Goal: Task Accomplishment & Management: Complete application form

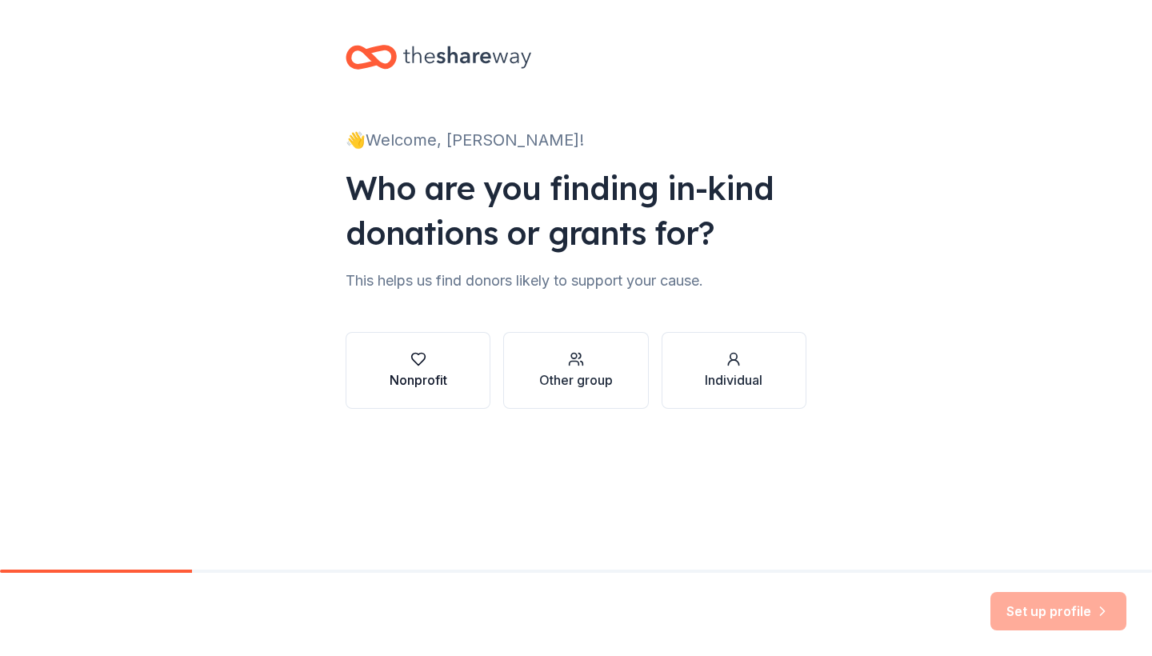
click at [389, 381] on div "Nonprofit" at bounding box center [418, 379] width 58 height 19
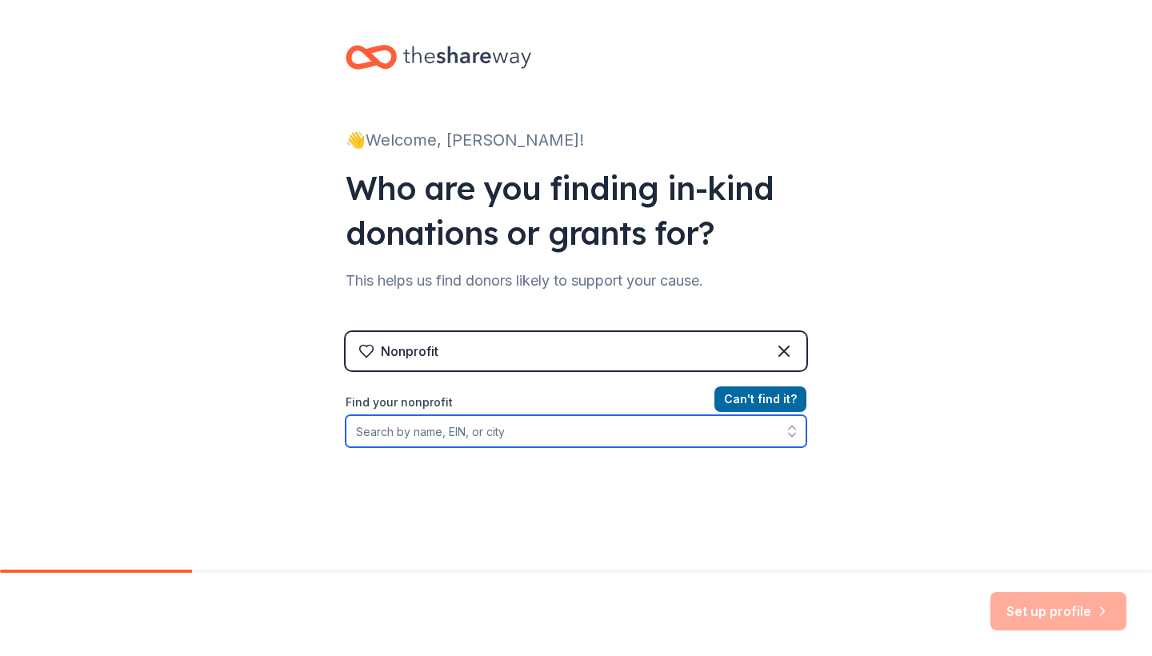
click at [437, 441] on input "Find your nonprofit" at bounding box center [575, 431] width 461 height 32
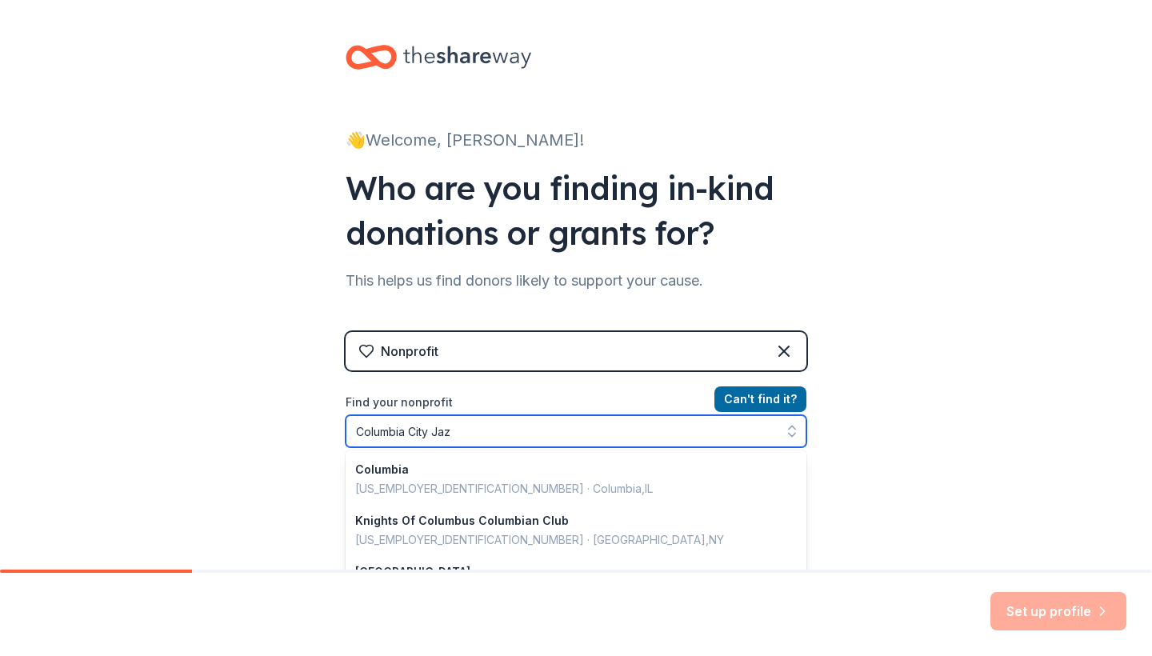
type input "Columbia City Jazz"
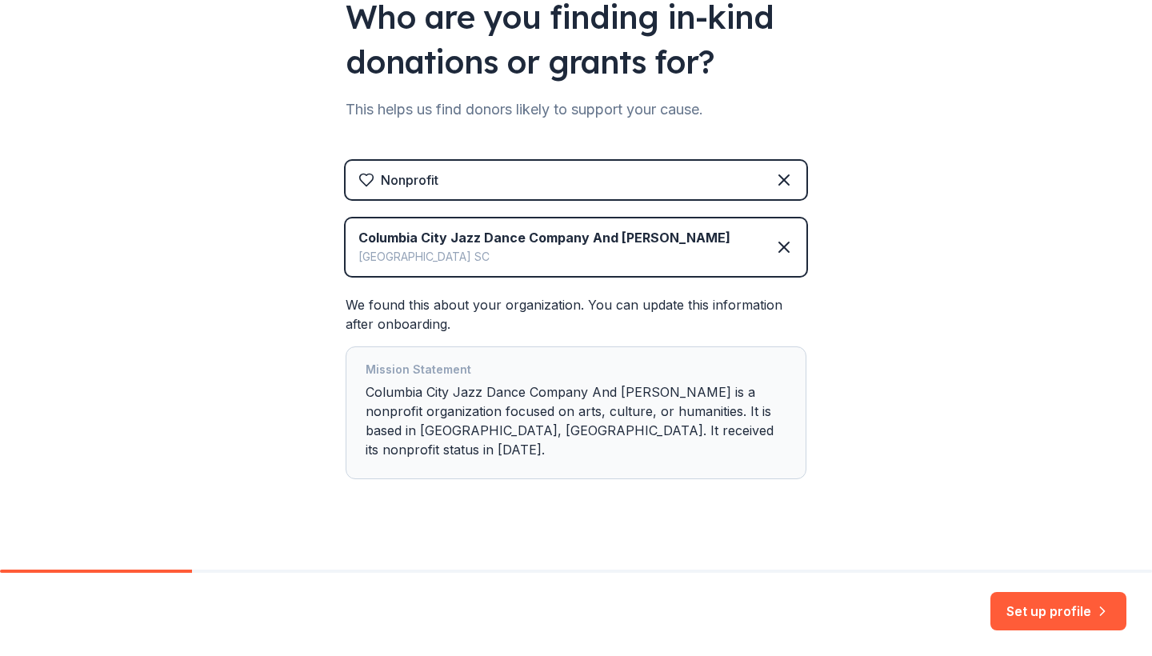
scroll to position [170, 0]
click at [627, 407] on div "Mission Statement Columbia City Jazz Dance Company And [PERSON_NAME] is a nonpr…" at bounding box center [575, 414] width 421 height 106
click at [1016, 603] on button "Set up profile" at bounding box center [1058, 611] width 136 height 38
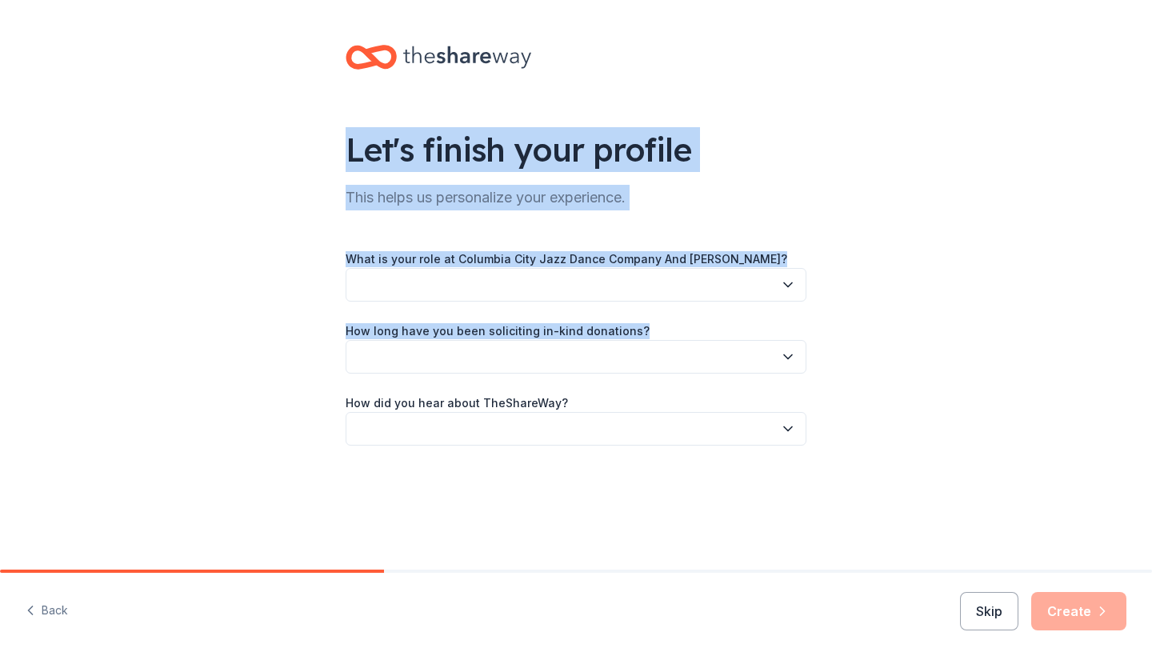
drag, startPoint x: 583, startPoint y: 369, endPoint x: 661, endPoint y: 399, distance: 83.3
click at [592, 219] on div "Let's finish your profile This helps us personalize your experience. What is yo…" at bounding box center [576, 261] width 512 height 522
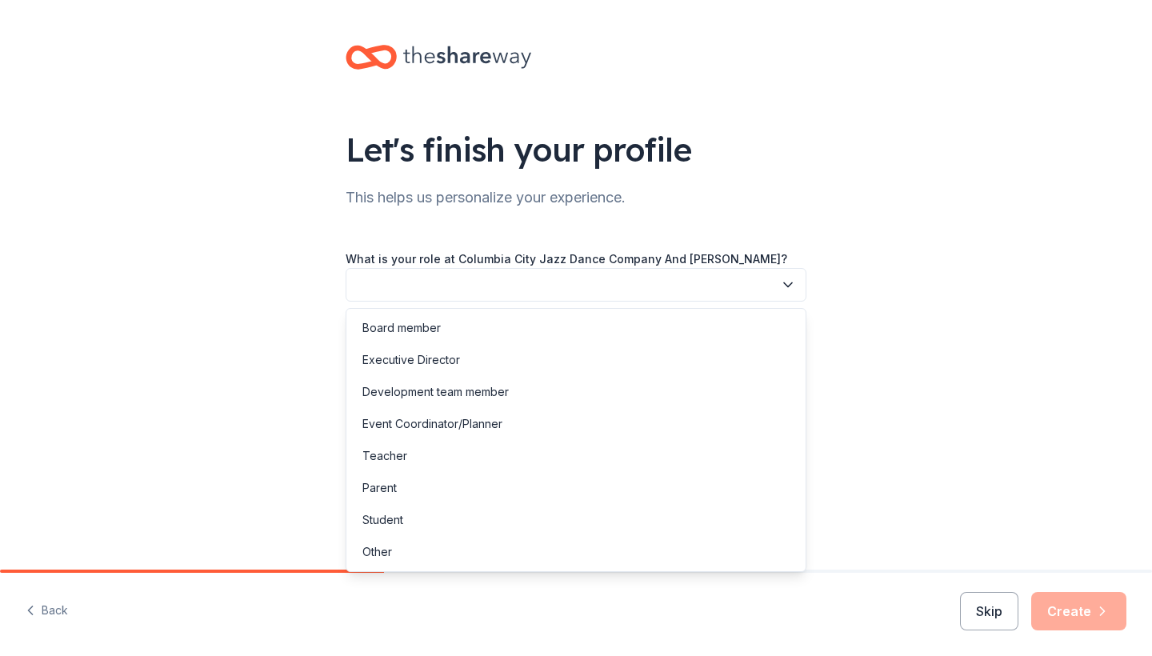
click at [582, 277] on button "button" at bounding box center [575, 285] width 461 height 34
click at [444, 451] on div "Teacher" at bounding box center [575, 456] width 453 height 32
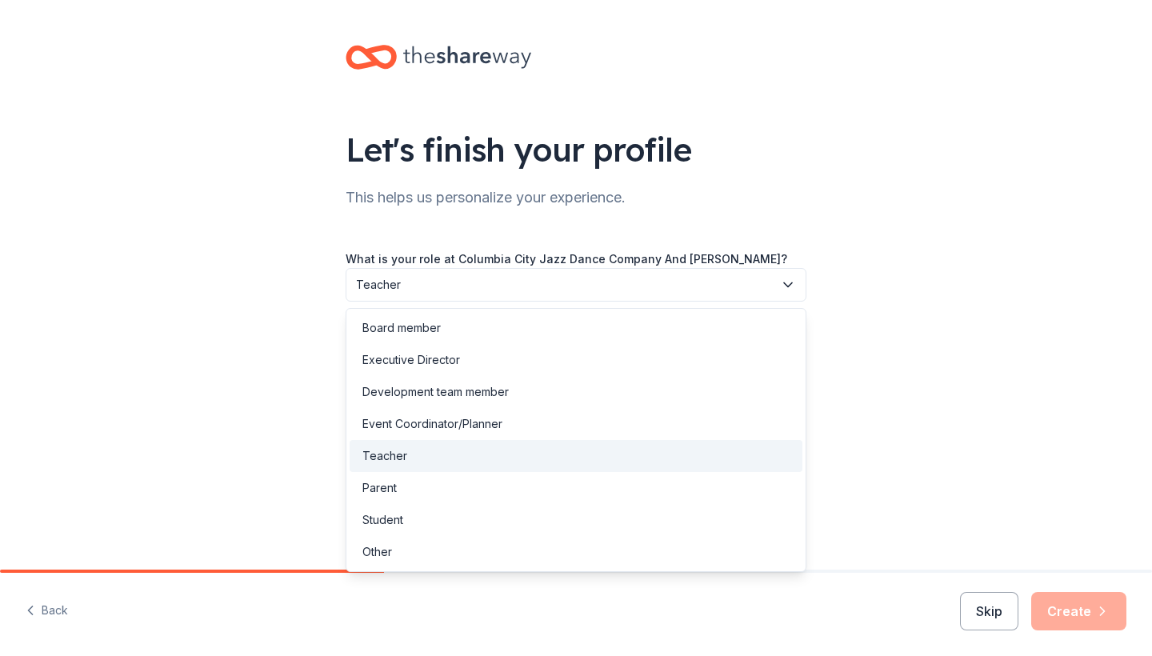
click at [497, 273] on button "Teacher" at bounding box center [575, 285] width 461 height 34
click at [494, 400] on div "Development team member" at bounding box center [435, 391] width 146 height 19
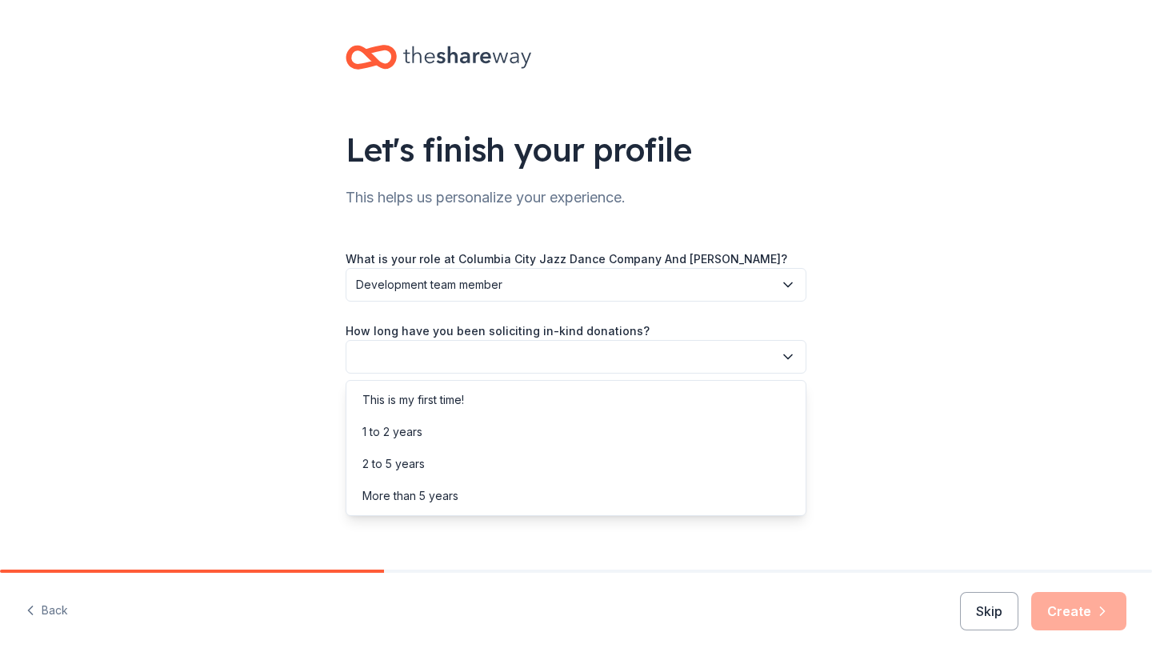
click at [479, 343] on button "button" at bounding box center [575, 357] width 461 height 34
click at [436, 427] on div "1 to 2 years" at bounding box center [575, 432] width 453 height 32
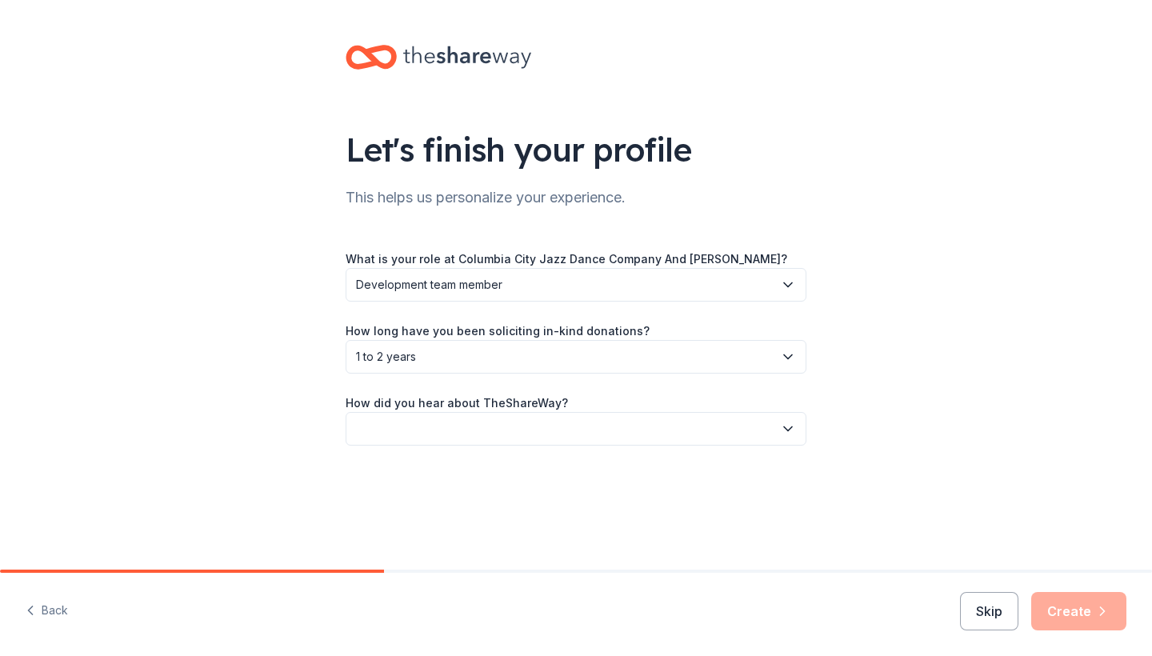
click at [460, 425] on button "button" at bounding box center [575, 429] width 461 height 34
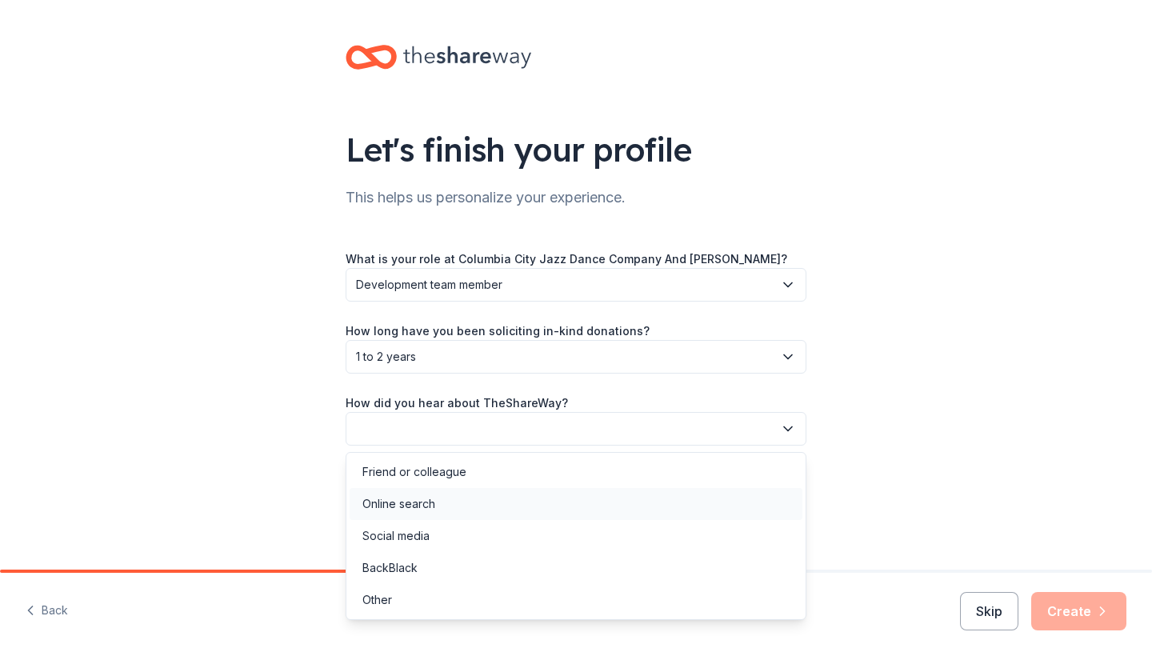
click at [437, 501] on div "Online search" at bounding box center [575, 504] width 453 height 32
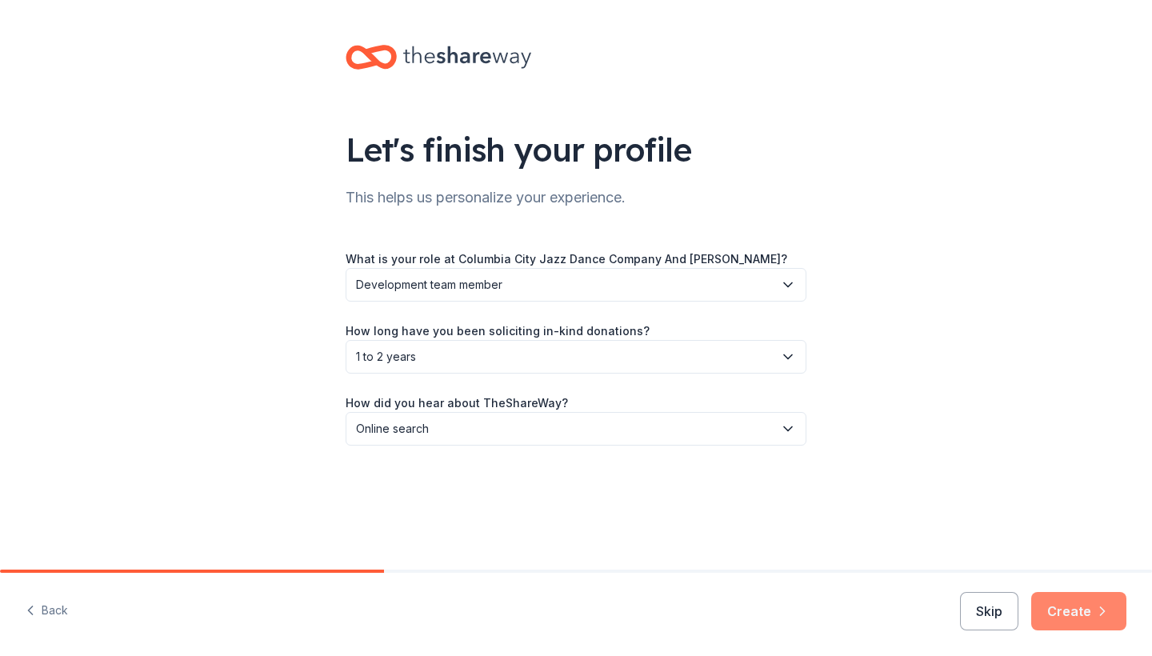
click at [1072, 622] on button "Create" at bounding box center [1078, 611] width 95 height 38
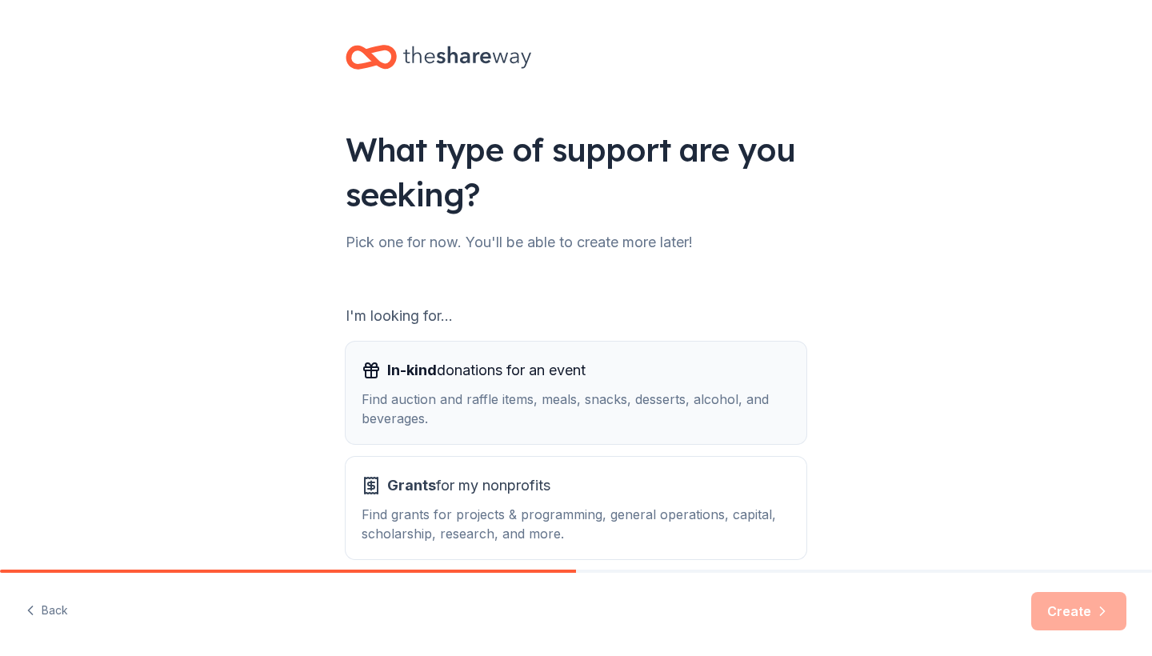
click at [615, 414] on div "Find auction and raffle items, meals, snacks, desserts, alcohol, and beverages." at bounding box center [575, 408] width 429 height 38
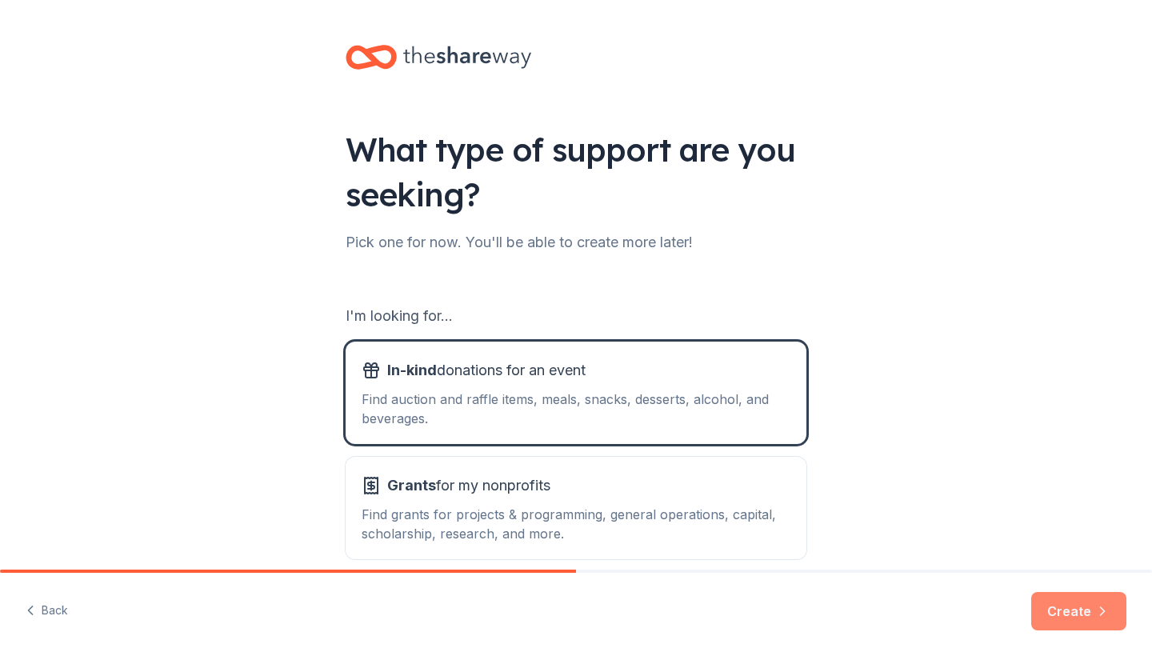
click at [1063, 620] on button "Create" at bounding box center [1078, 611] width 95 height 38
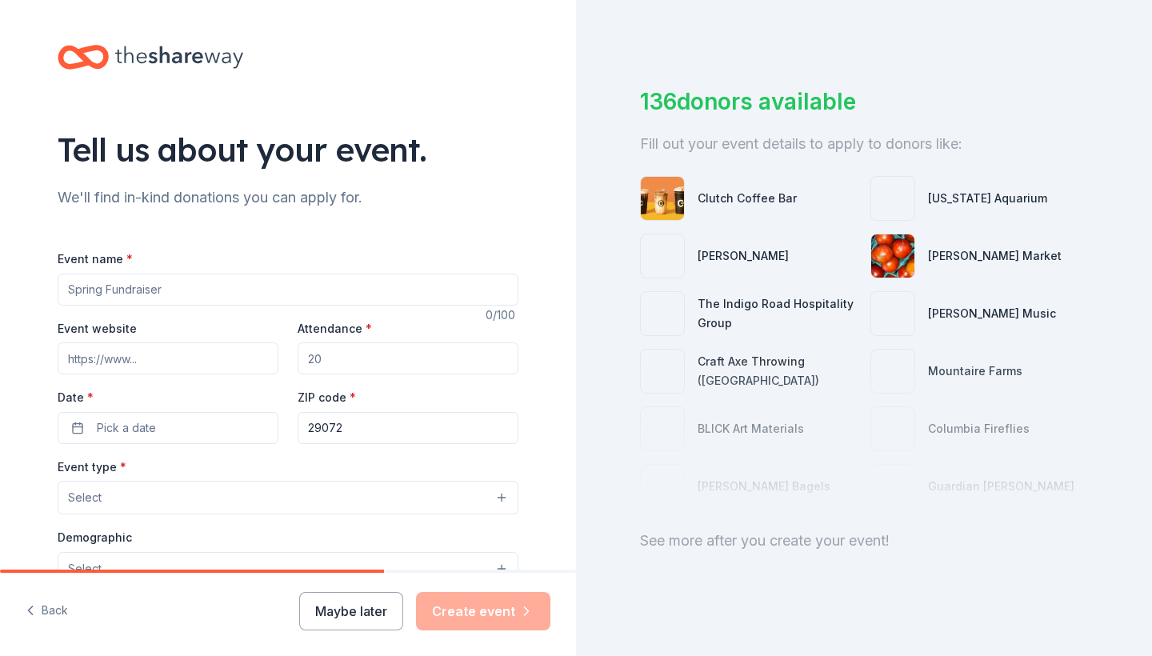
scroll to position [43, 0]
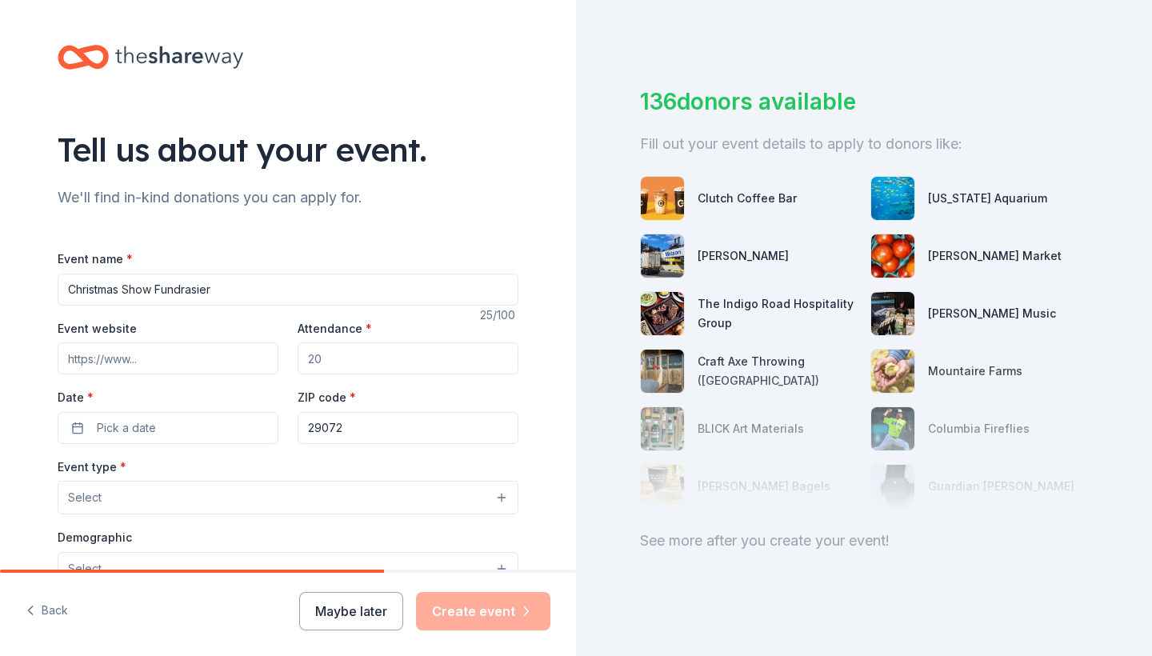
type input "Christmas Show Fundrasier"
click at [109, 356] on input "Event website" at bounding box center [168, 358] width 221 height 32
click at [401, 354] on input "Attendance *" at bounding box center [407, 358] width 221 height 32
type input "500"
click at [164, 420] on button "Pick a date" at bounding box center [168, 428] width 221 height 32
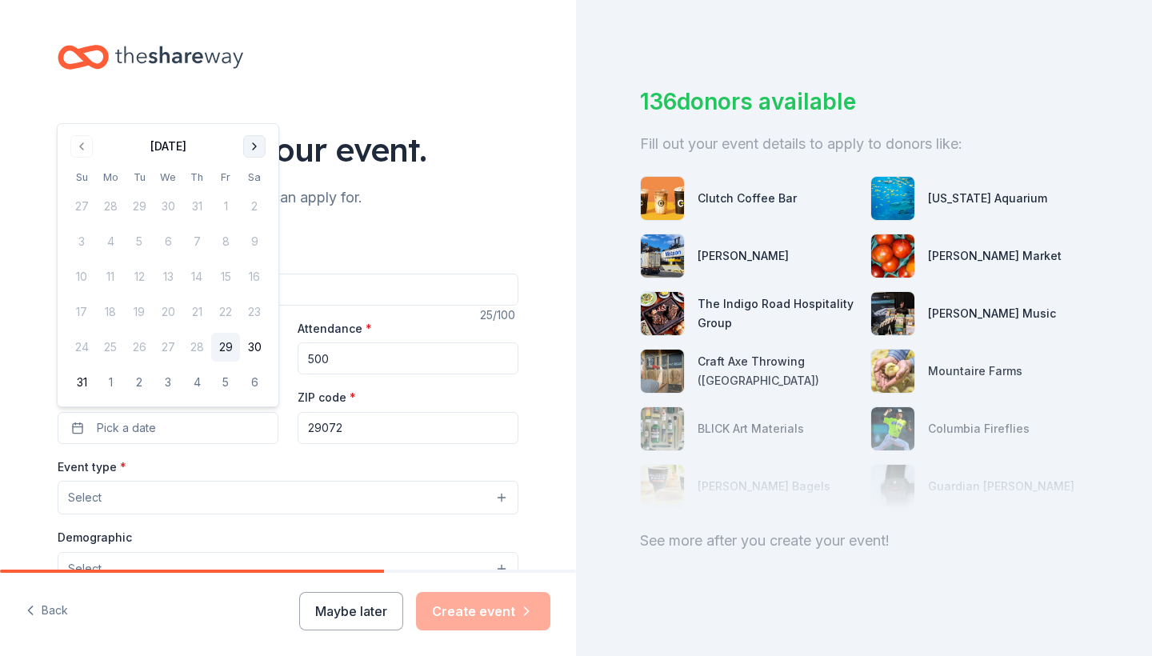
click at [258, 140] on button "Go to next month" at bounding box center [254, 146] width 22 height 22
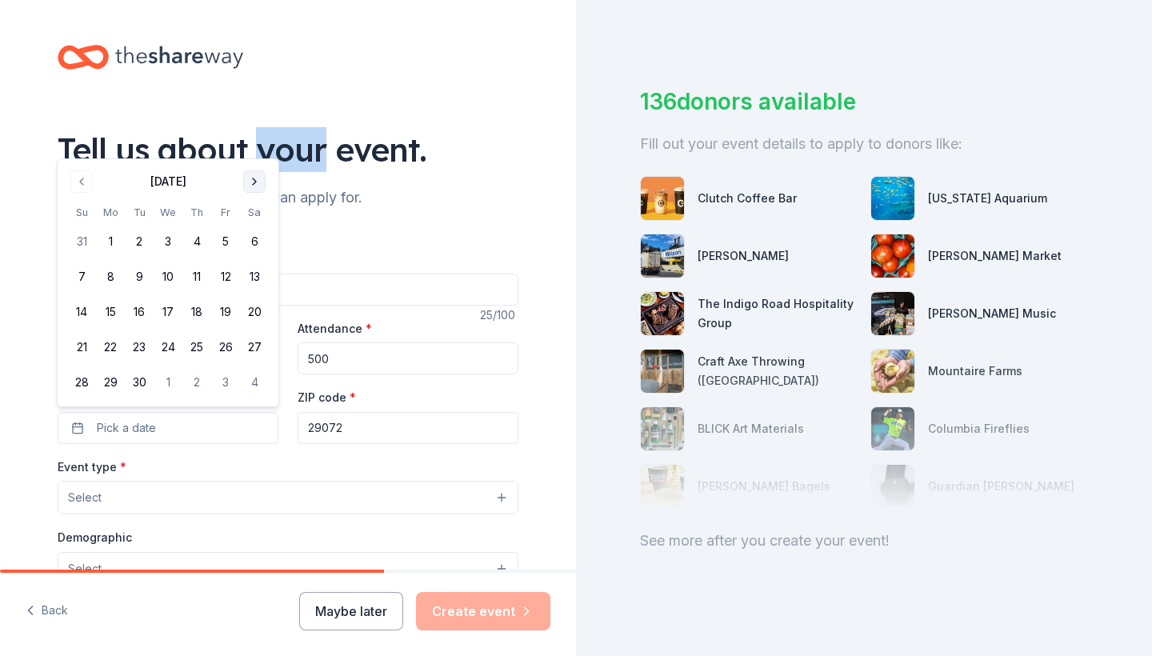
click at [258, 140] on div "Tell us about your event." at bounding box center [288, 149] width 461 height 45
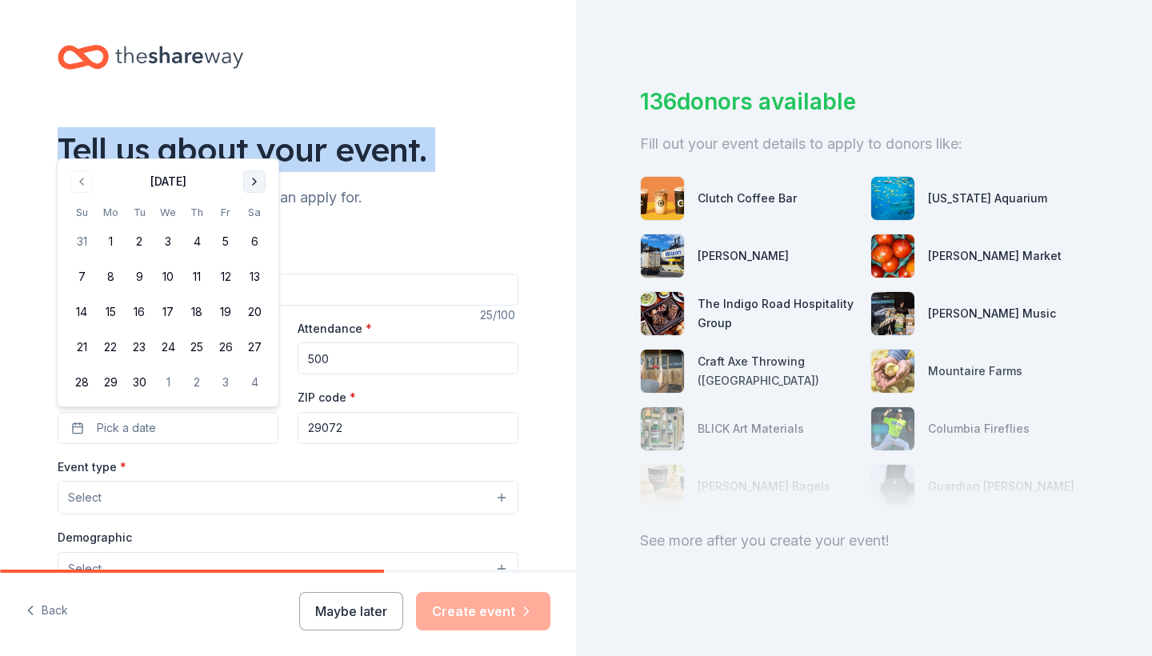
click at [258, 140] on div "Tell us about your event." at bounding box center [288, 149] width 461 height 45
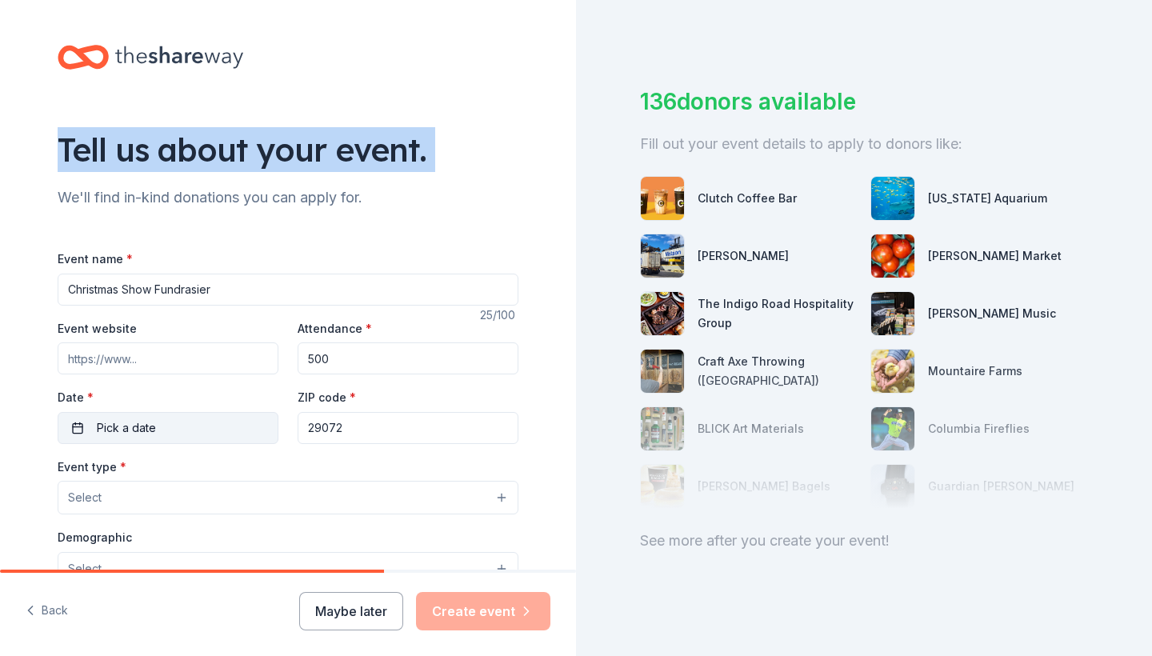
click at [176, 413] on button "Pick a date" at bounding box center [168, 428] width 221 height 32
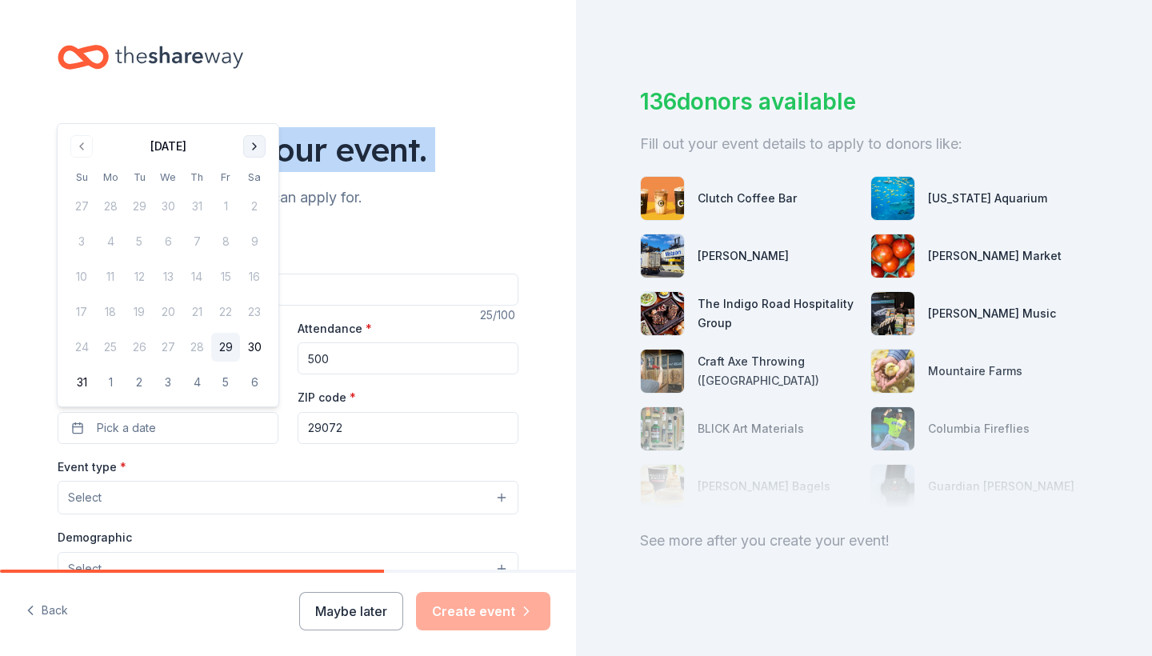
click at [250, 138] on button "Go to next month" at bounding box center [254, 146] width 22 height 22
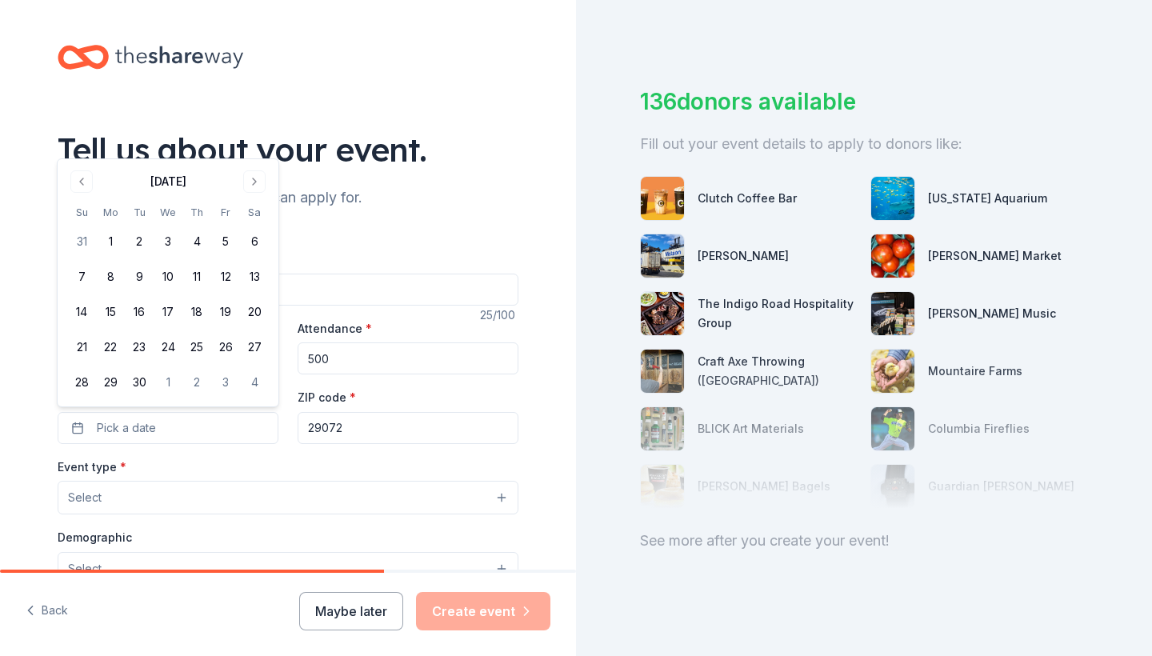
click at [250, 141] on div "Tell us about your event." at bounding box center [288, 149] width 461 height 45
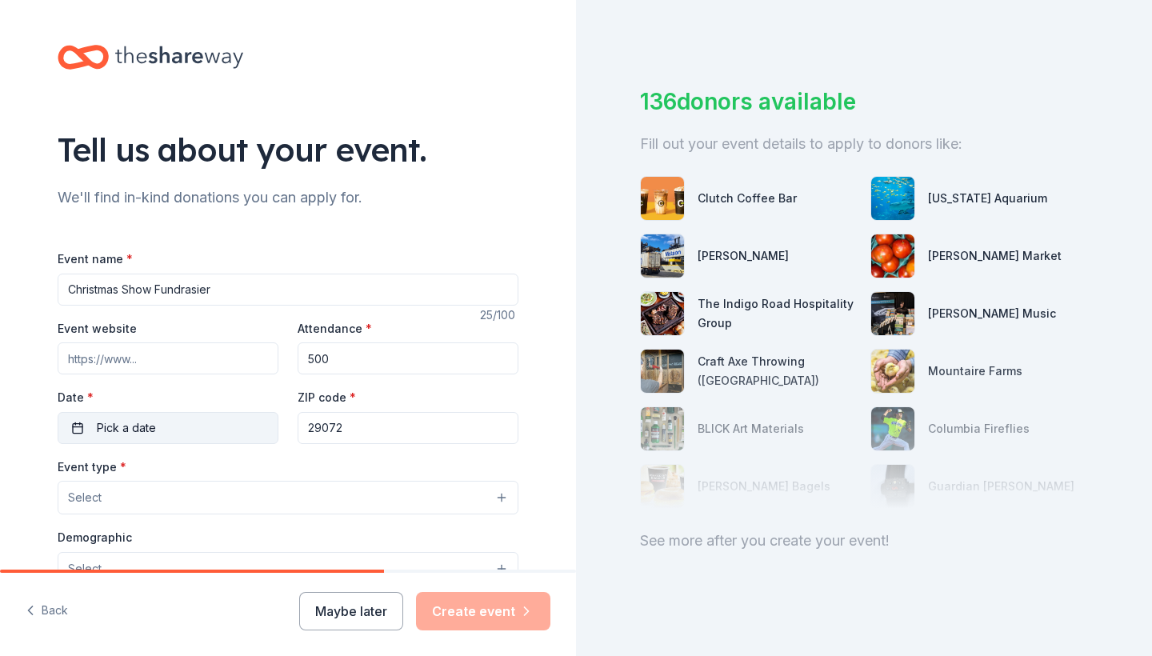
click at [174, 412] on button "Pick a date" at bounding box center [168, 428] width 221 height 32
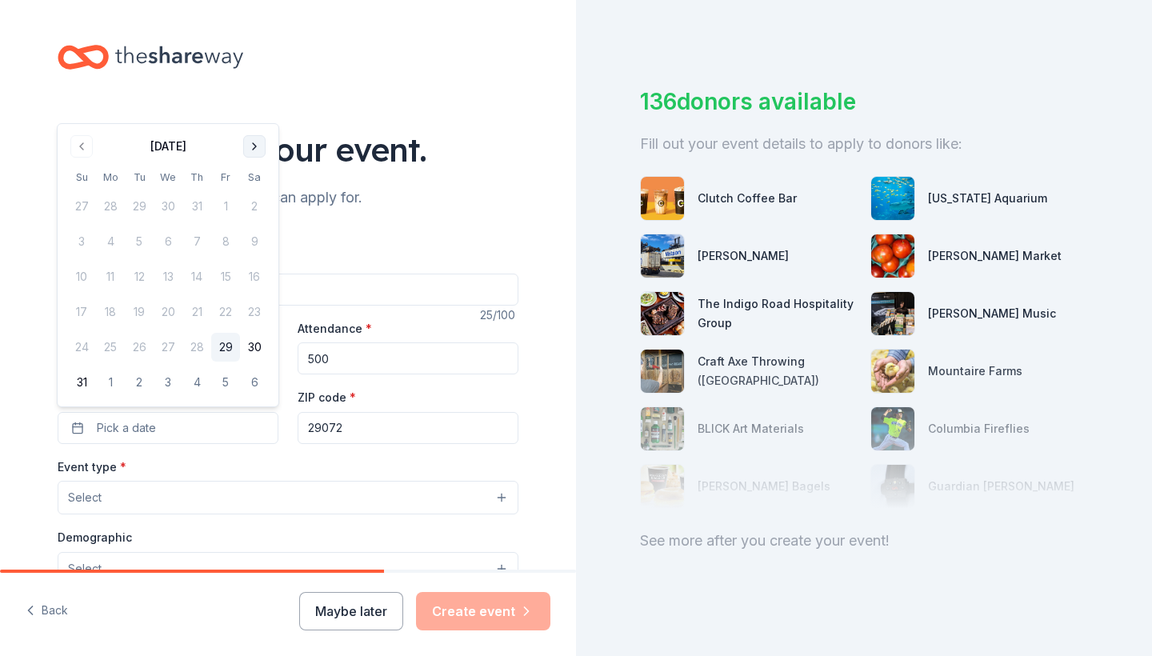
click at [254, 150] on button "Go to next month" at bounding box center [254, 146] width 22 height 22
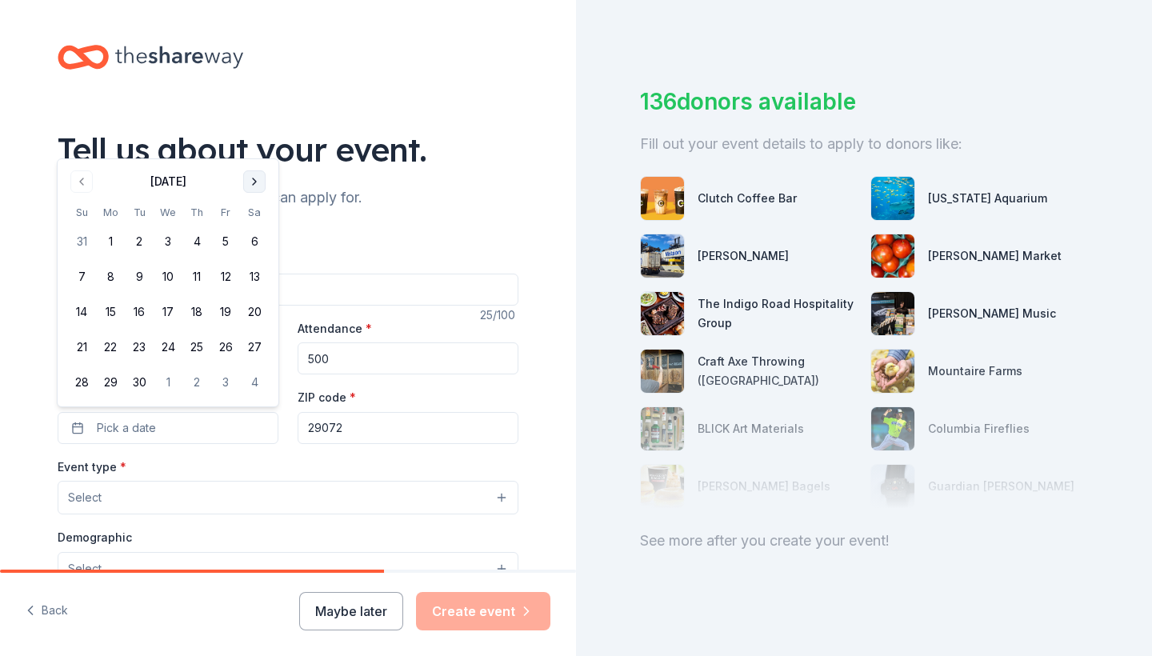
click at [256, 189] on button "Go to next month" at bounding box center [254, 181] width 22 height 22
click at [256, 188] on button "Go to next month" at bounding box center [254, 181] width 22 height 22
click at [261, 150] on button "Go to next month" at bounding box center [254, 146] width 22 height 22
click at [253, 278] on button "13" at bounding box center [254, 276] width 29 height 29
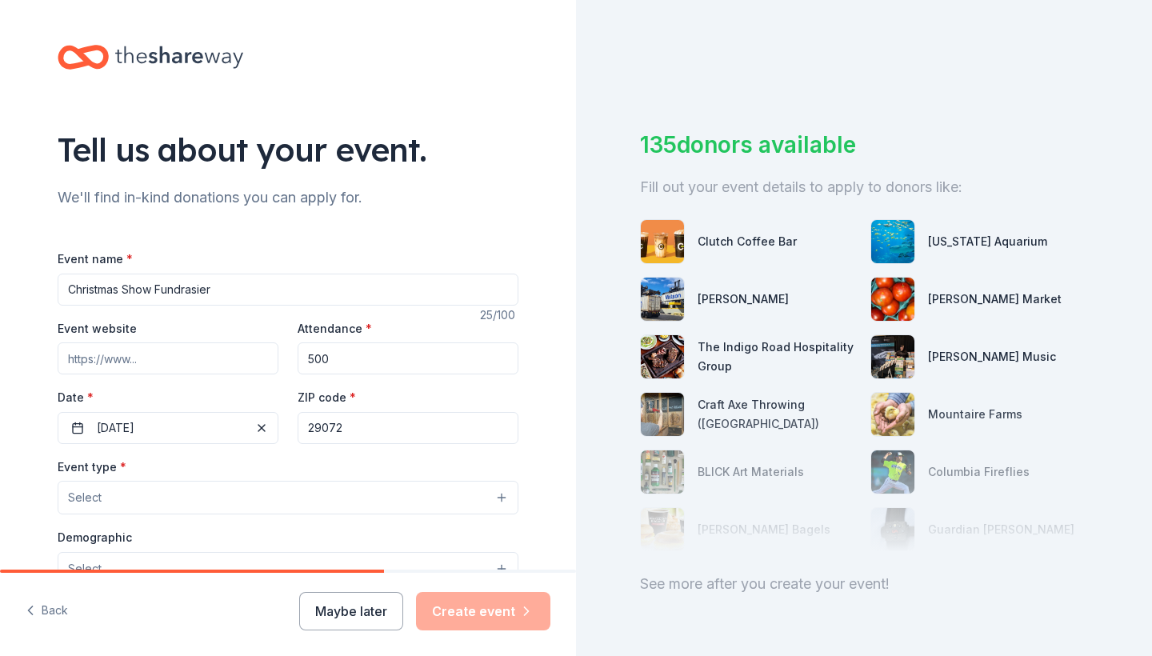
click at [213, 504] on button "Select" at bounding box center [288, 498] width 461 height 34
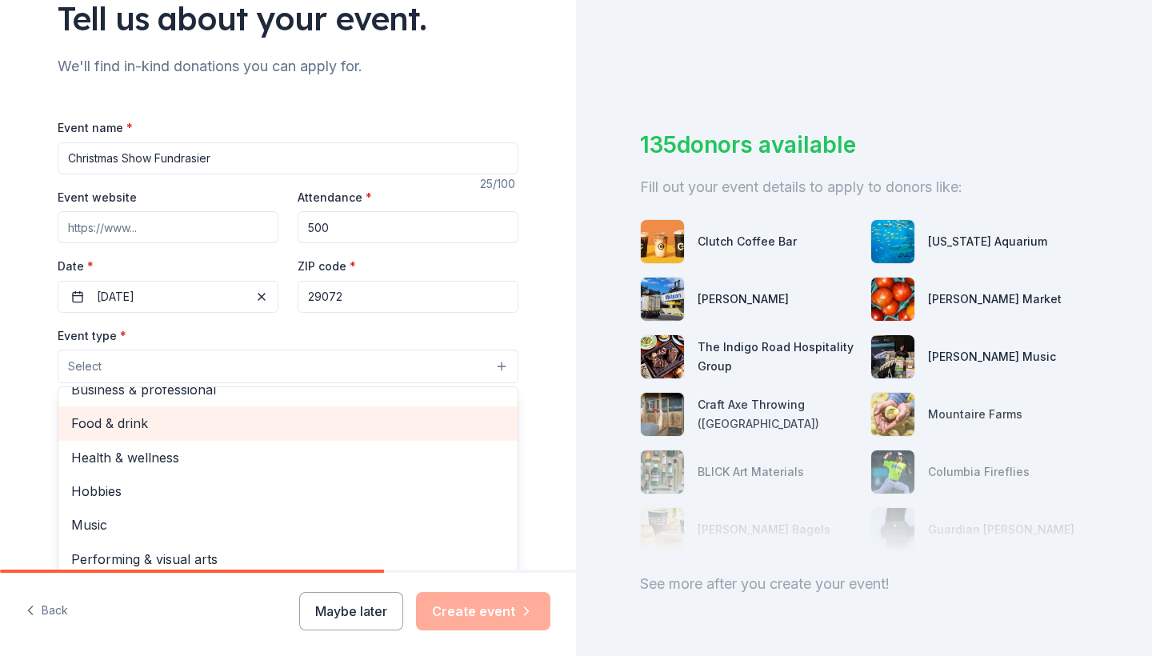
scroll to position [51, 0]
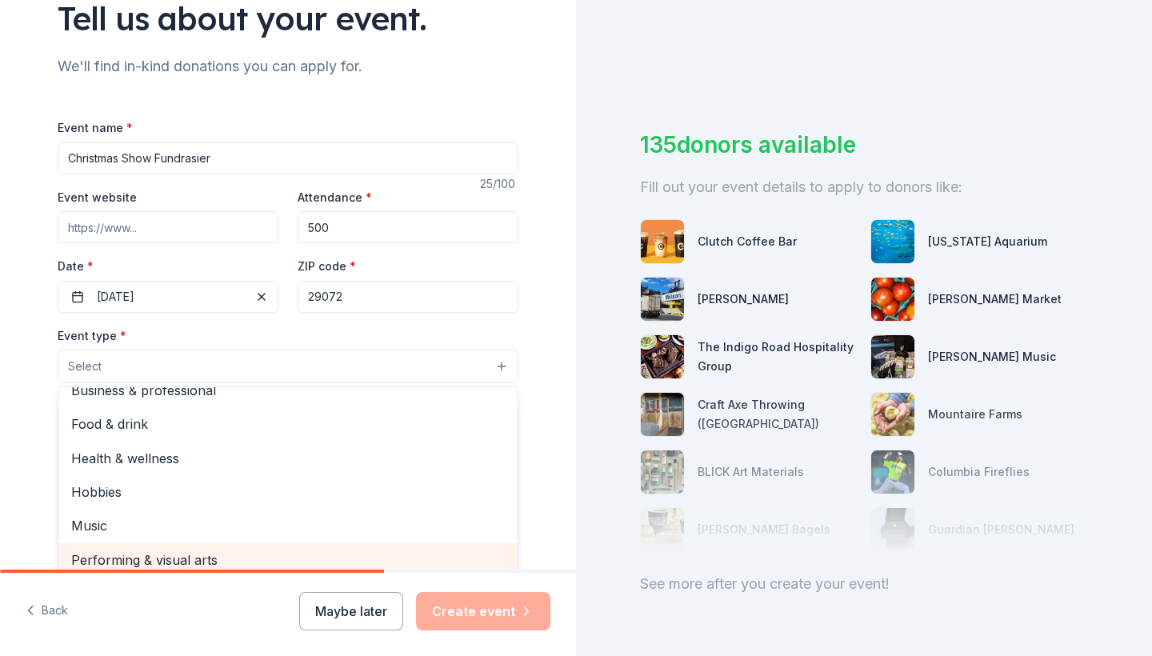
click at [142, 562] on span "Performing & visual arts" at bounding box center [287, 559] width 433 height 21
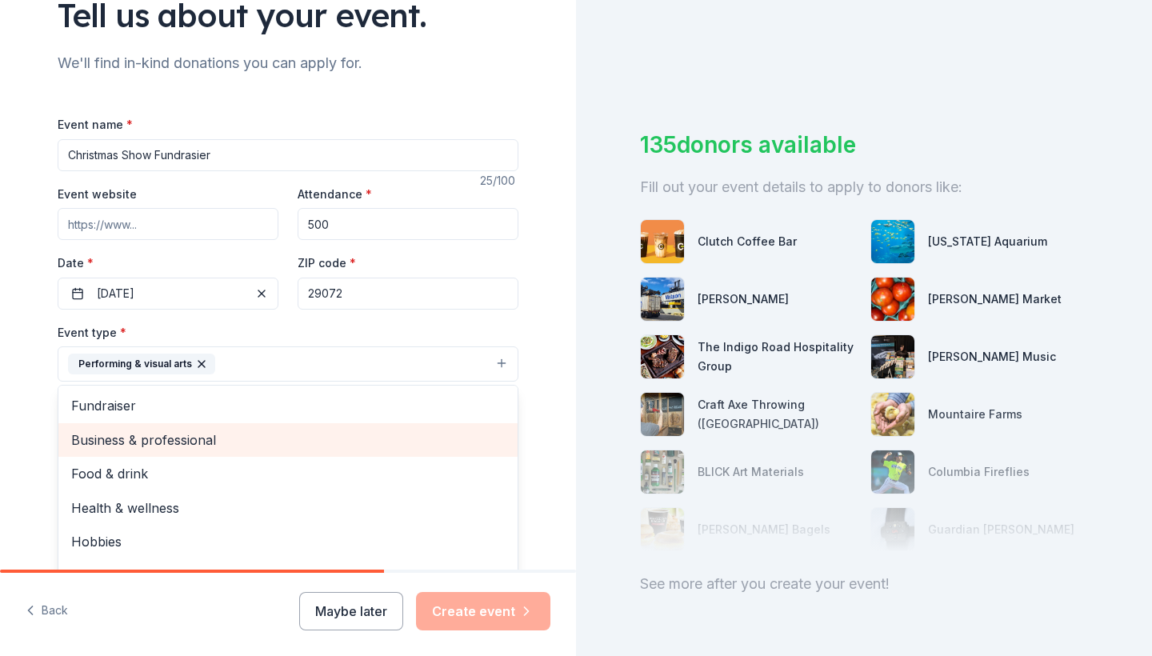
scroll to position [0, 0]
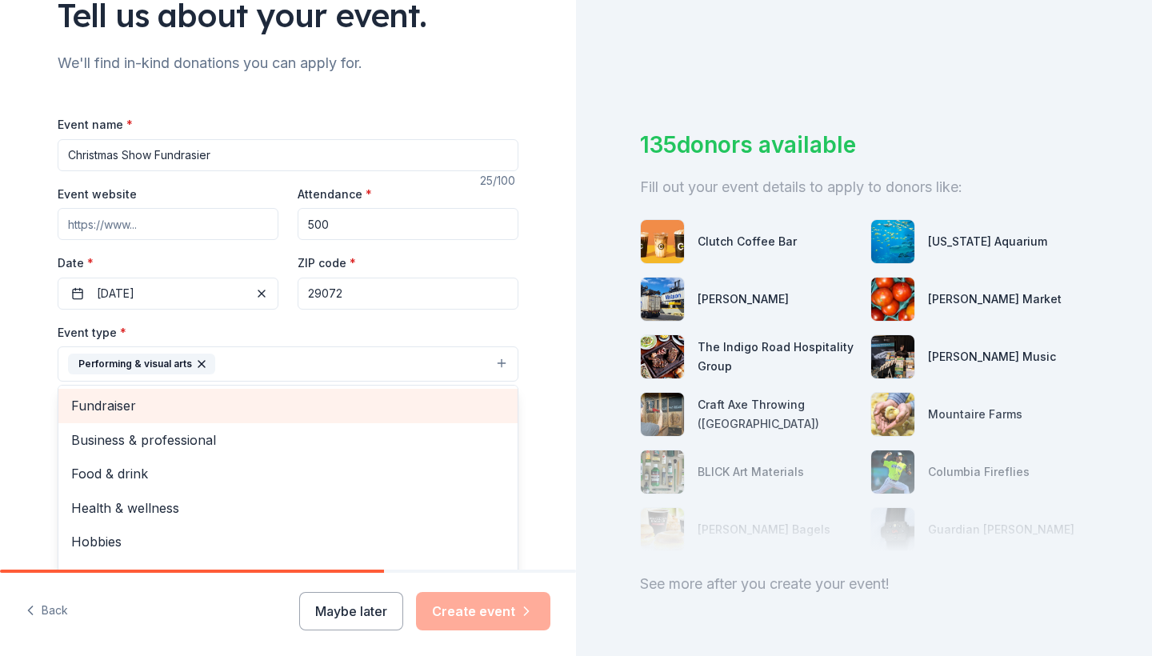
click at [138, 407] on span "Fundraiser" at bounding box center [287, 405] width 433 height 21
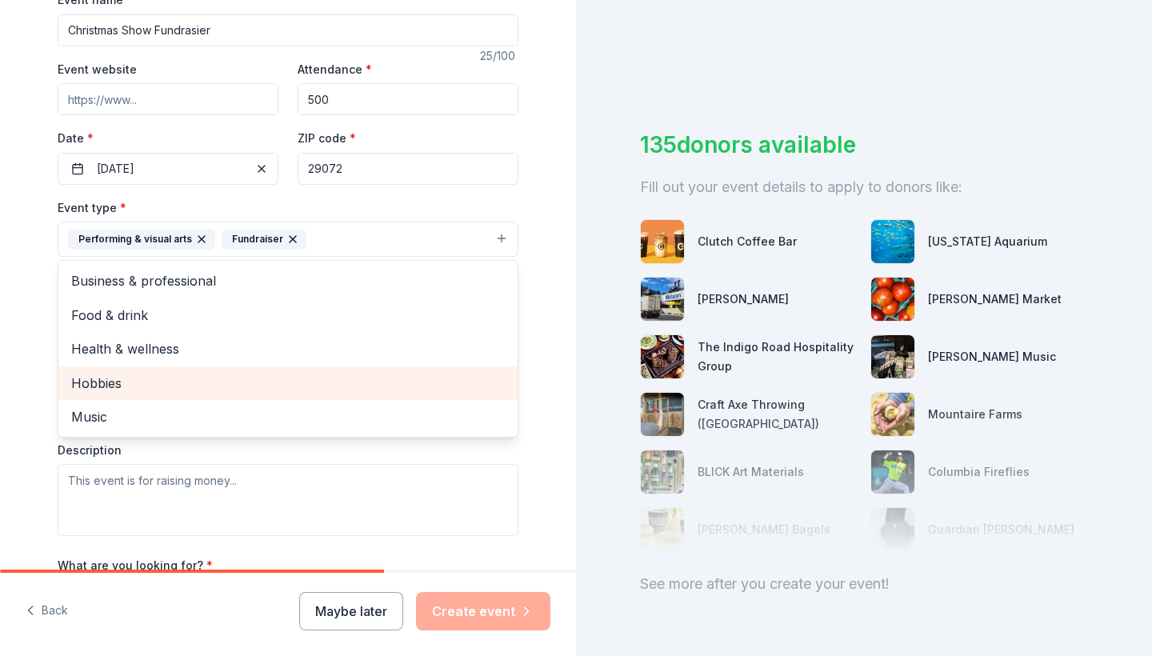
scroll to position [254, 0]
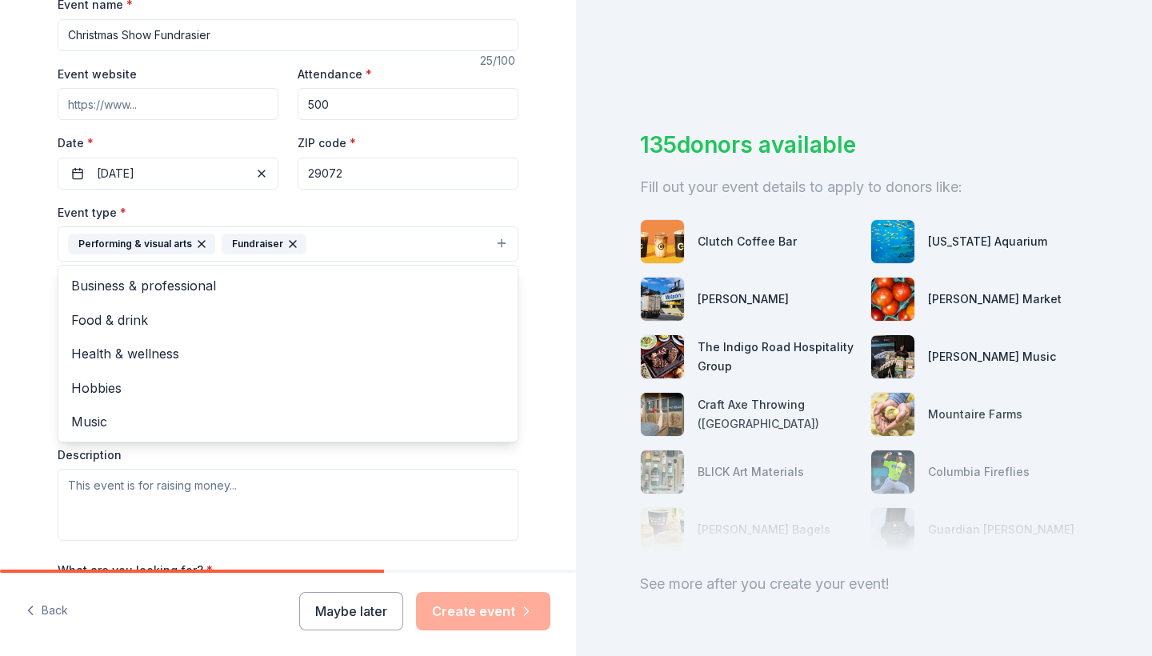
click at [16, 378] on div "Tell us about your event. We'll find in-kind donations you can apply for. Event…" at bounding box center [288, 279] width 576 height 1066
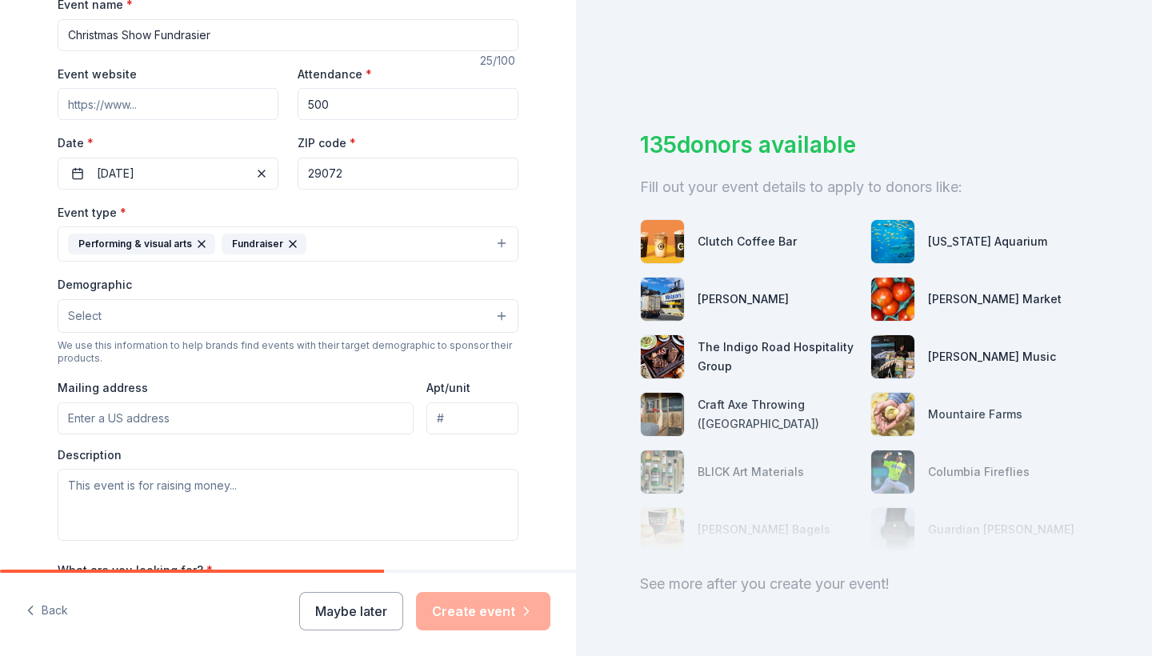
click at [147, 311] on button "Select" at bounding box center [288, 316] width 461 height 34
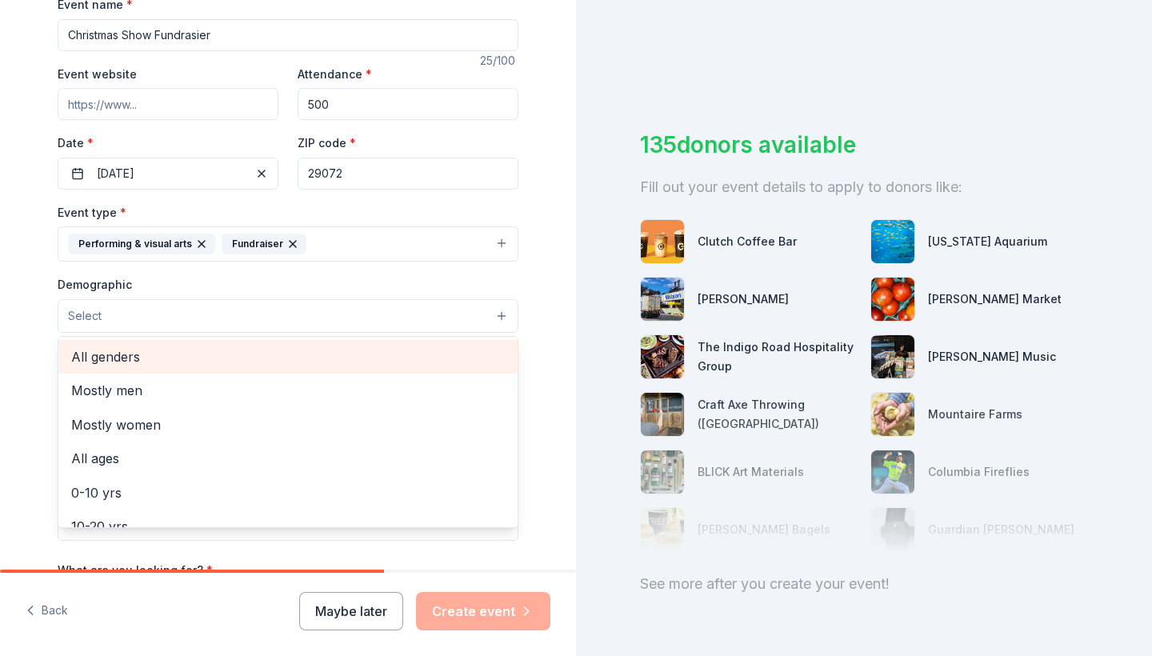
click at [129, 366] on div "All genders" at bounding box center [287, 357] width 459 height 34
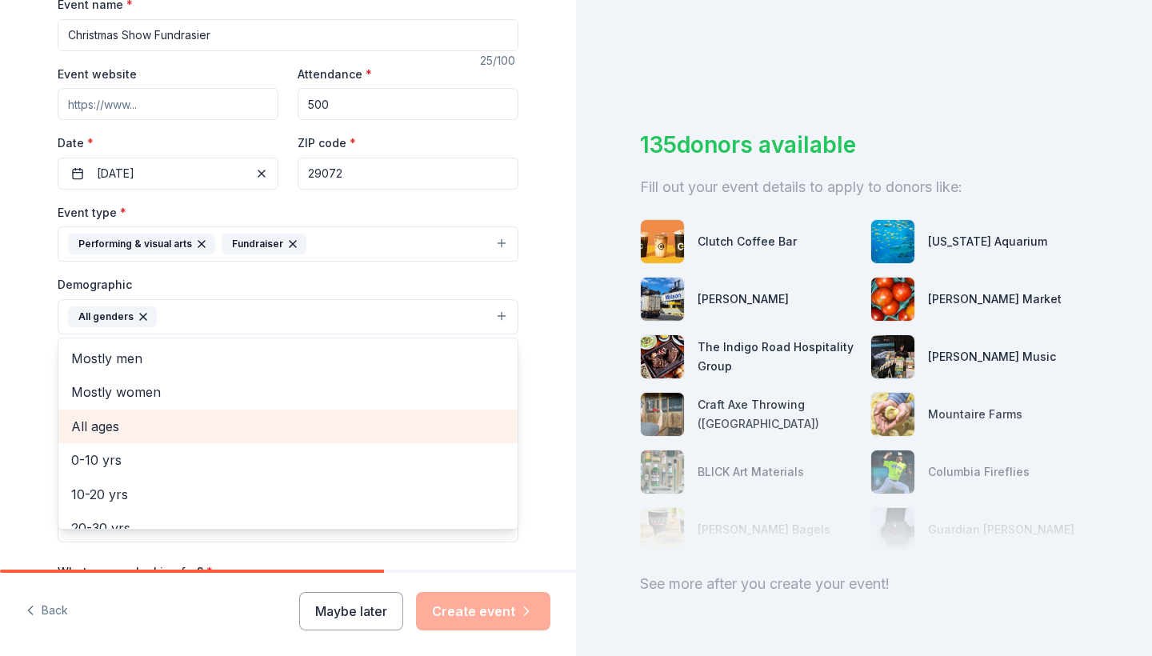
click at [158, 428] on span "All ages" at bounding box center [287, 426] width 433 height 21
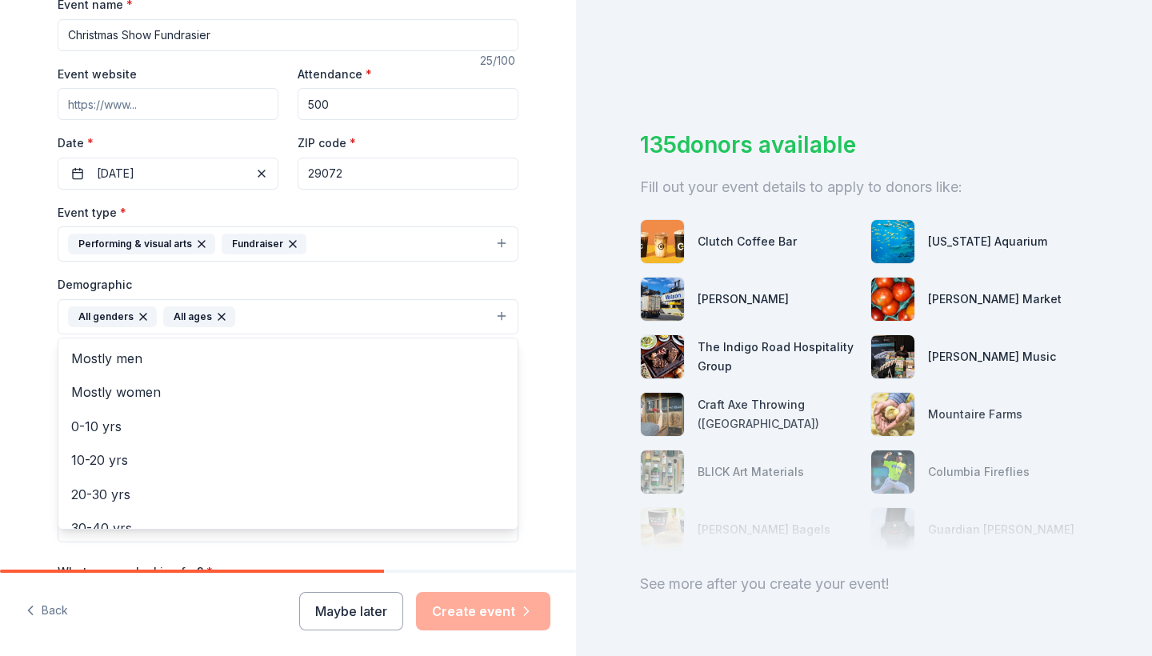
click at [26, 417] on div "Tell us about your event. We'll find in-kind donations you can apply for. Event…" at bounding box center [288, 280] width 576 height 1068
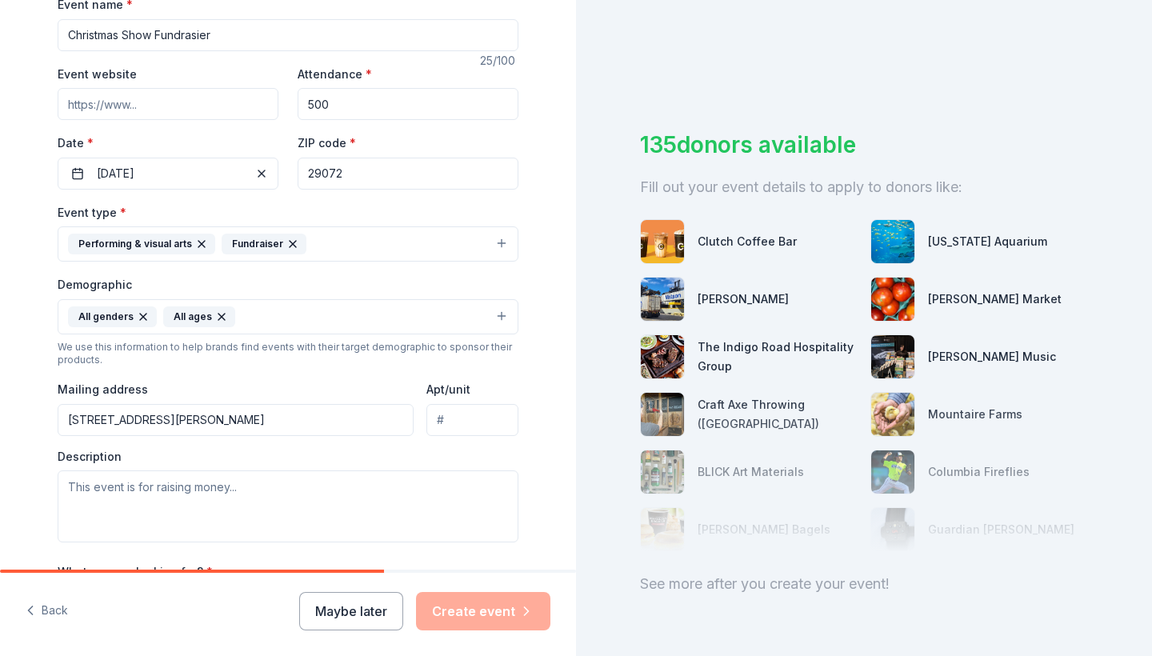
type input "[STREET_ADDRESS][PERSON_NAME]"
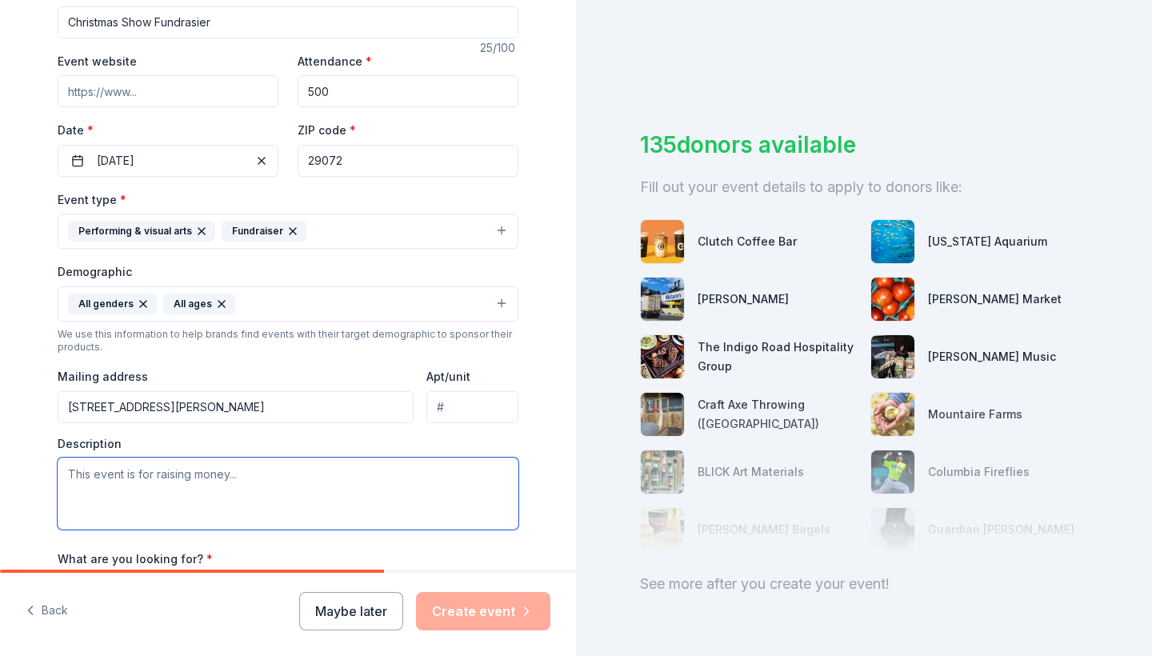
click at [250, 475] on textarea at bounding box center [288, 493] width 461 height 72
paste textarea "Loremips Dolo Sita Consectetura (ELIT)— s 672(d)(0) eiu-tempor incid utlaboreet…"
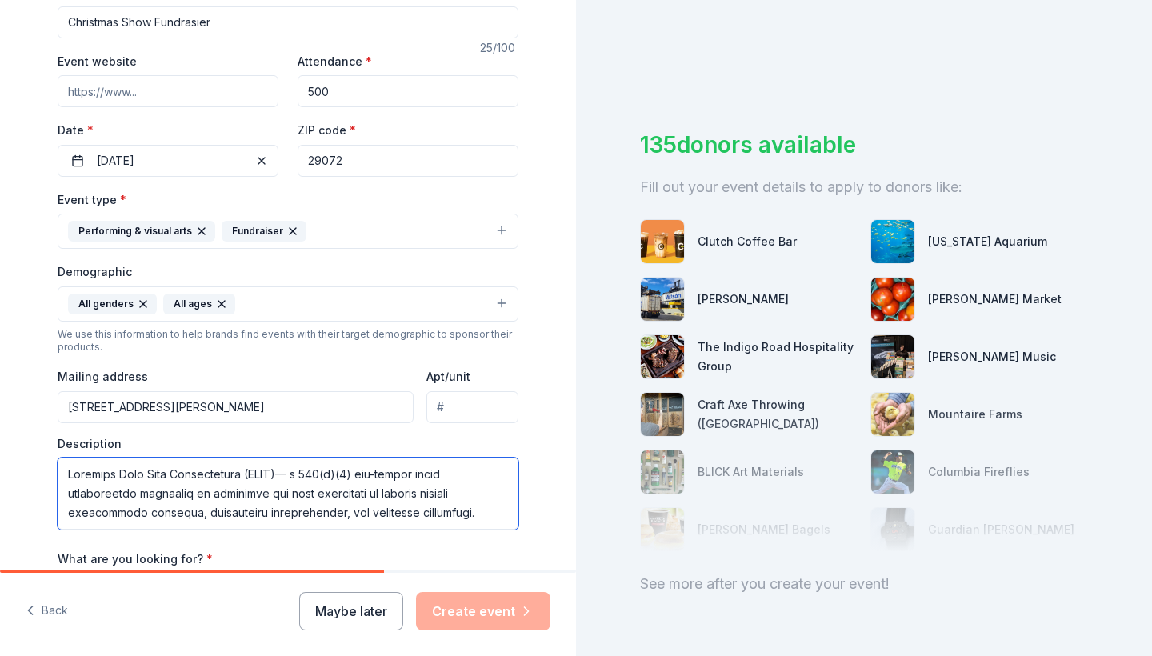
scroll to position [0, 0]
click at [305, 470] on textarea at bounding box center [288, 493] width 461 height 72
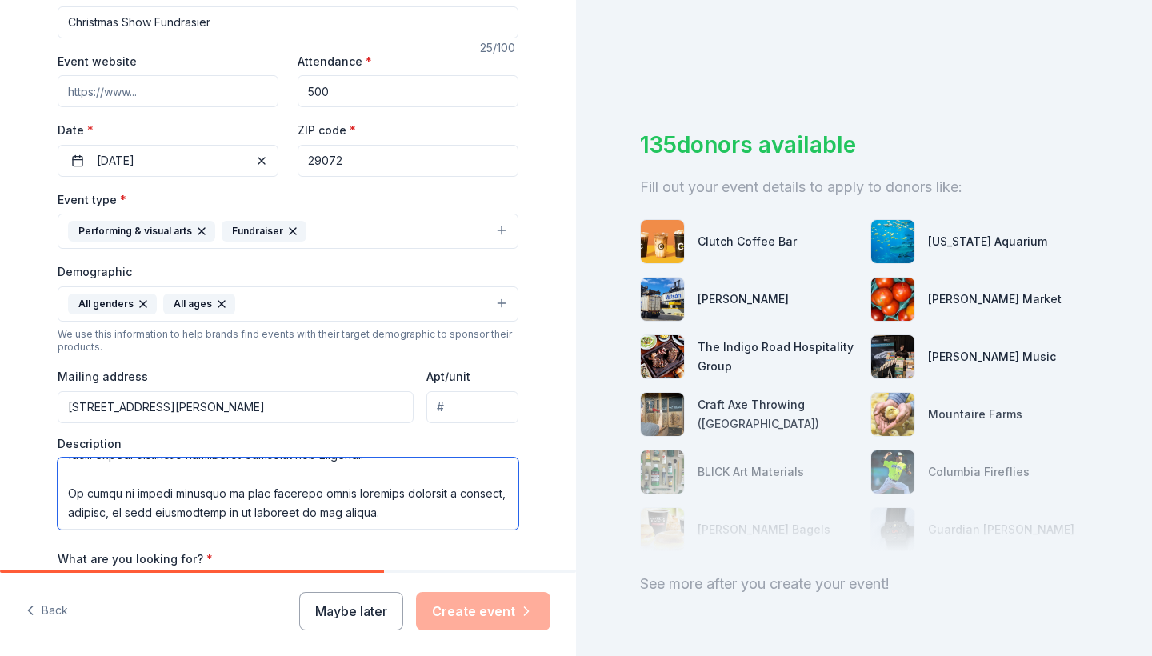
scroll to position [288, 0]
drag, startPoint x: 357, startPoint y: 512, endPoint x: 0, endPoint y: 480, distance: 358.1
click at [0, 480] on div "Tell us about your event. We'll find in-kind donations you can apply for. Event…" at bounding box center [288, 267] width 576 height 1068
paste textarea "Your donation will not only help make this holiday season brighter for our audi…"
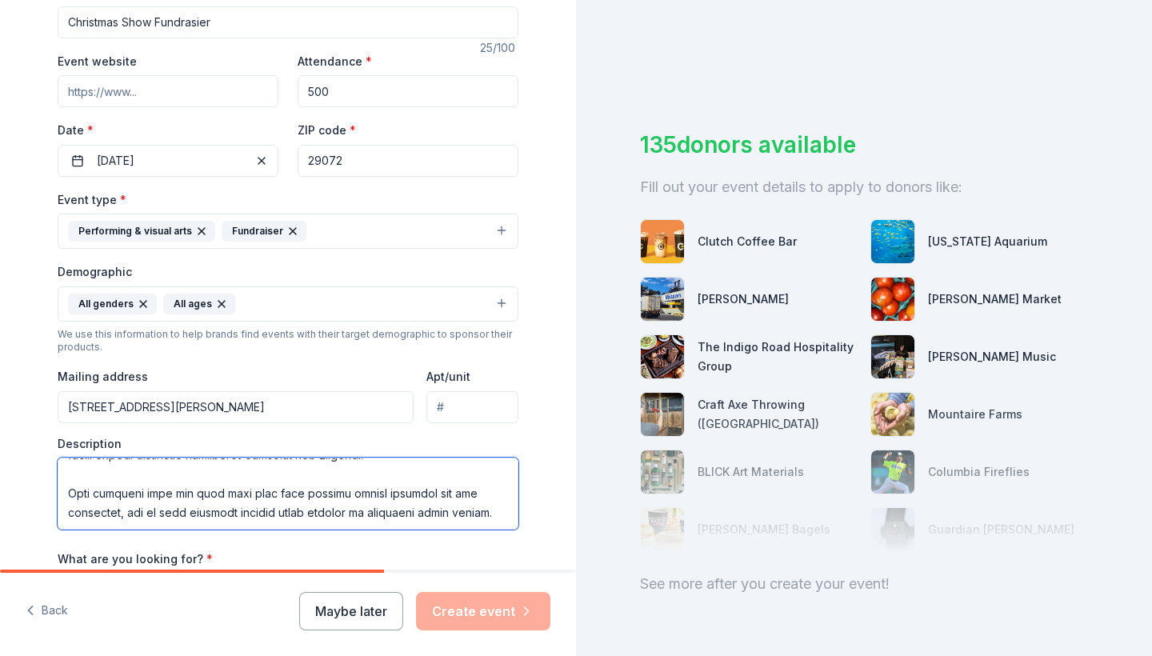
scroll to position [288, 0]
drag, startPoint x: 145, startPoint y: 489, endPoint x: 47, endPoint y: 483, distance: 97.7
click at [47, 483] on div "Tell us about your event. We'll find in-kind donations you can apply for. Event…" at bounding box center [288, 267] width 512 height 1068
click at [206, 482] on textarea at bounding box center [288, 493] width 461 height 72
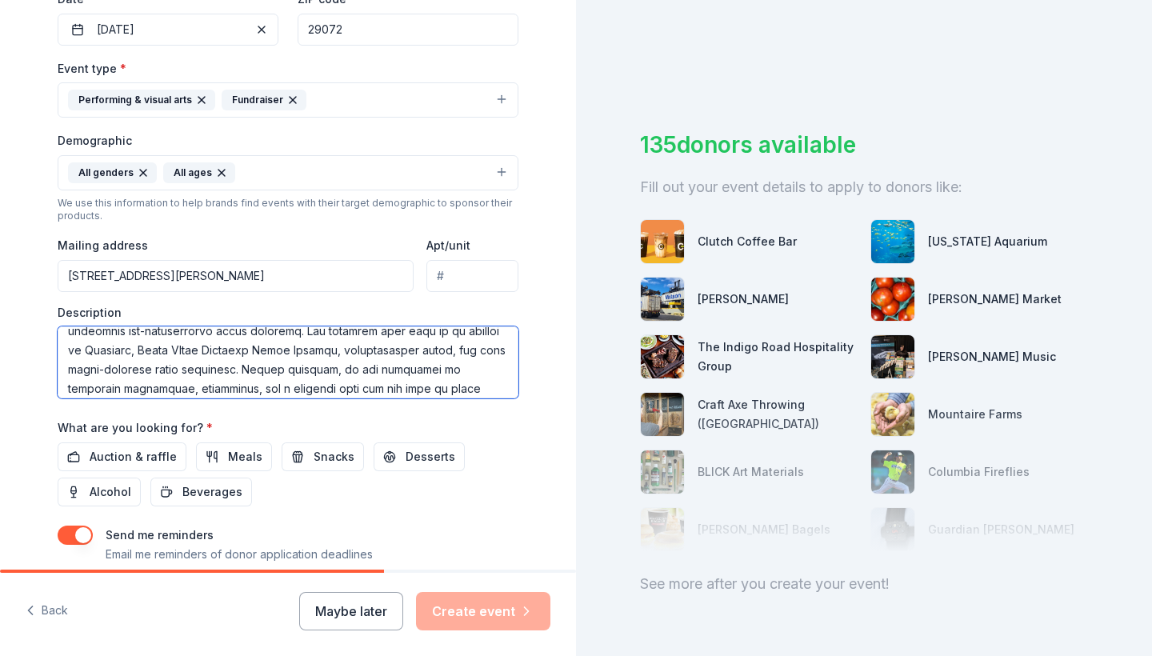
scroll to position [411, 0]
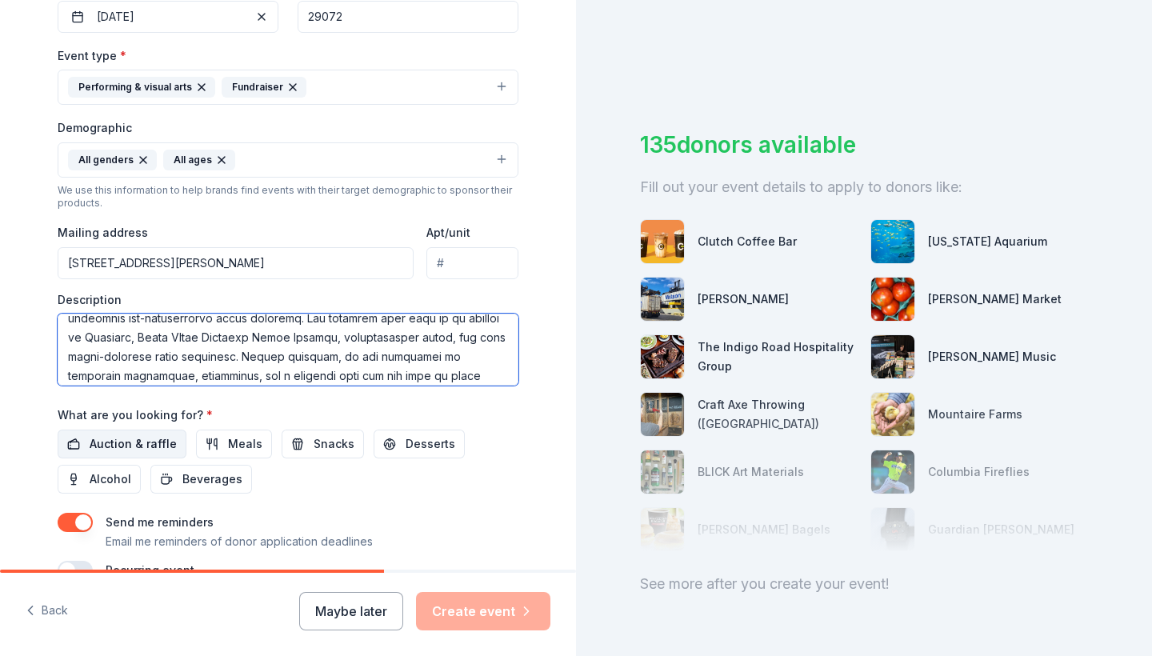
type textarea "Loremips Dolo Sita Consectetura (ELIT) se d 636(e)(4) tem-incidi utlab etdolore…"
click at [144, 437] on span "Auction & raffle" at bounding box center [133, 443] width 87 height 19
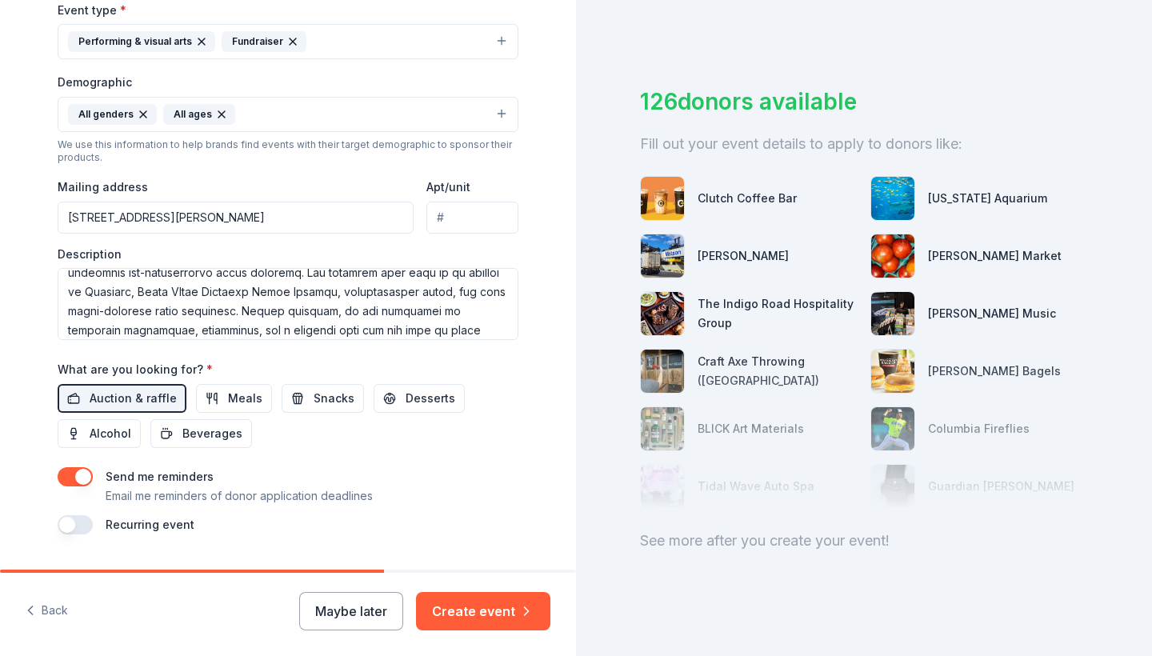
scroll to position [43, 0]
click at [897, 196] on img at bounding box center [892, 198] width 43 height 43
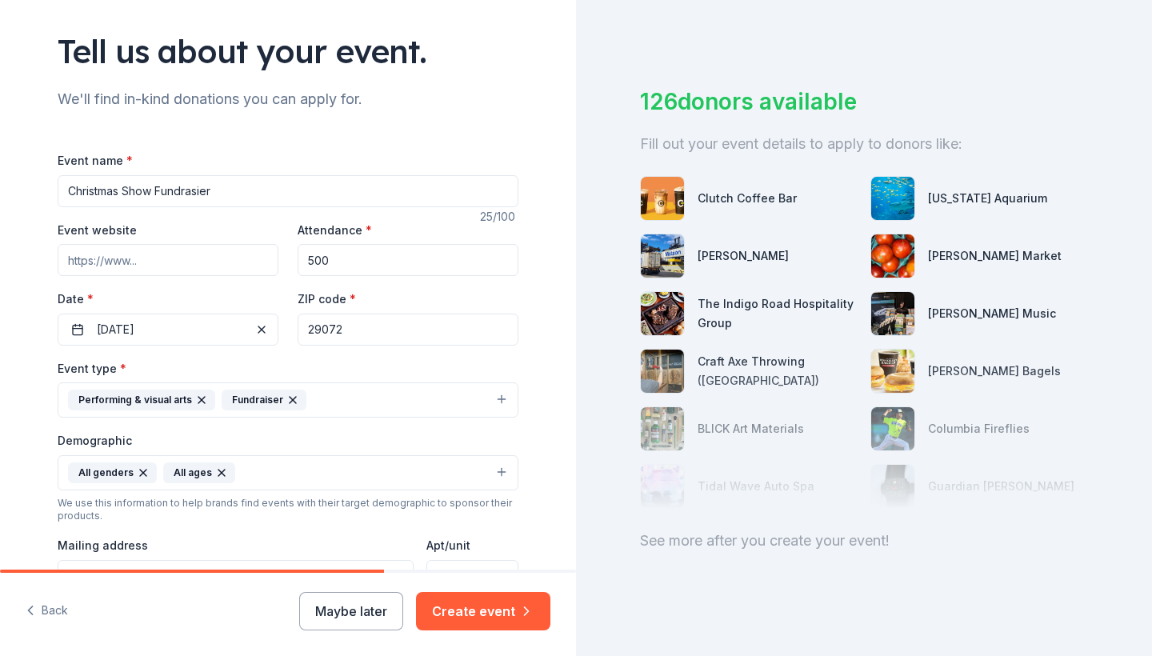
scroll to position [93, 0]
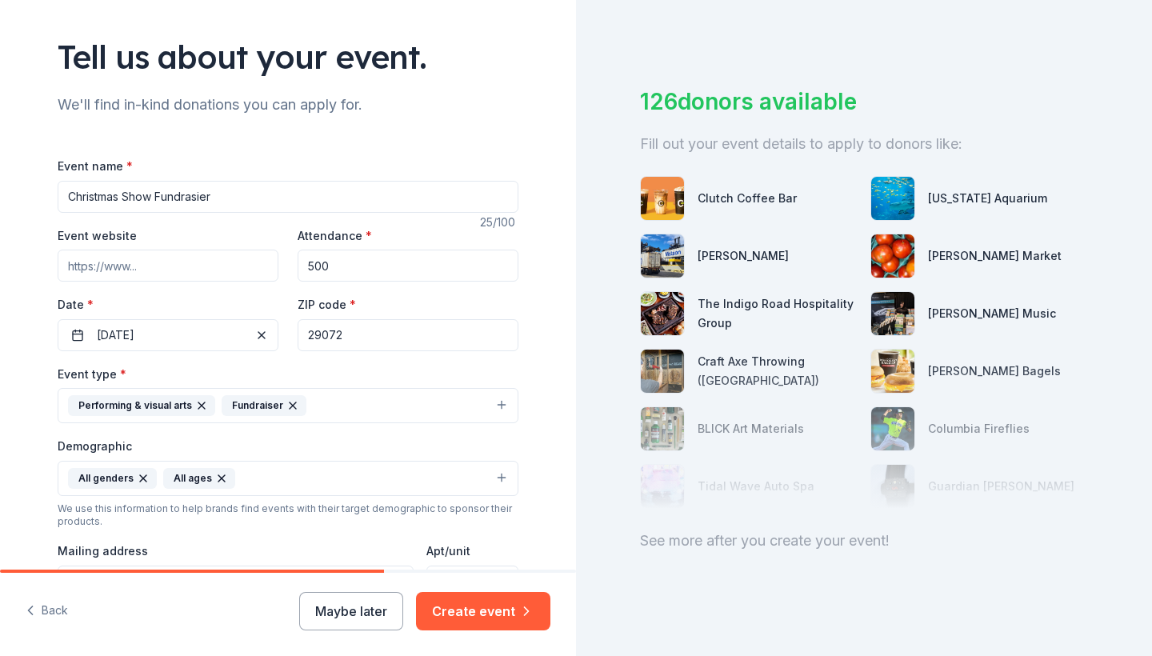
click at [122, 254] on input "Event website" at bounding box center [168, 266] width 221 height 32
paste input "[URL][DOMAIN_NAME]"
type input "[URL][DOMAIN_NAME]"
click at [493, 618] on button "Create event" at bounding box center [483, 611] width 134 height 38
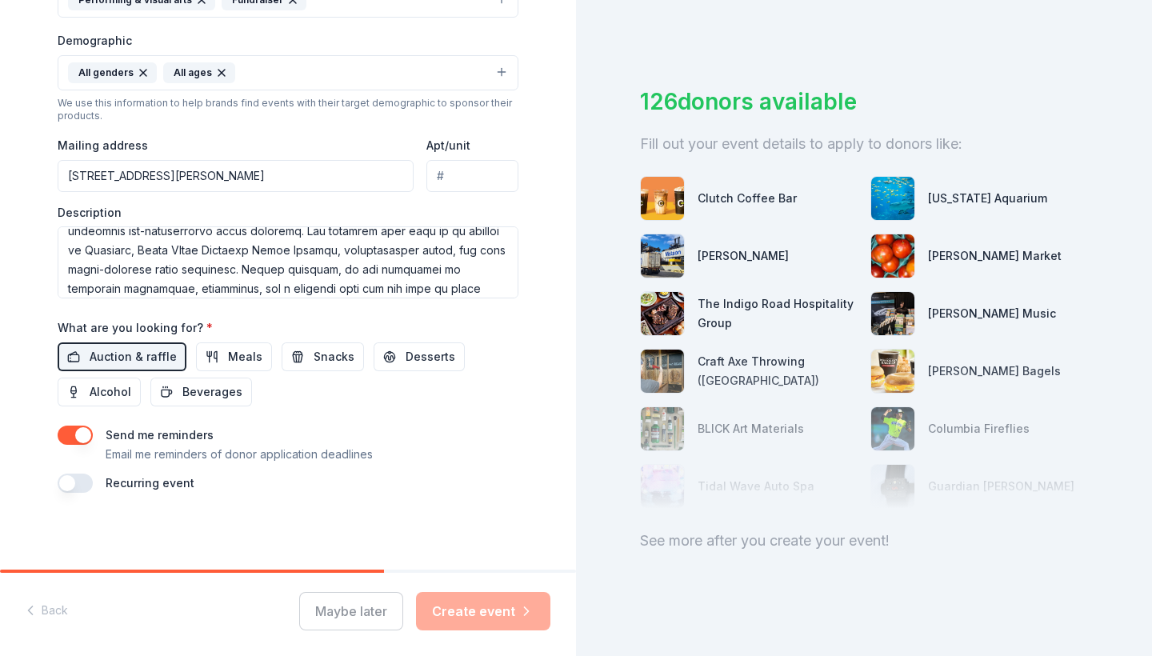
scroll to position [501, 0]
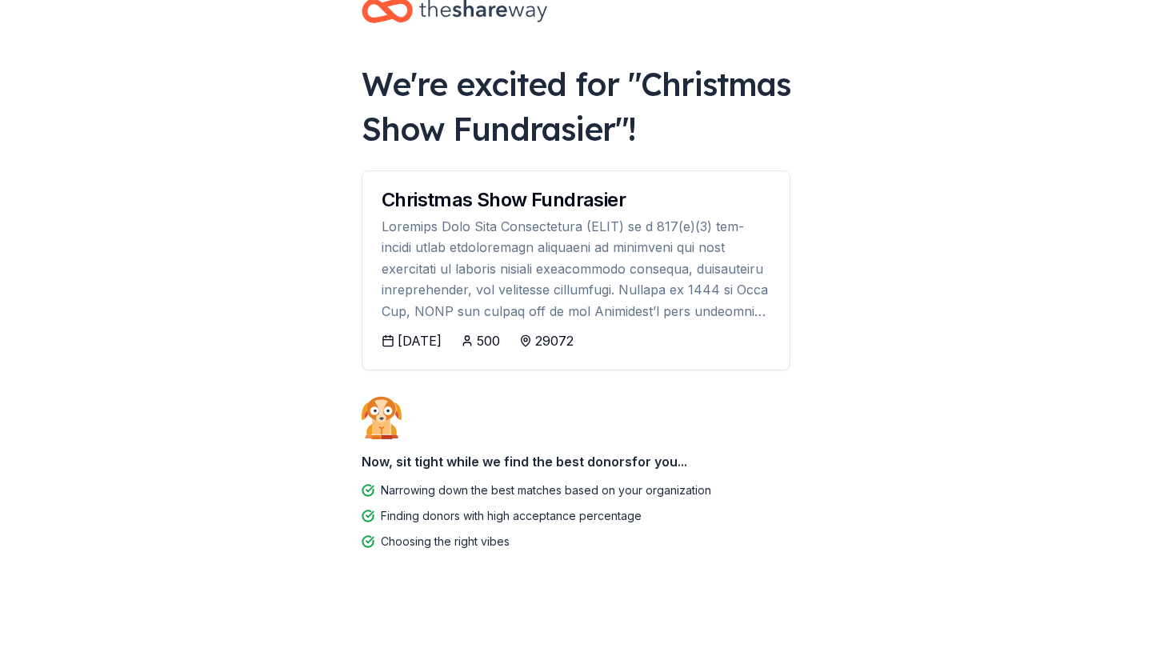
scroll to position [39, 0]
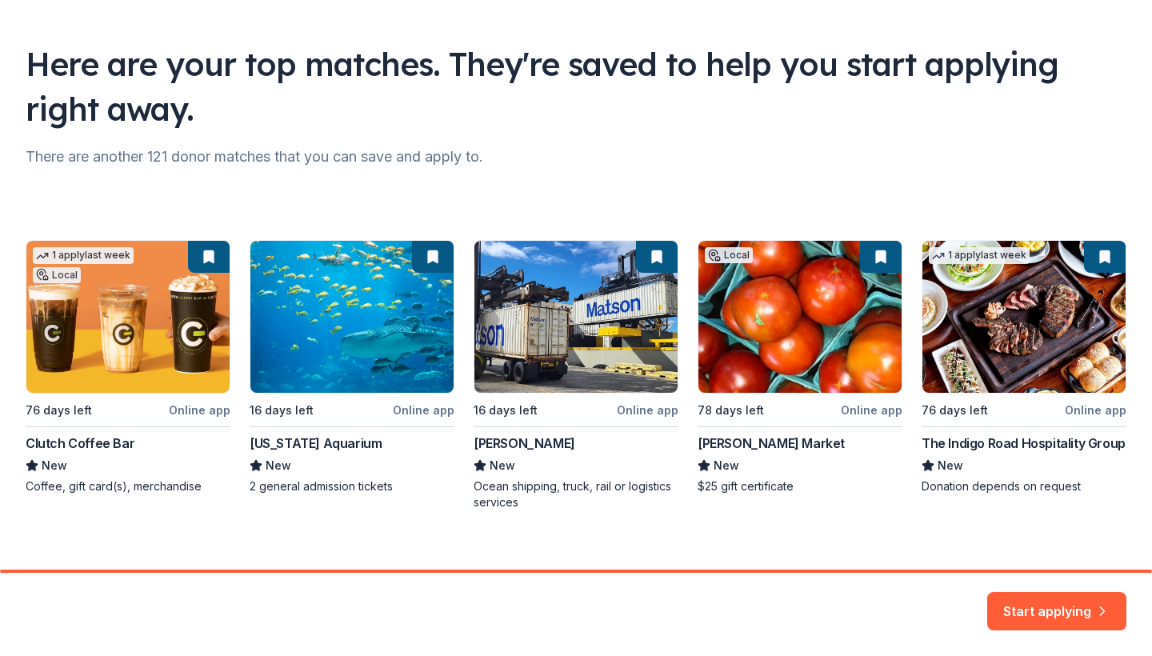
scroll to position [88, 0]
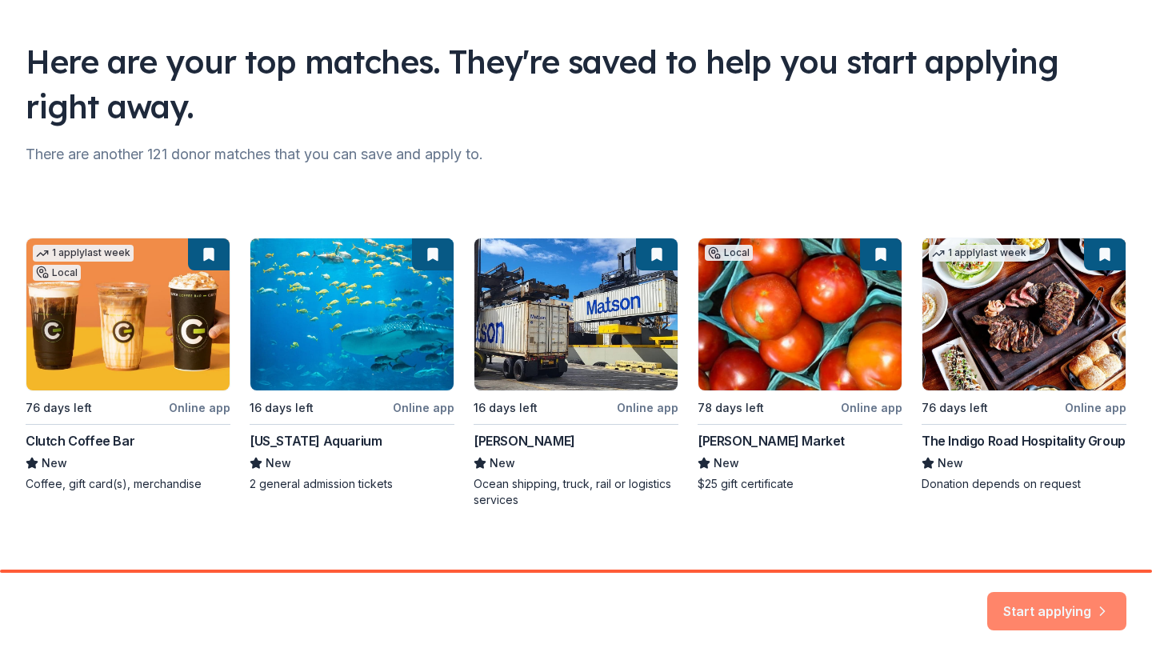
click at [1067, 603] on button "Start applying" at bounding box center [1056, 601] width 139 height 38
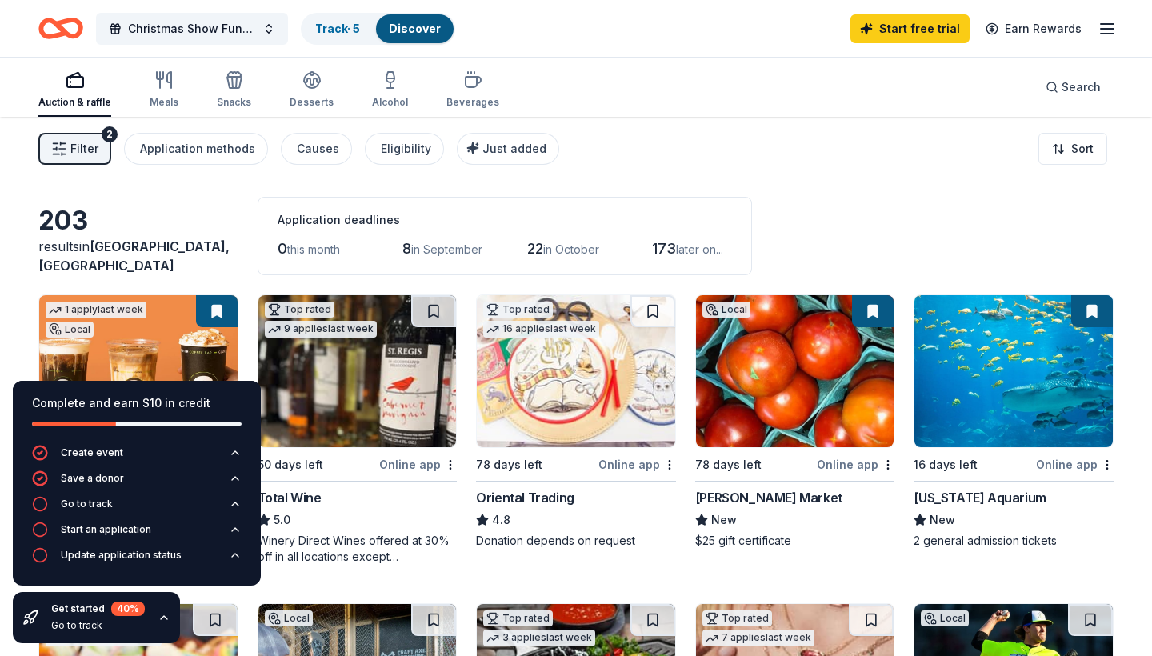
click at [1093, 308] on button at bounding box center [1092, 311] width 42 height 32
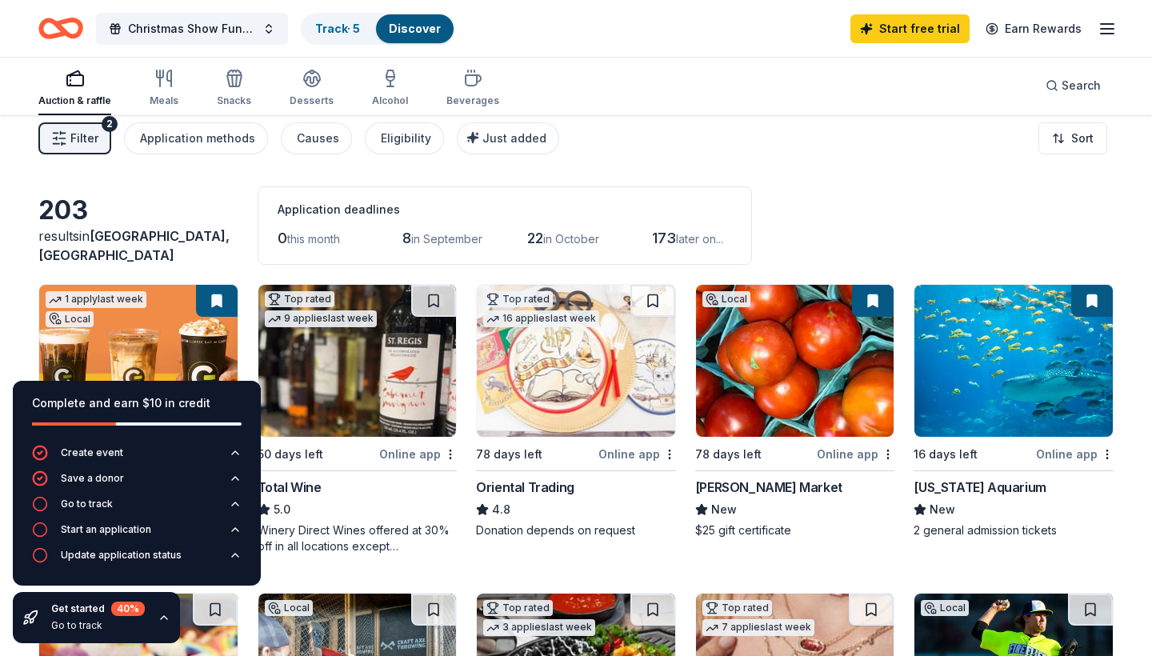
scroll to position [8, 0]
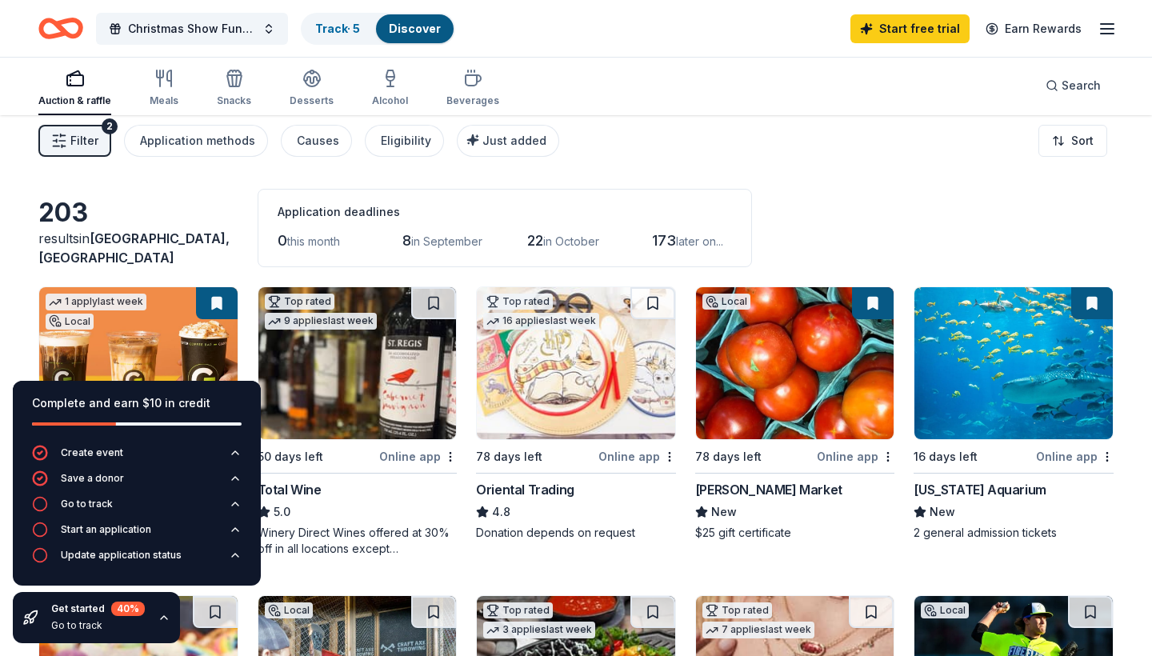
click at [1086, 301] on button at bounding box center [1092, 303] width 42 height 32
click at [975, 407] on img at bounding box center [1013, 363] width 198 height 152
click at [964, 218] on div "203 results in [GEOGRAPHIC_DATA], [GEOGRAPHIC_DATA] Application deadlines 0 thi…" at bounding box center [575, 228] width 1075 height 78
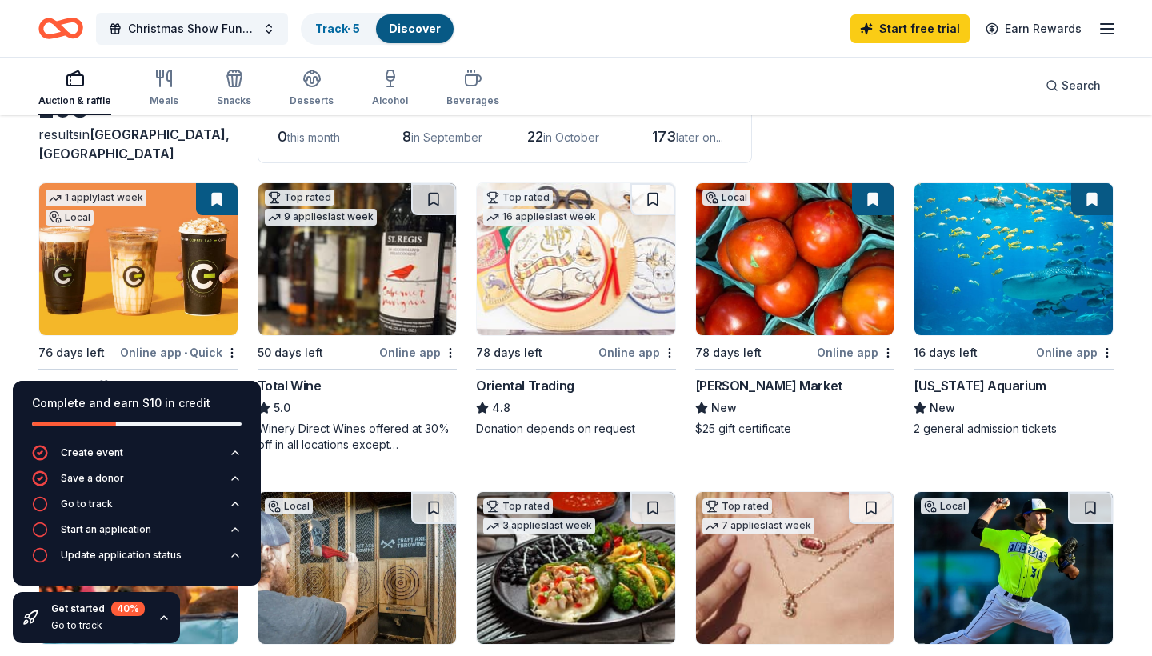
scroll to position [122, 0]
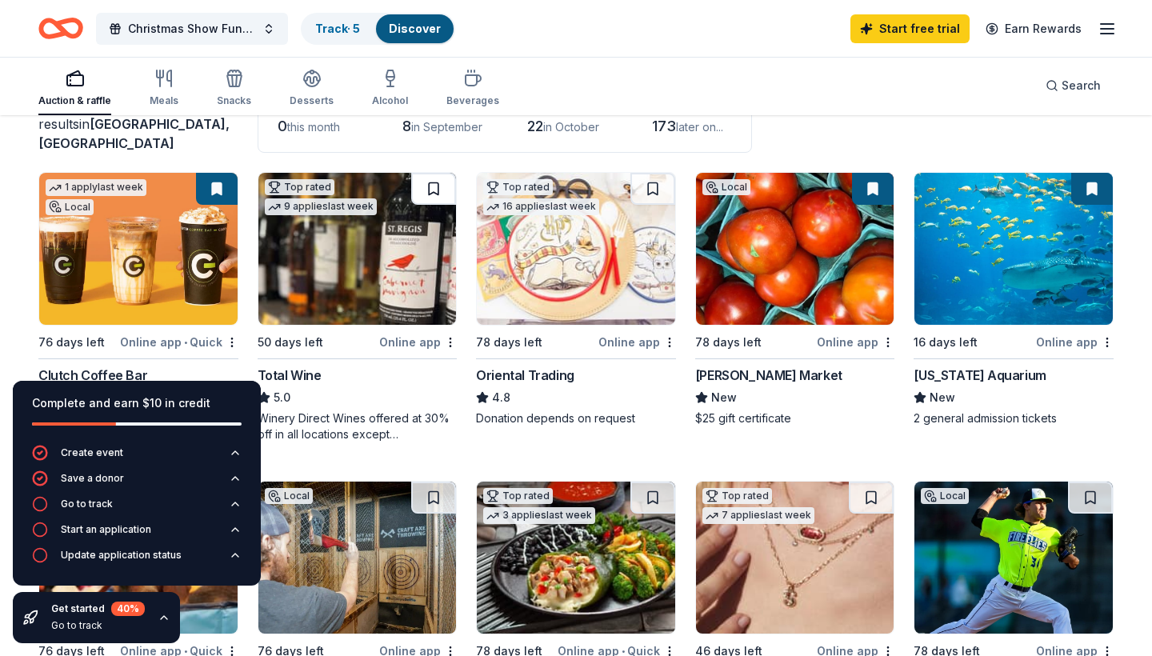
click at [438, 183] on button at bounding box center [433, 189] width 45 height 32
click at [371, 274] on img at bounding box center [357, 249] width 198 height 152
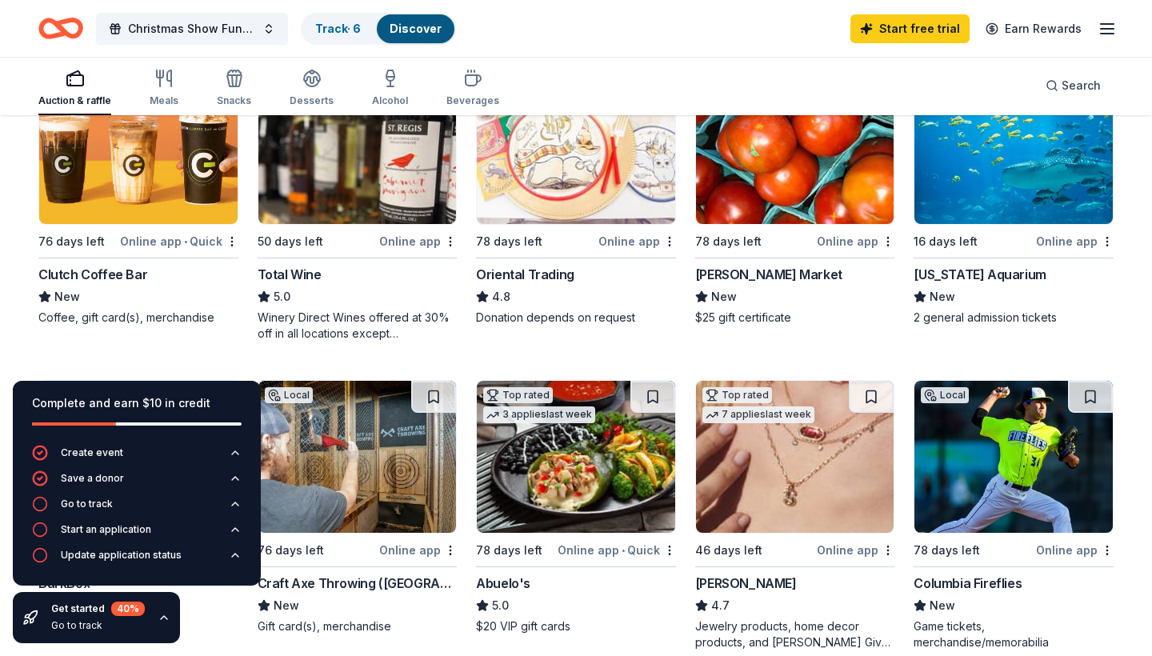
scroll to position [134, 0]
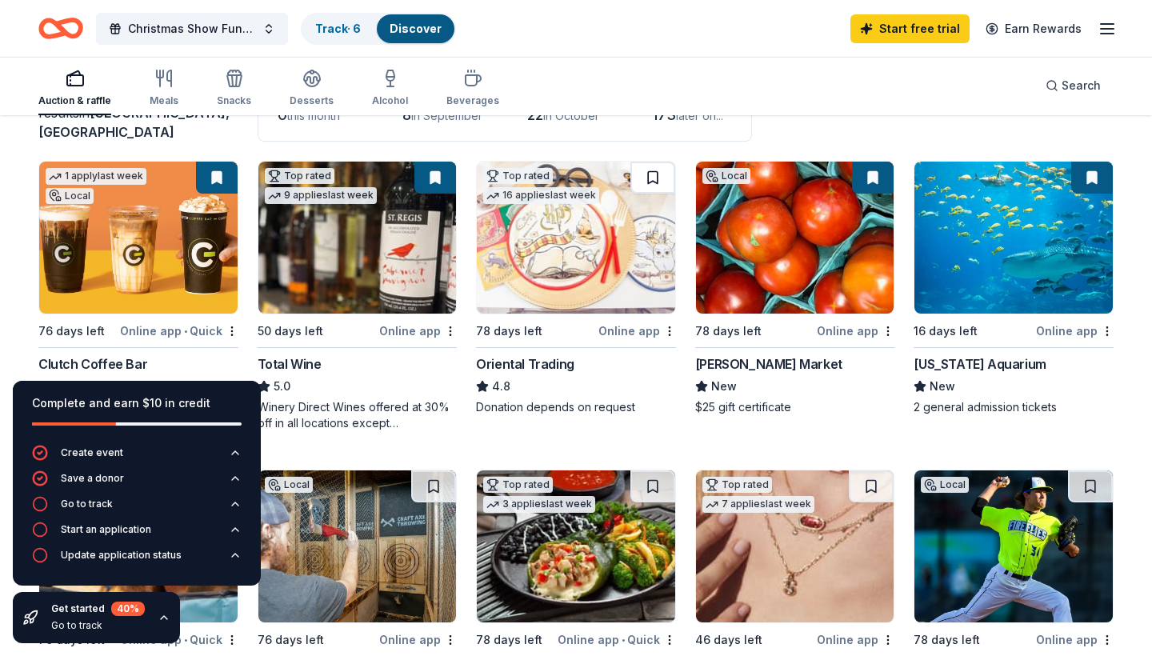
click at [649, 182] on button at bounding box center [652, 178] width 45 height 32
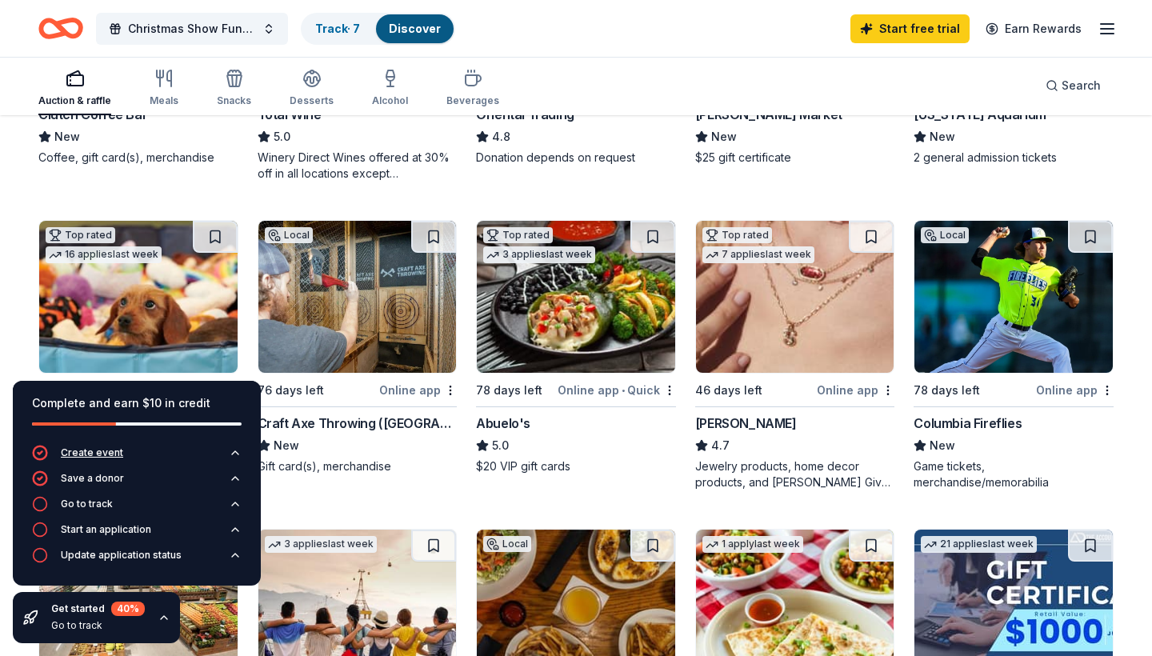
scroll to position [389, 0]
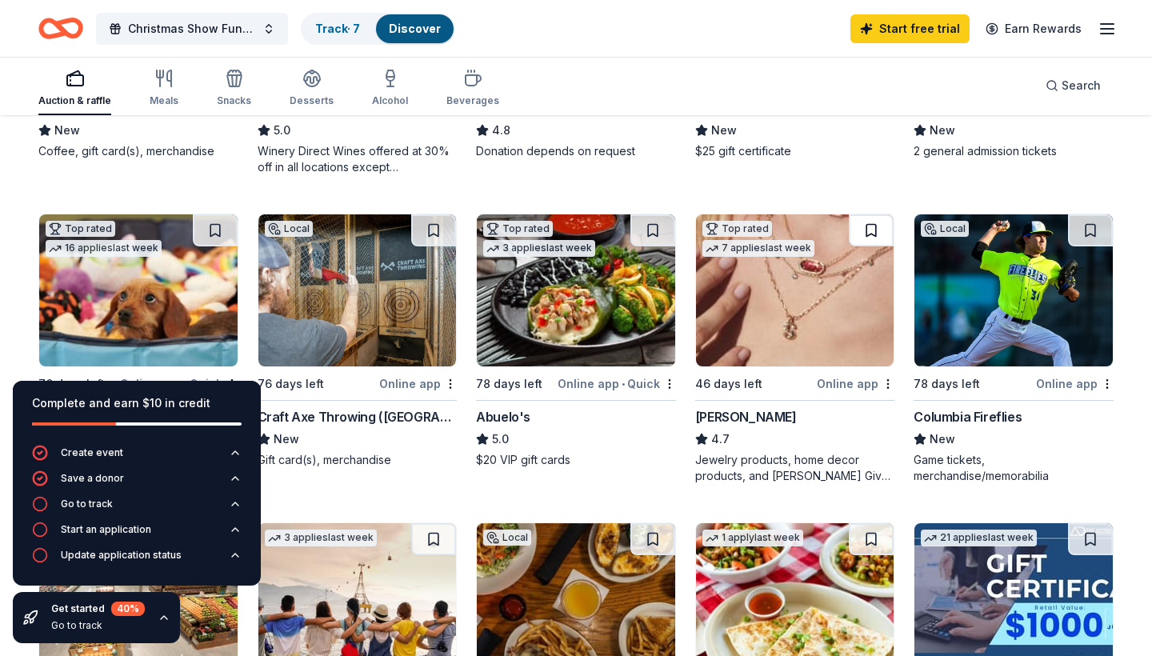
click at [865, 241] on button at bounding box center [870, 230] width 45 height 32
click at [1092, 225] on button at bounding box center [1090, 230] width 45 height 32
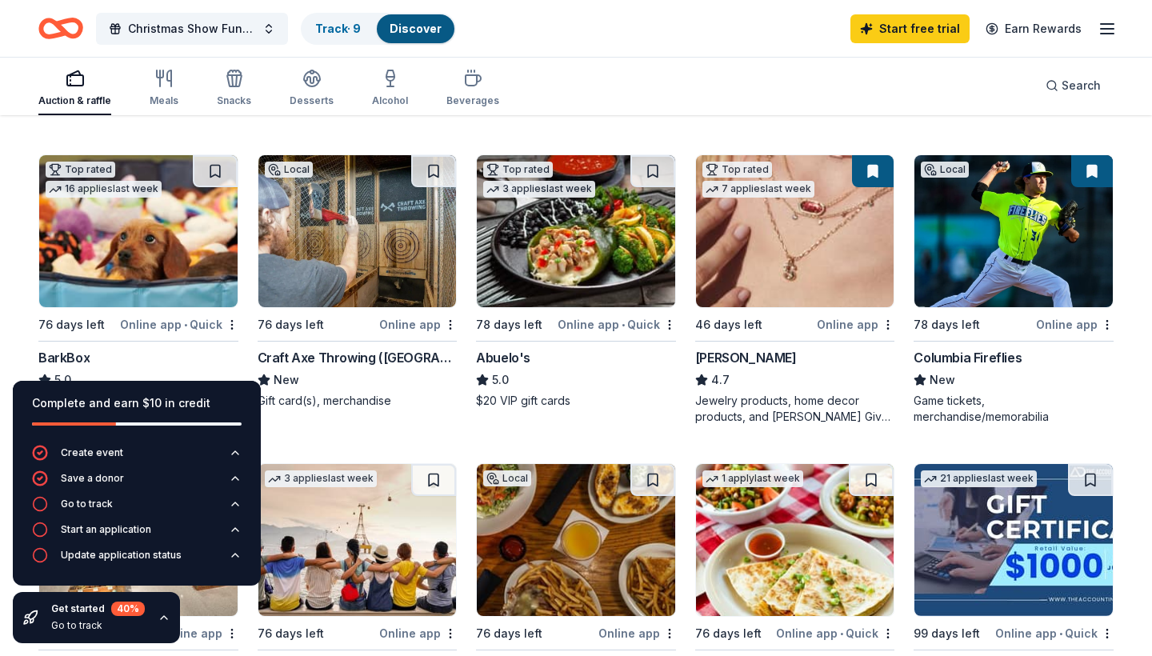
scroll to position [450, 0]
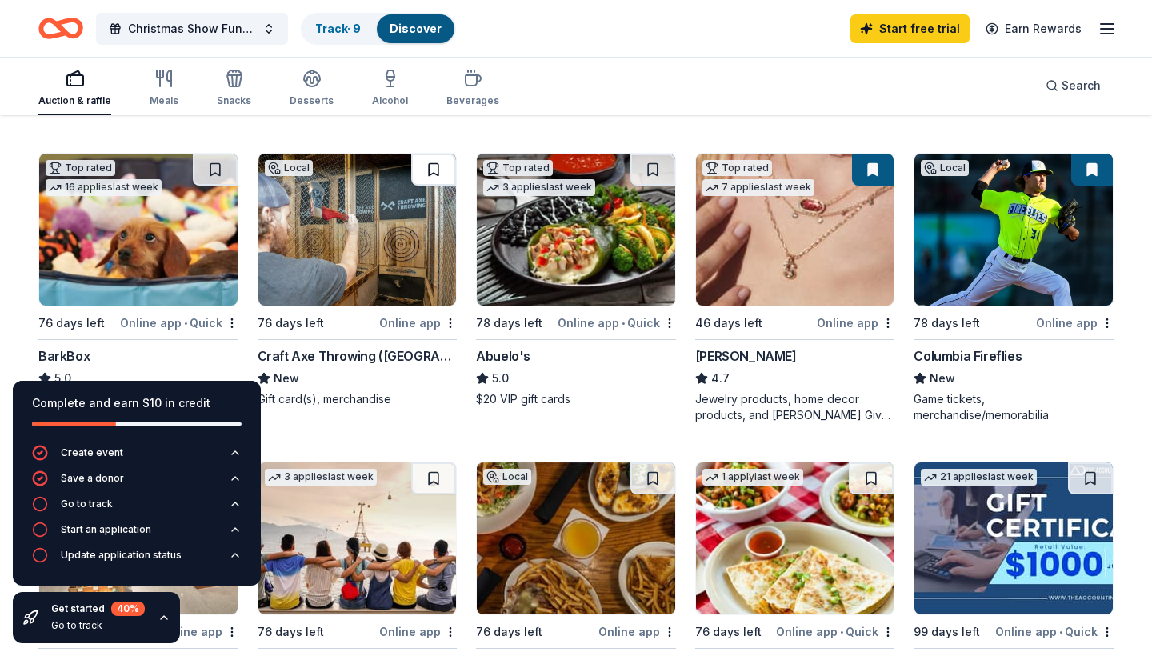
click at [424, 170] on button at bounding box center [433, 170] width 45 height 32
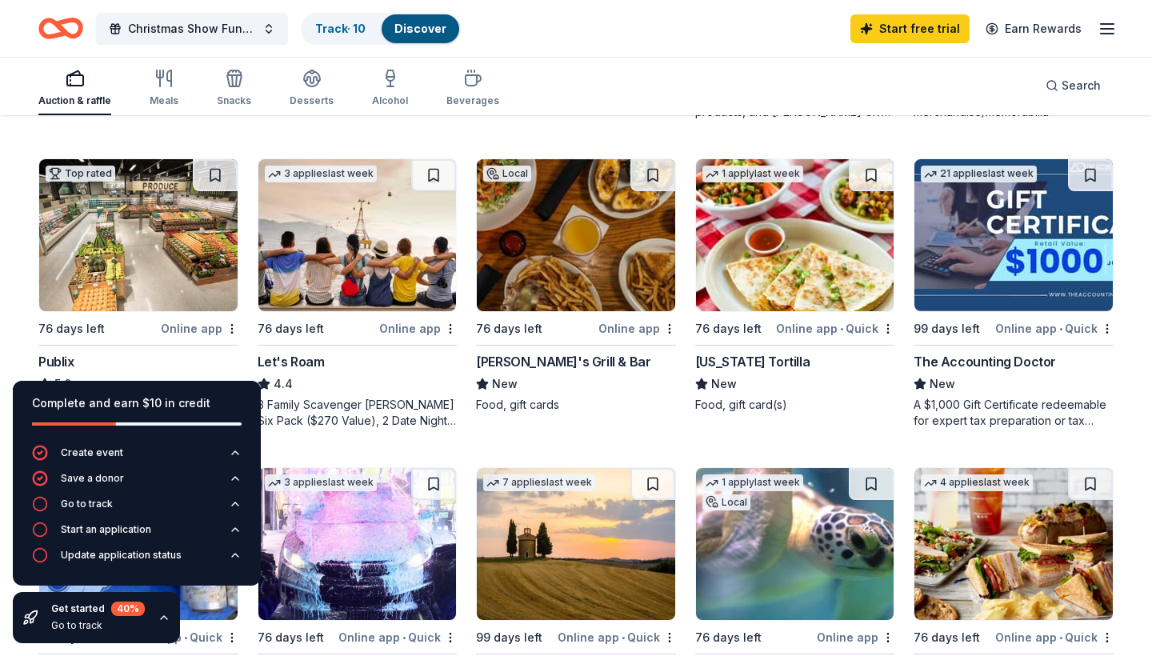
scroll to position [768, 0]
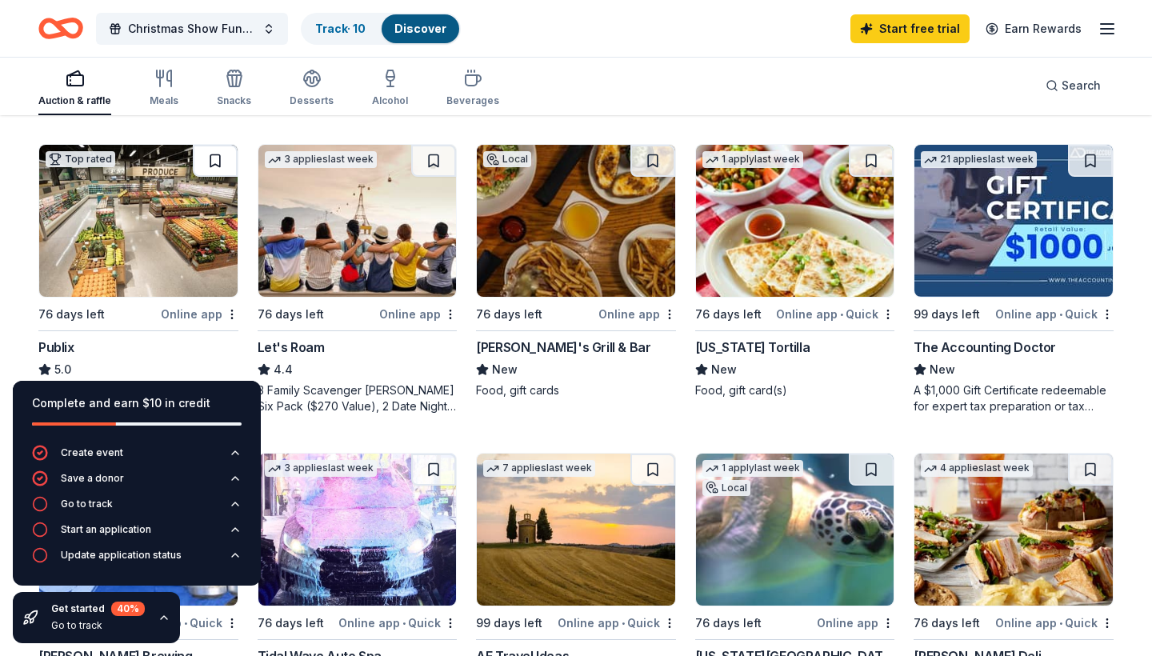
click at [214, 154] on button at bounding box center [215, 161] width 45 height 32
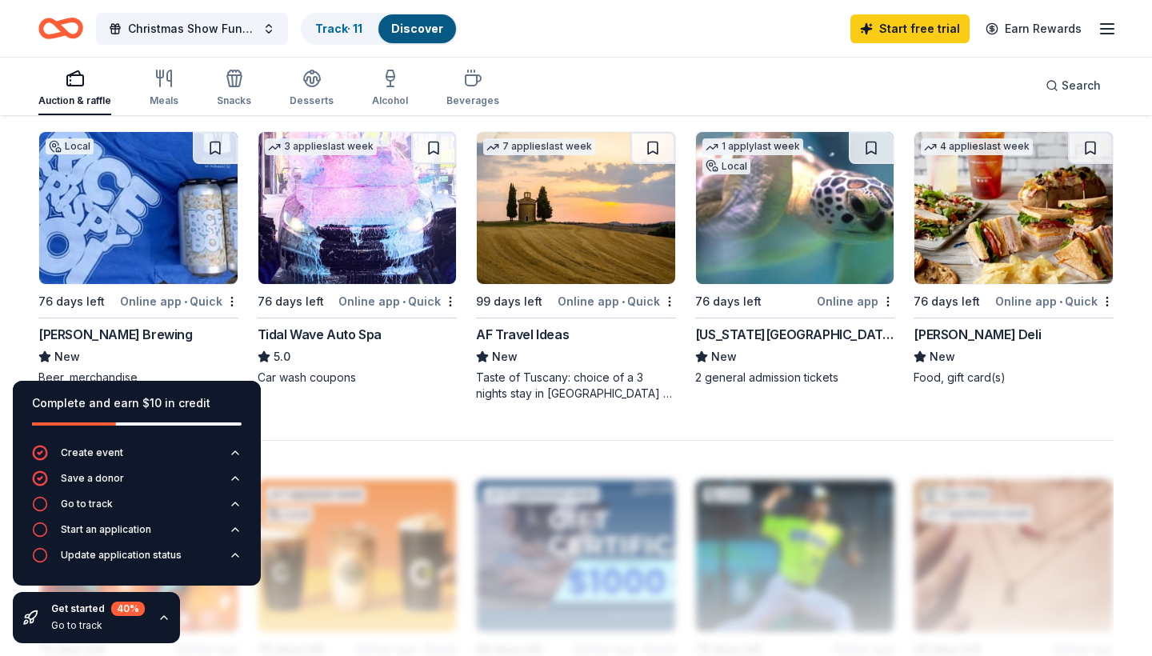
scroll to position [1090, 0]
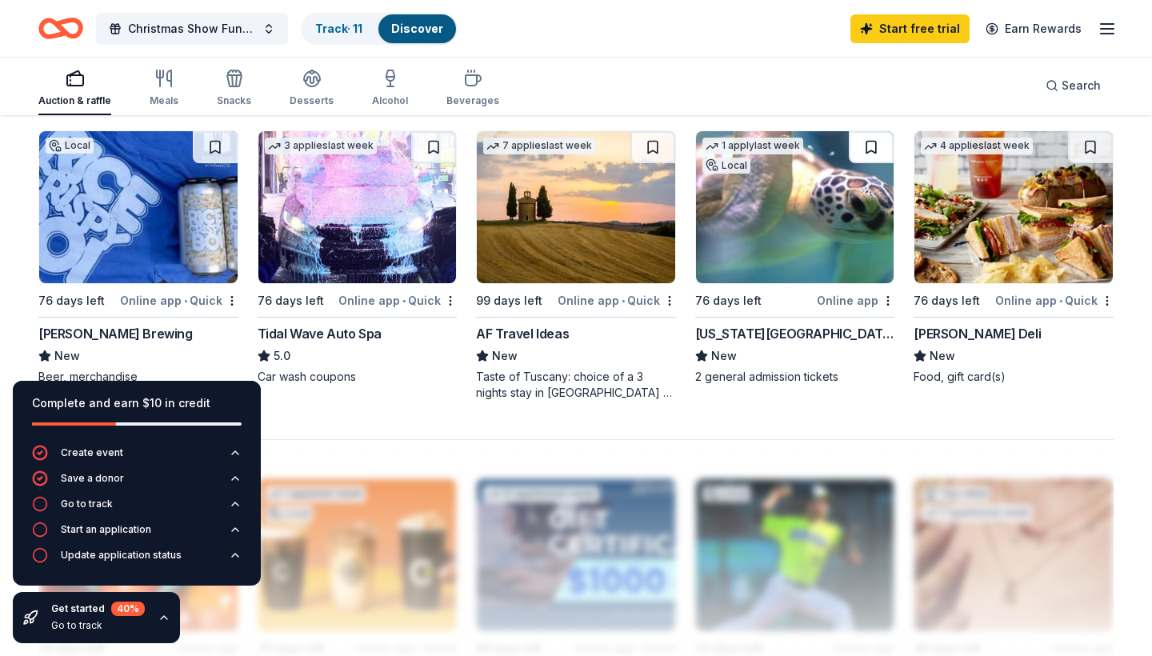
click at [868, 146] on button at bounding box center [870, 147] width 45 height 32
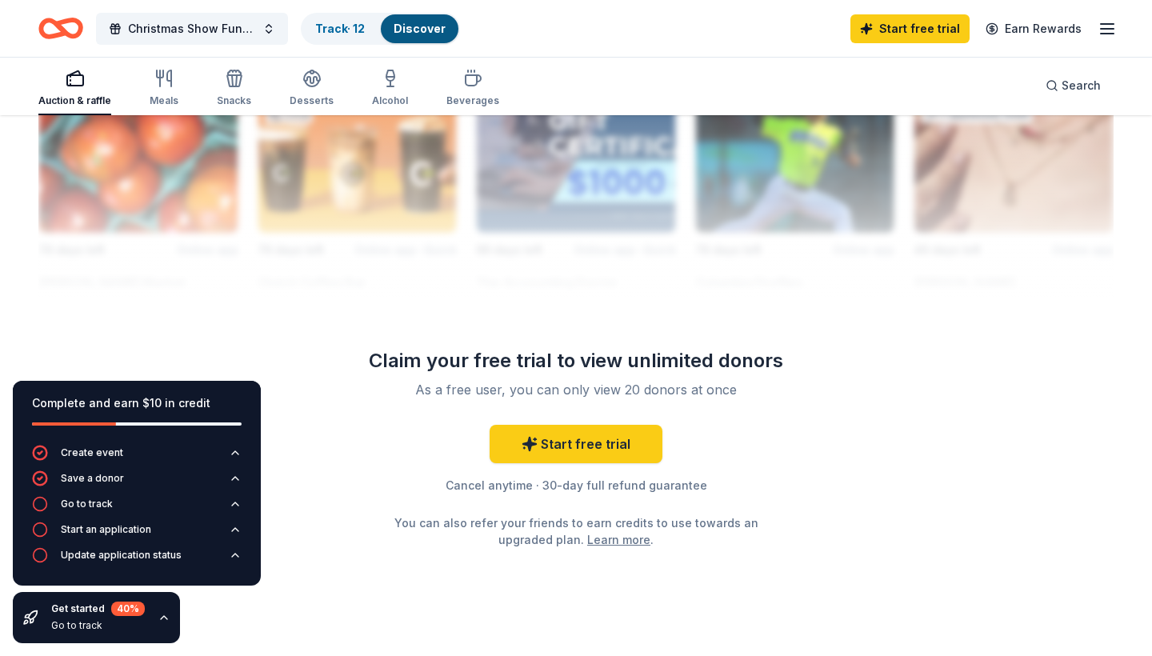
scroll to position [1490, 0]
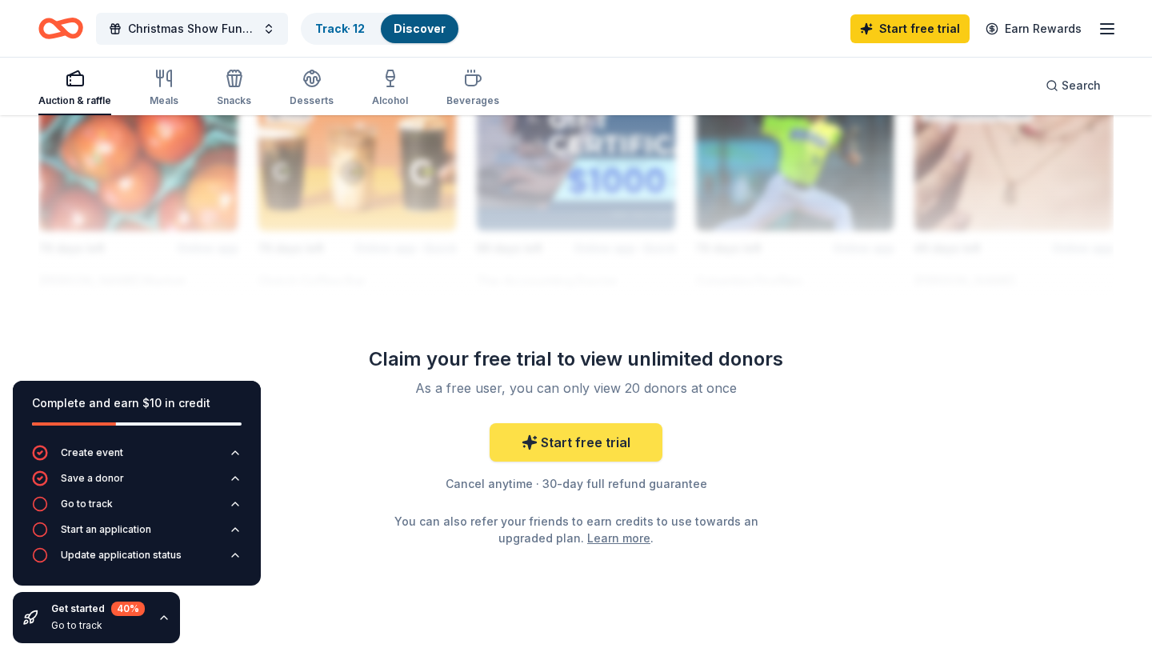
click at [584, 439] on link "Start free trial" at bounding box center [575, 442] width 173 height 38
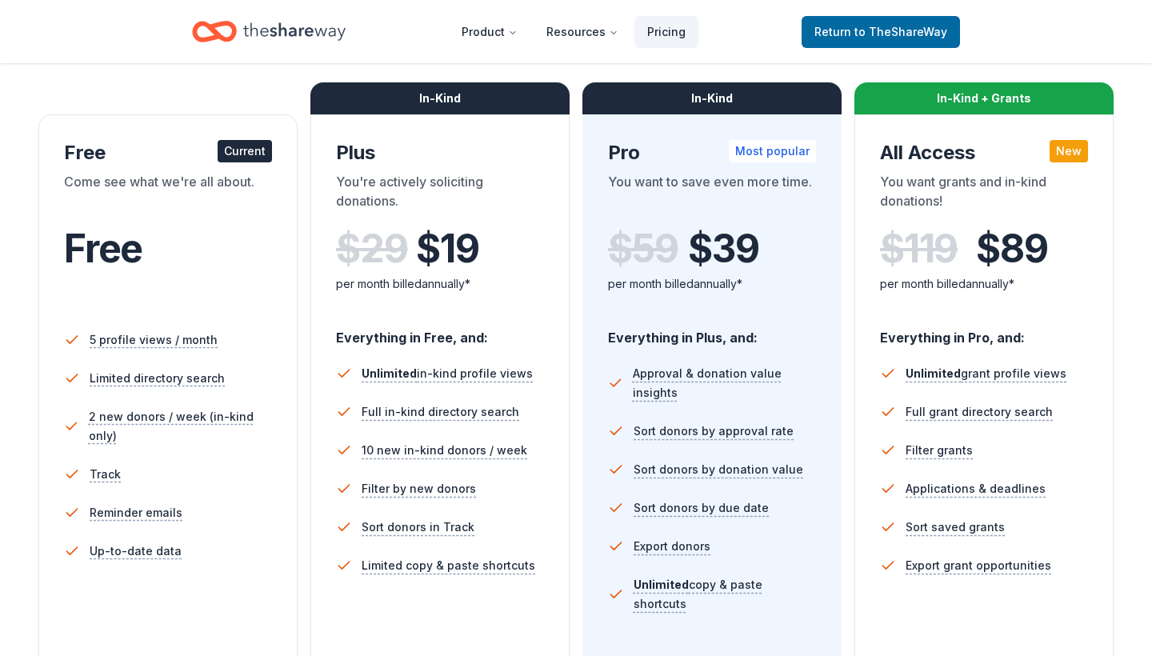
scroll to position [231, 0]
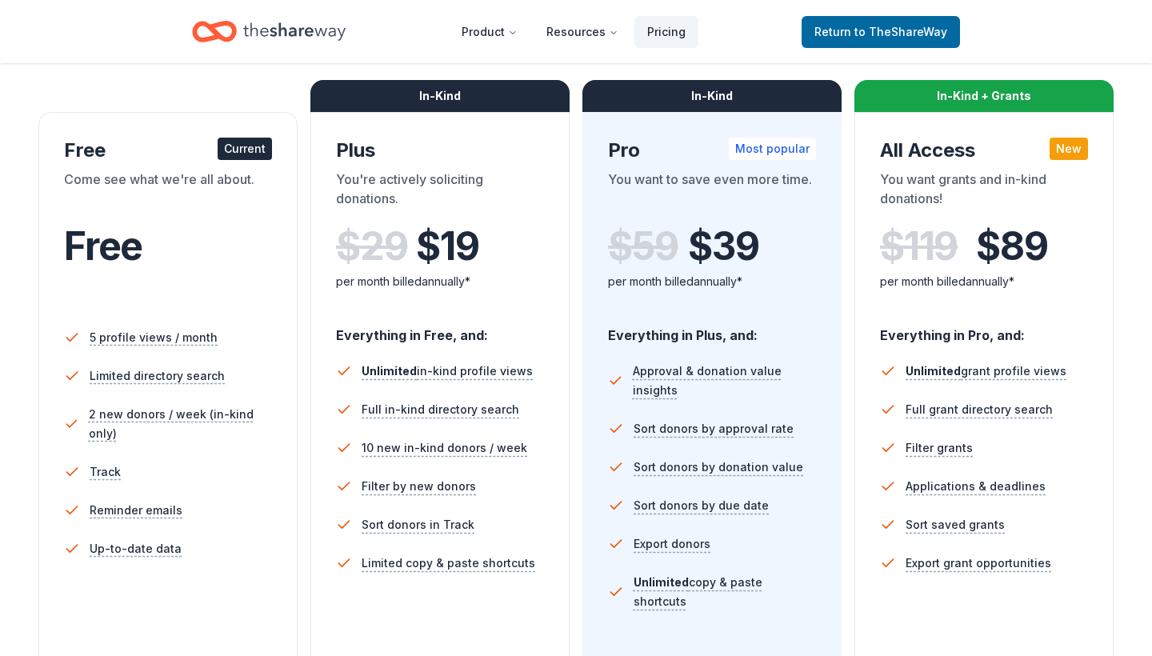
click at [462, 262] on span "$ 19" at bounding box center [447, 246] width 62 height 45
click at [437, 101] on div "In-Kind" at bounding box center [439, 96] width 259 height 32
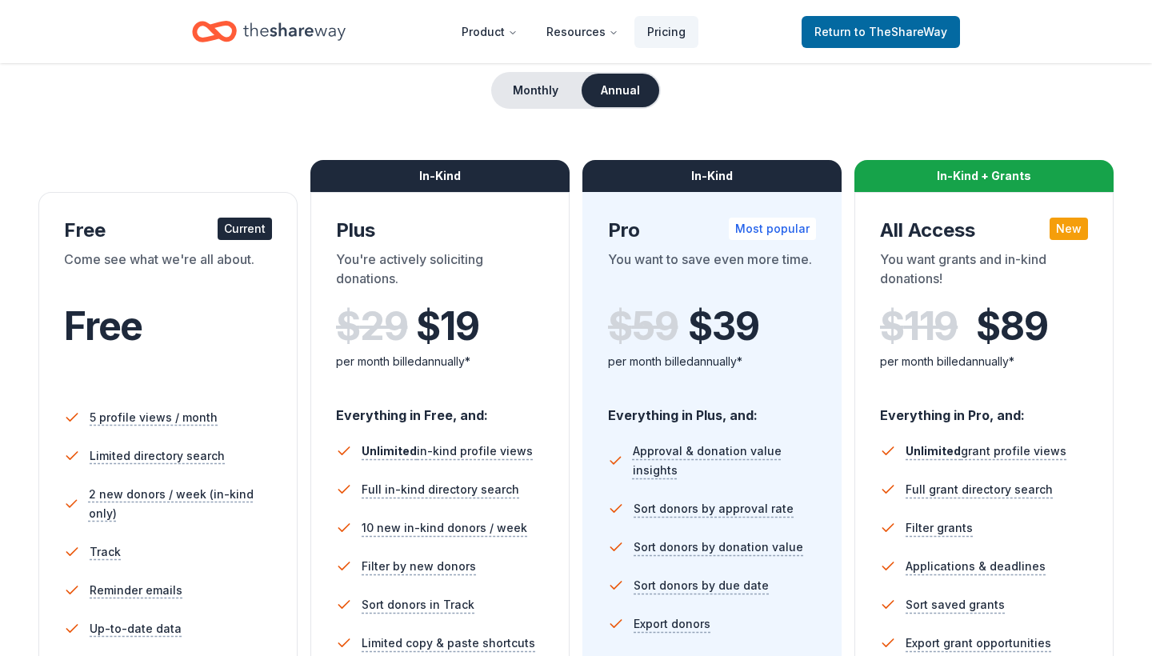
scroll to position [149, 0]
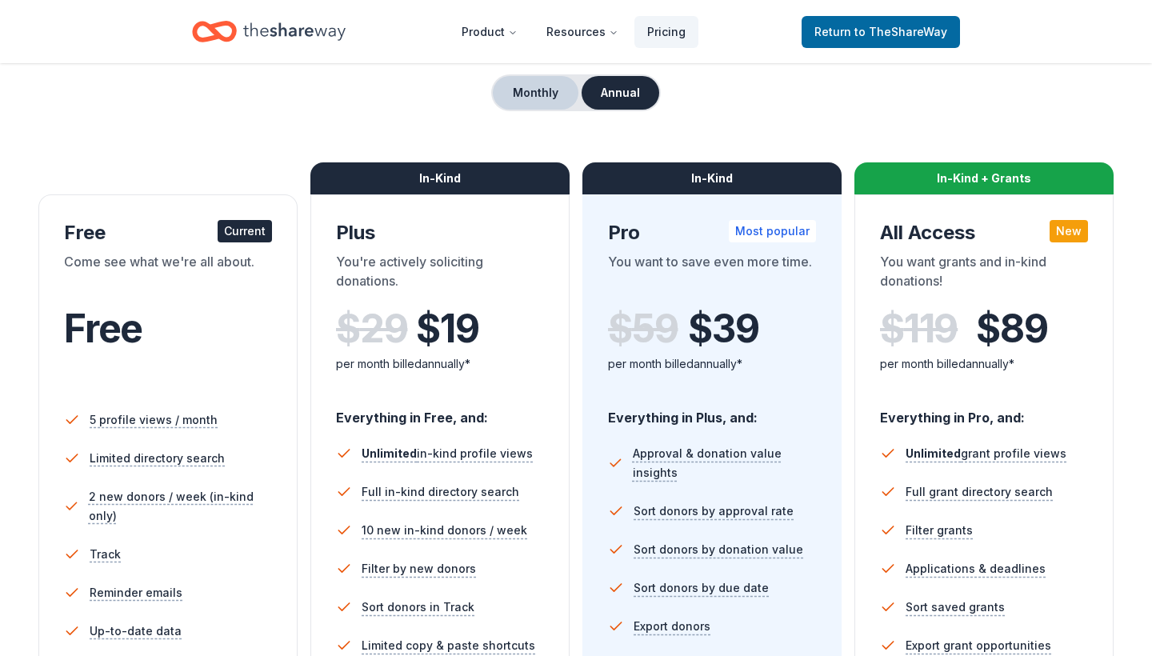
click at [542, 94] on button "Monthly" at bounding box center [536, 93] width 86 height 34
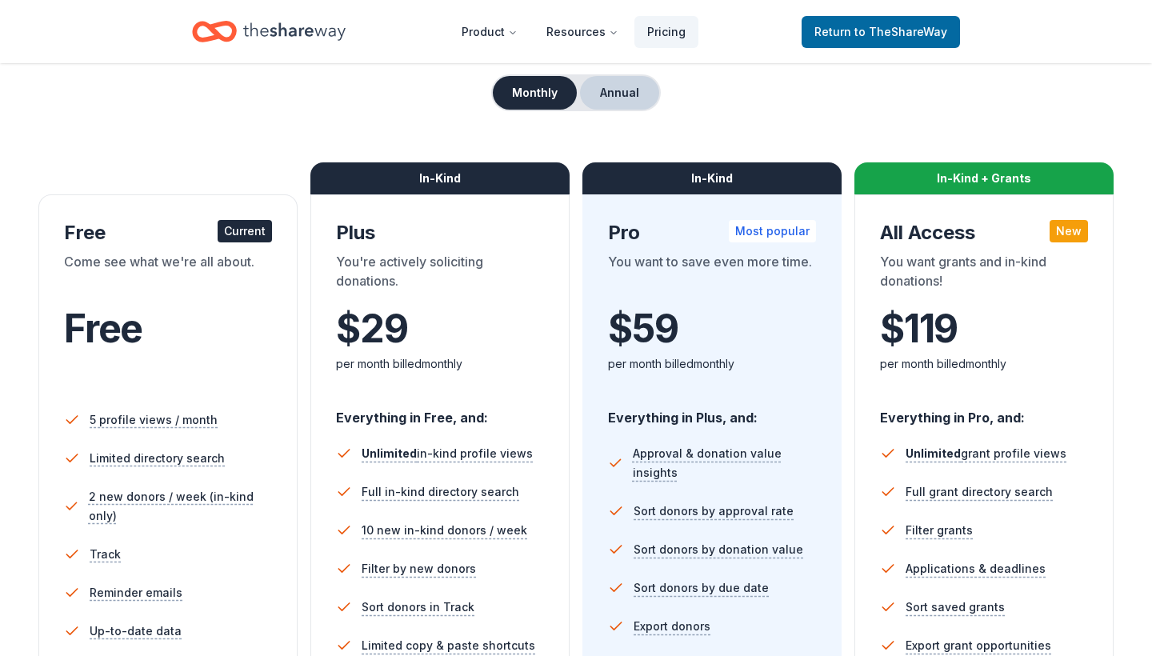
click at [610, 85] on button "Annual" at bounding box center [619, 93] width 79 height 34
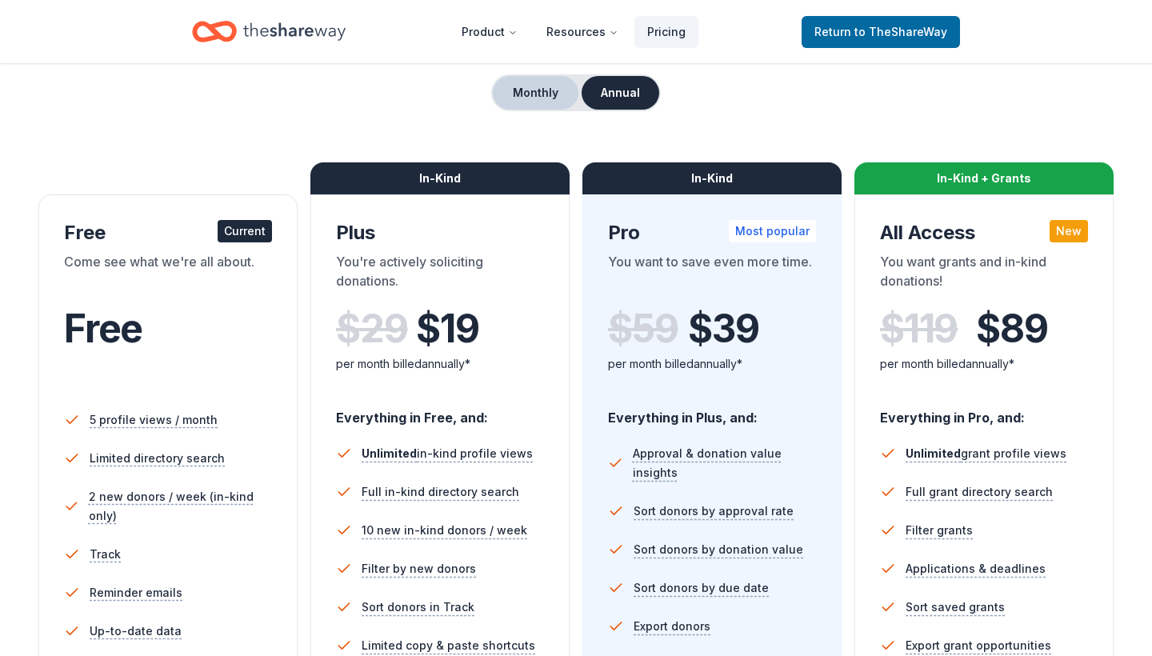
click at [529, 92] on button "Monthly" at bounding box center [536, 93] width 86 height 34
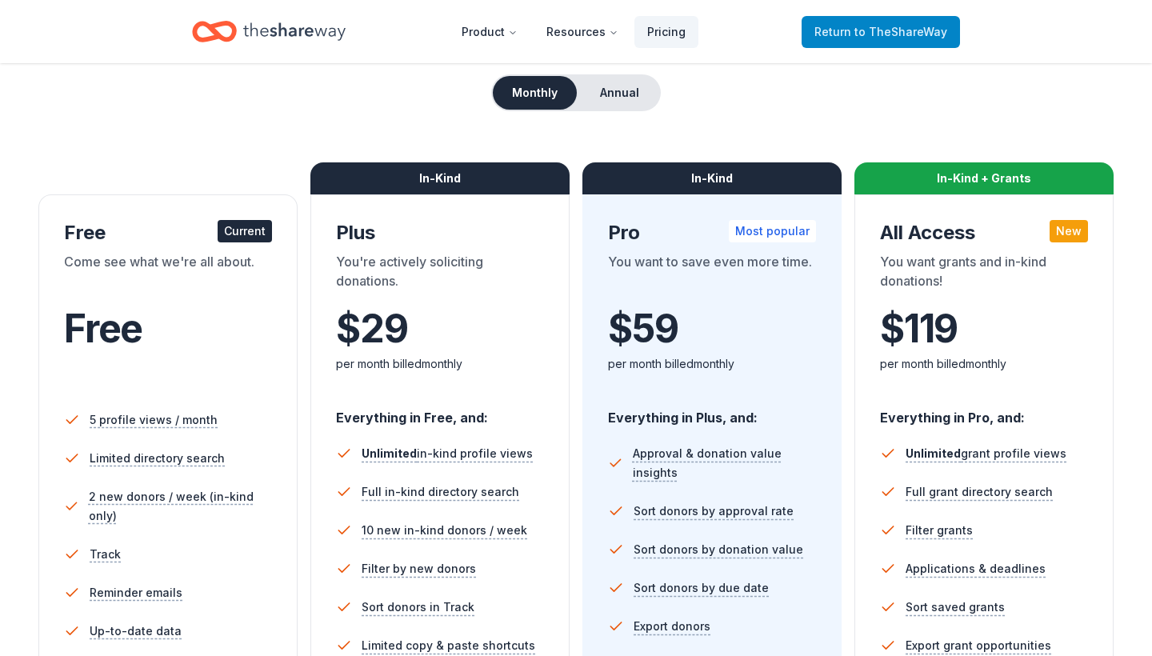
click at [904, 19] on link "Return to TheShareWay" at bounding box center [880, 32] width 158 height 32
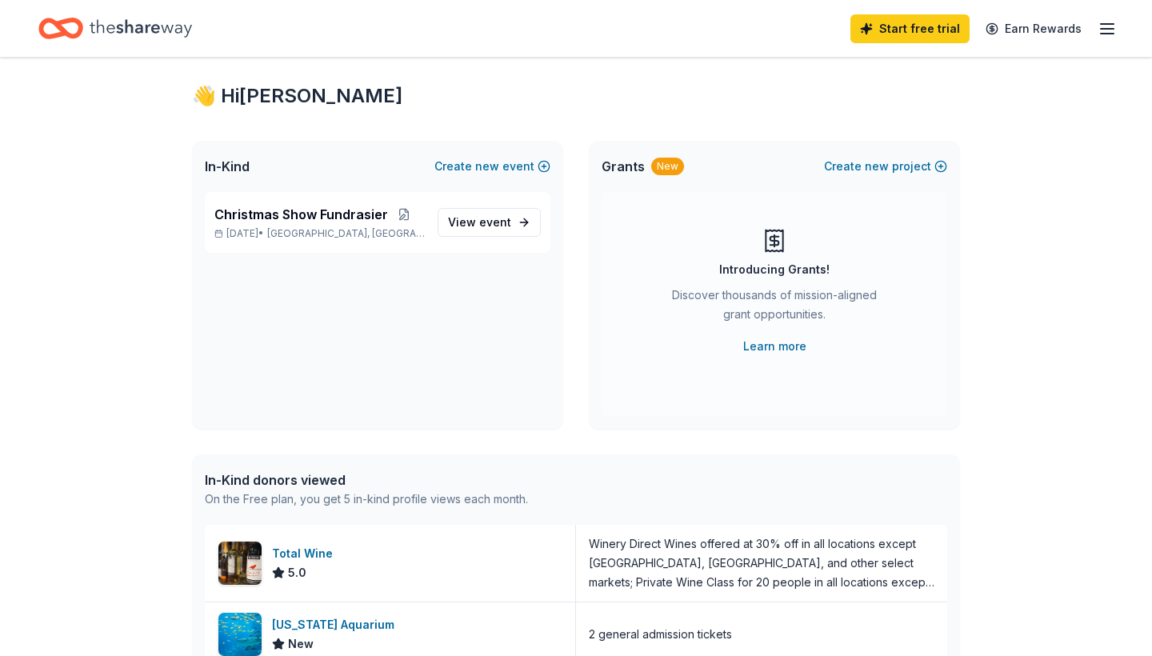
scroll to position [46, 0]
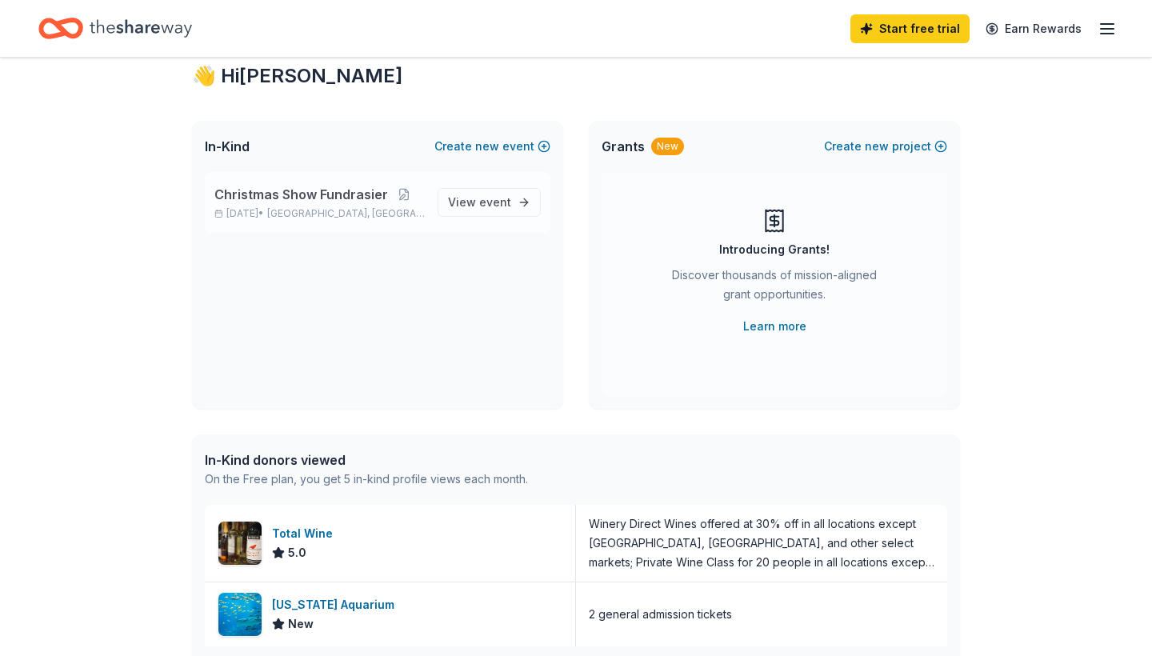
click at [244, 182] on div "Christmas Show Fundrasier [DATE] • [GEOGRAPHIC_DATA], [GEOGRAPHIC_DATA] View ev…" at bounding box center [377, 202] width 345 height 61
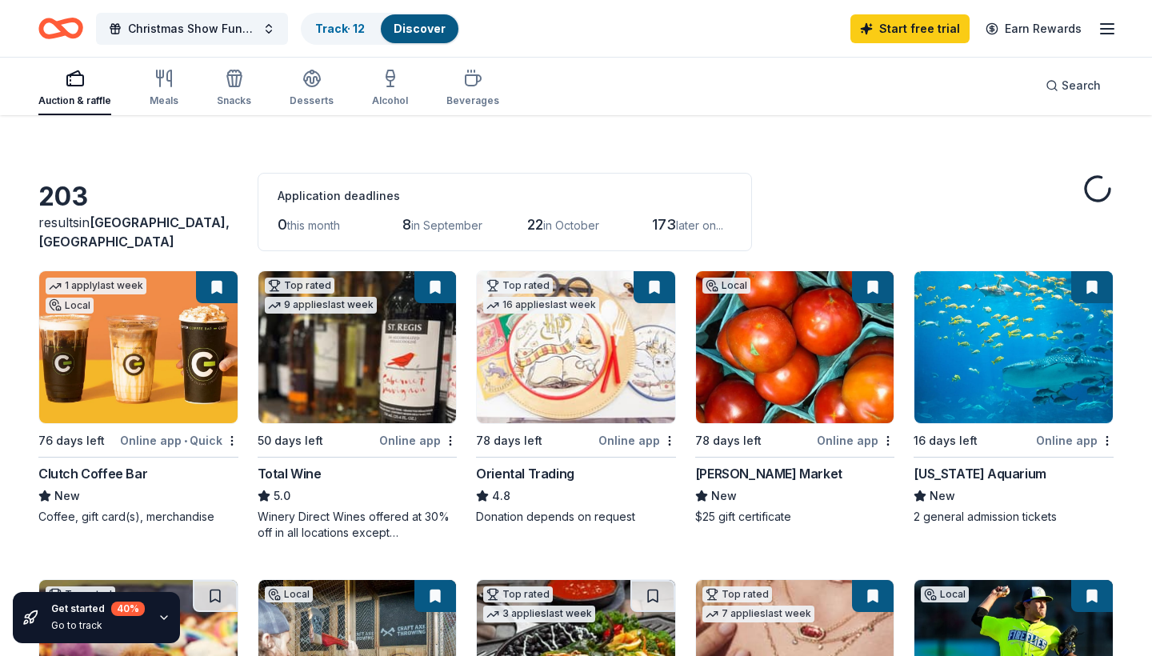
scroll to position [30, 0]
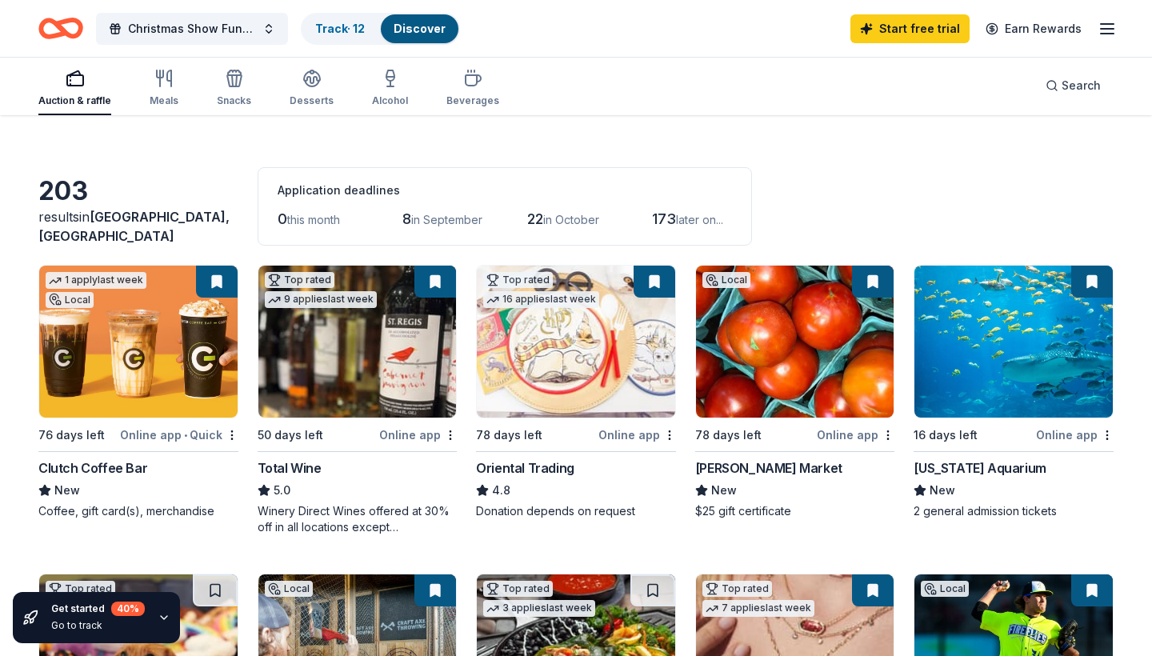
click at [872, 281] on button at bounding box center [873, 281] width 42 height 32
click at [650, 284] on button at bounding box center [654, 281] width 42 height 32
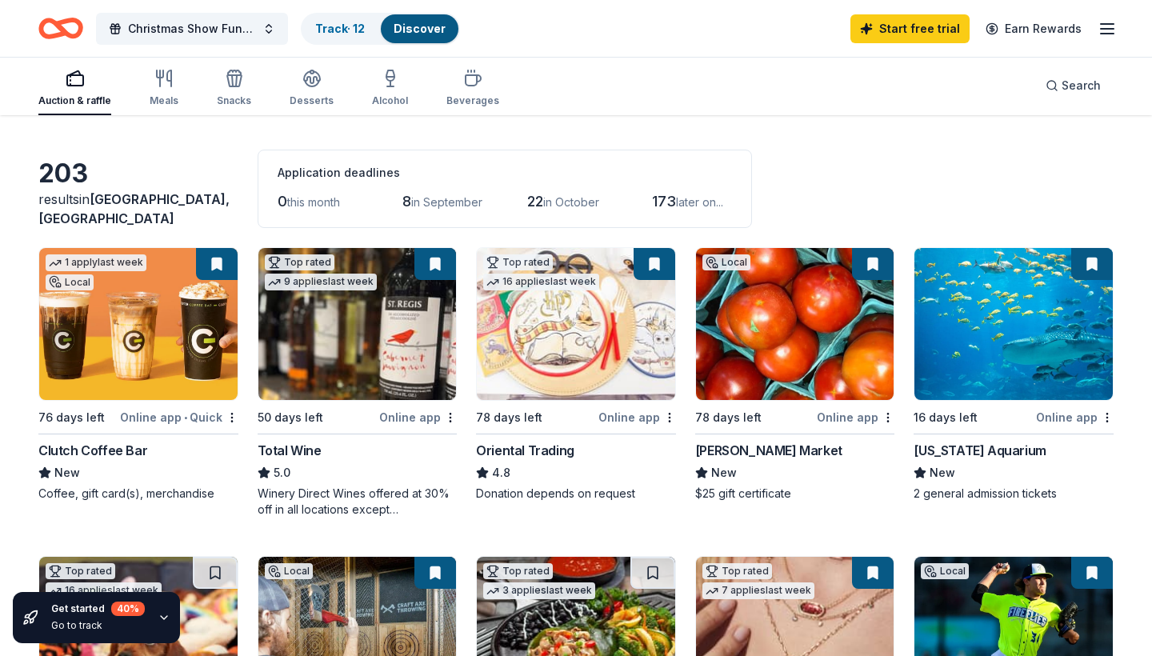
scroll to position [48, 0]
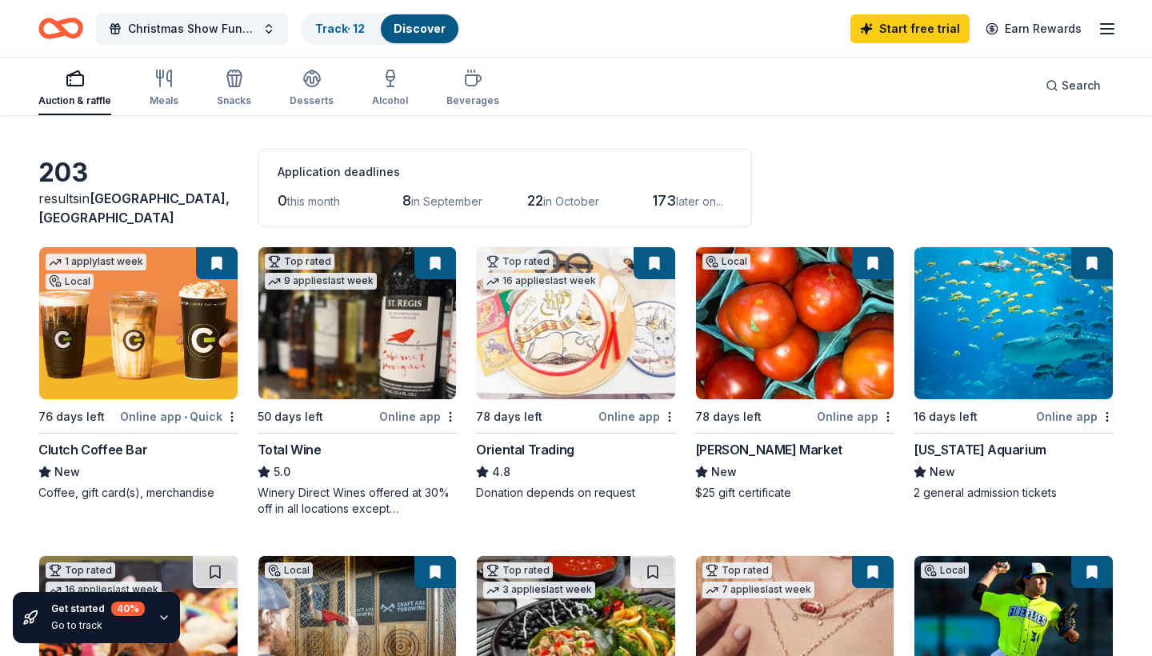
click at [675, 209] on div "173 later on..." at bounding box center [692, 201] width 80 height 26
click at [236, 72] on icon "button" at bounding box center [234, 72] width 13 height 5
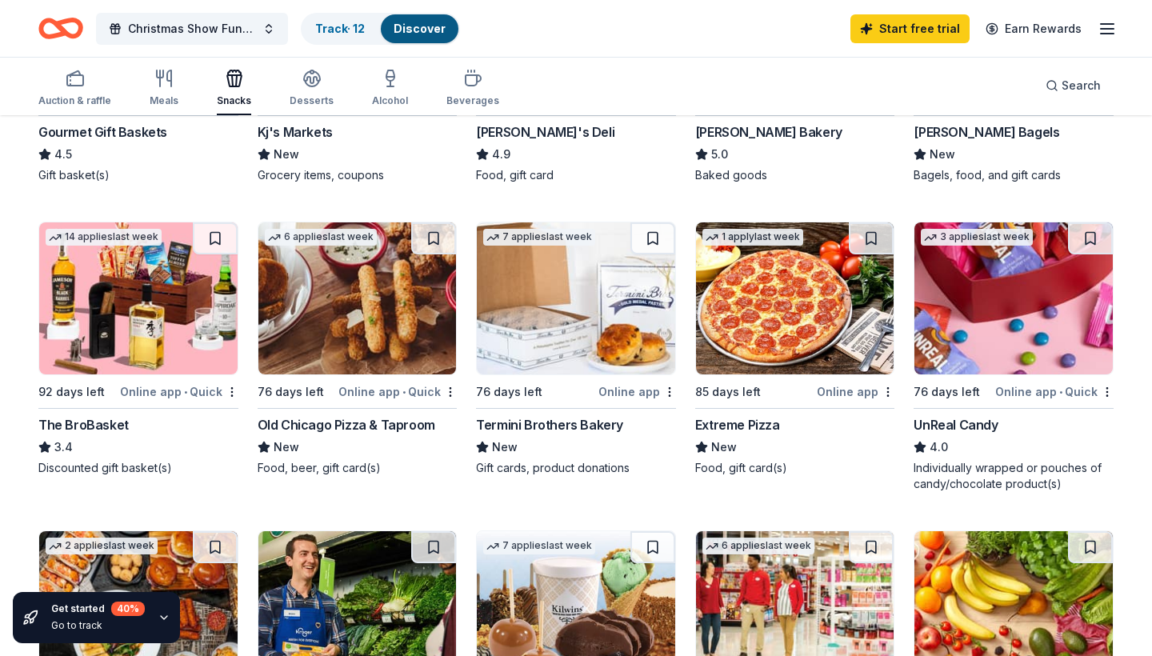
scroll to position [660, 0]
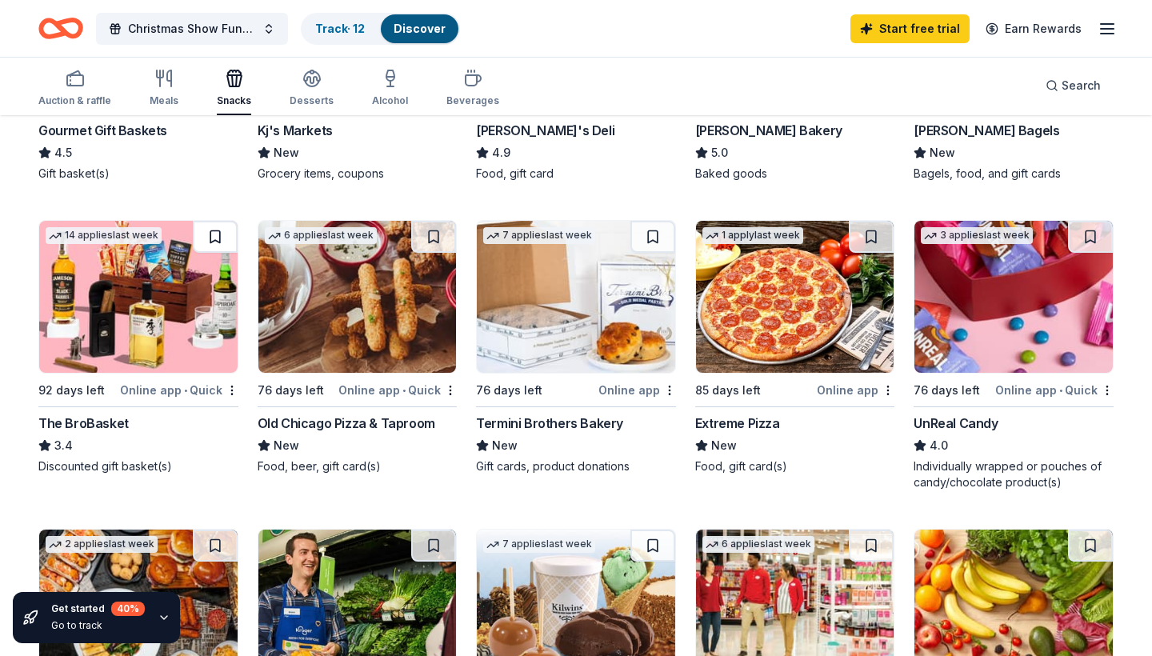
click at [216, 238] on button at bounding box center [215, 237] width 45 height 32
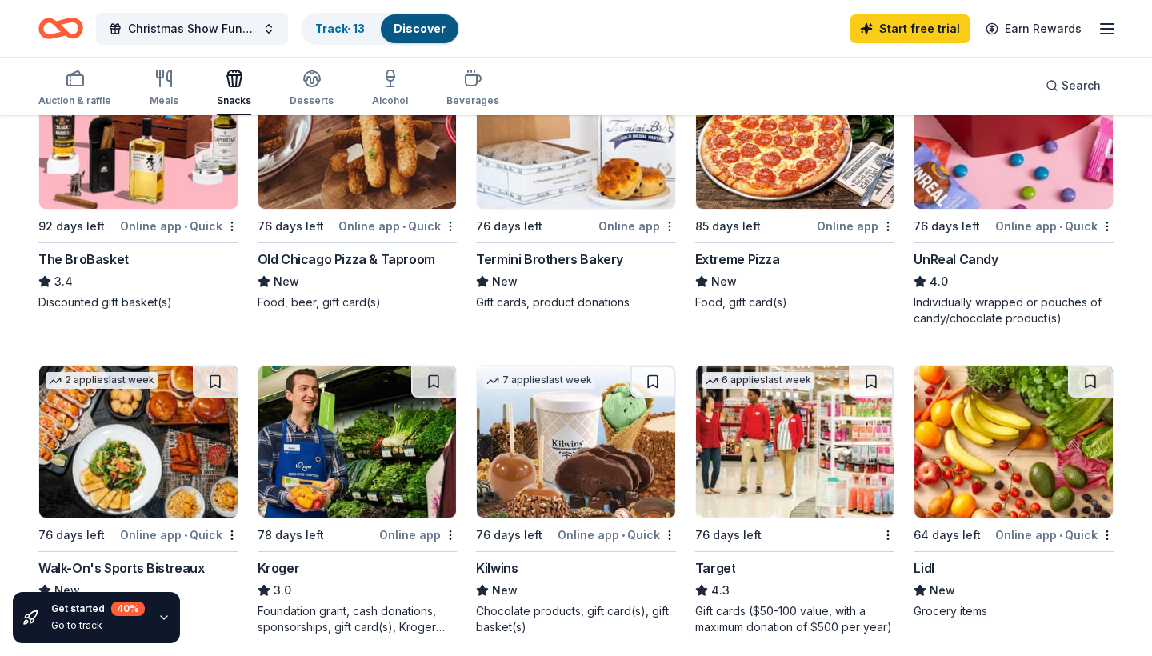
scroll to position [852, 0]
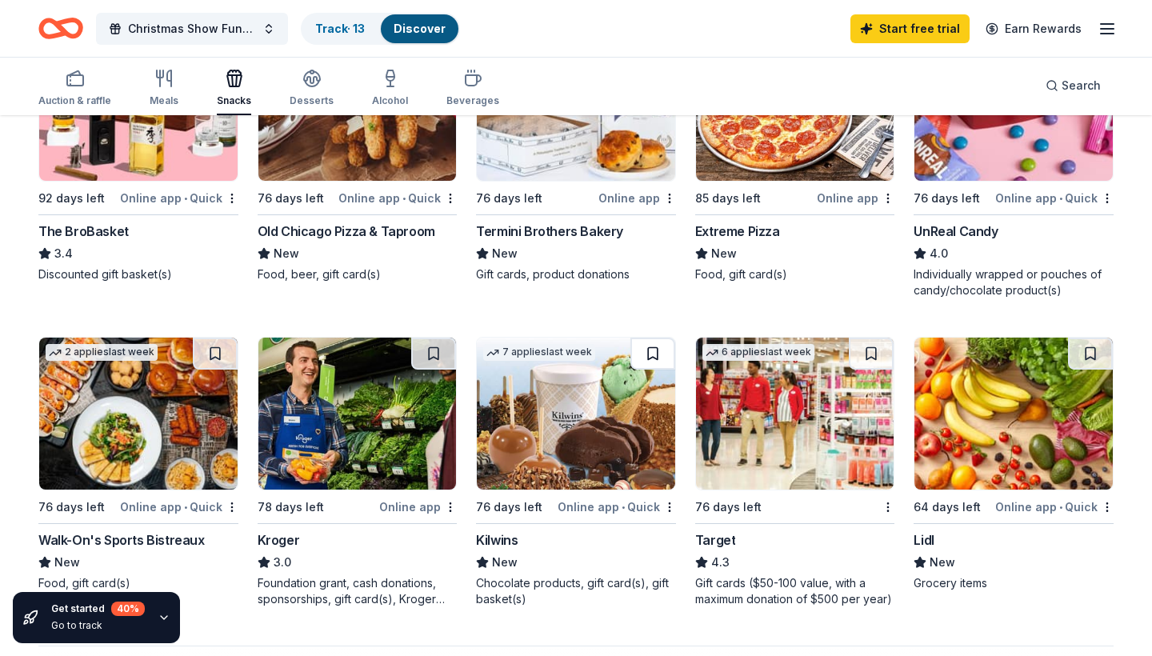
click at [653, 353] on button at bounding box center [652, 353] width 45 height 32
click at [873, 349] on button at bounding box center [870, 353] width 45 height 32
click at [426, 357] on button at bounding box center [433, 353] width 45 height 32
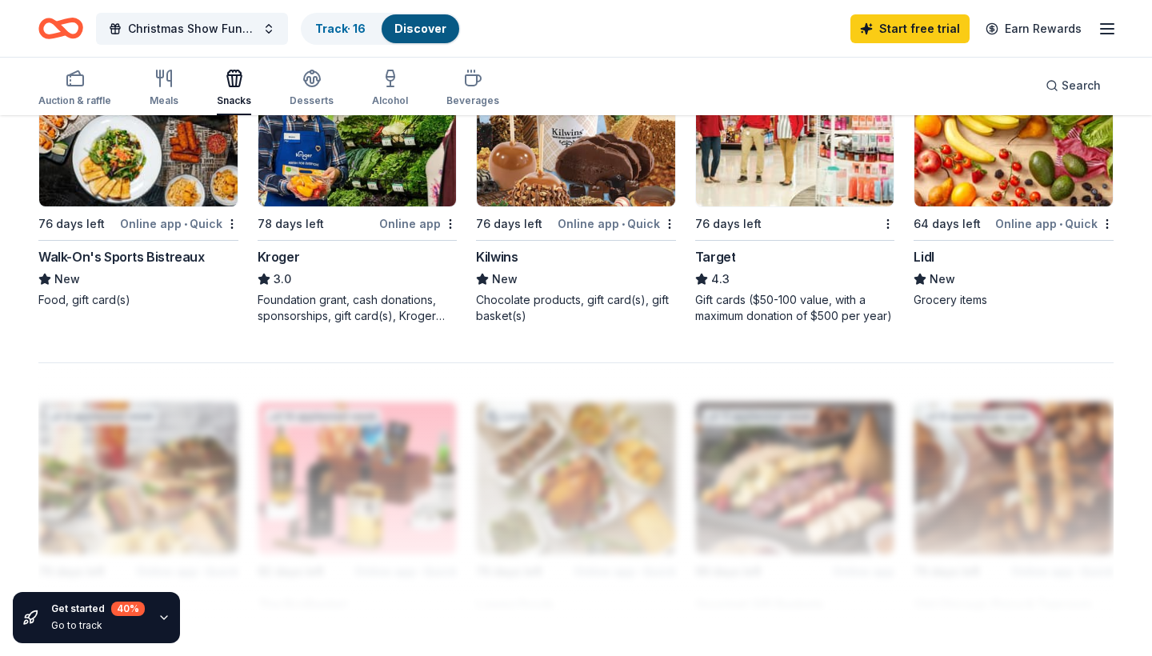
scroll to position [350, 0]
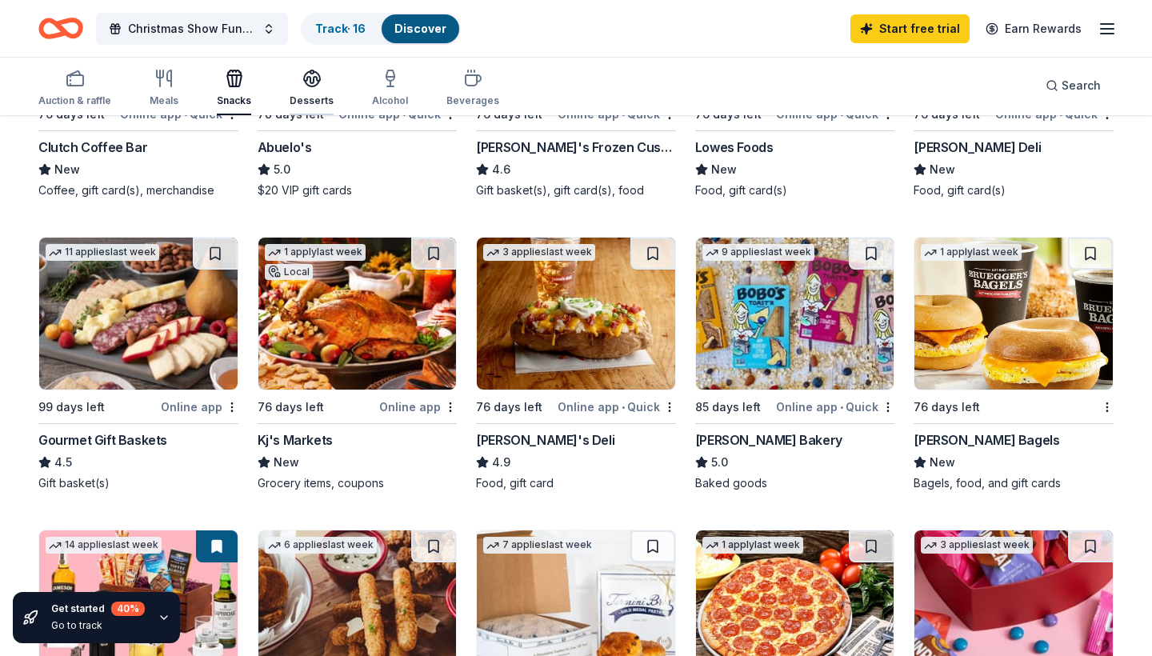
click at [313, 82] on icon "button" at bounding box center [311, 78] width 19 height 19
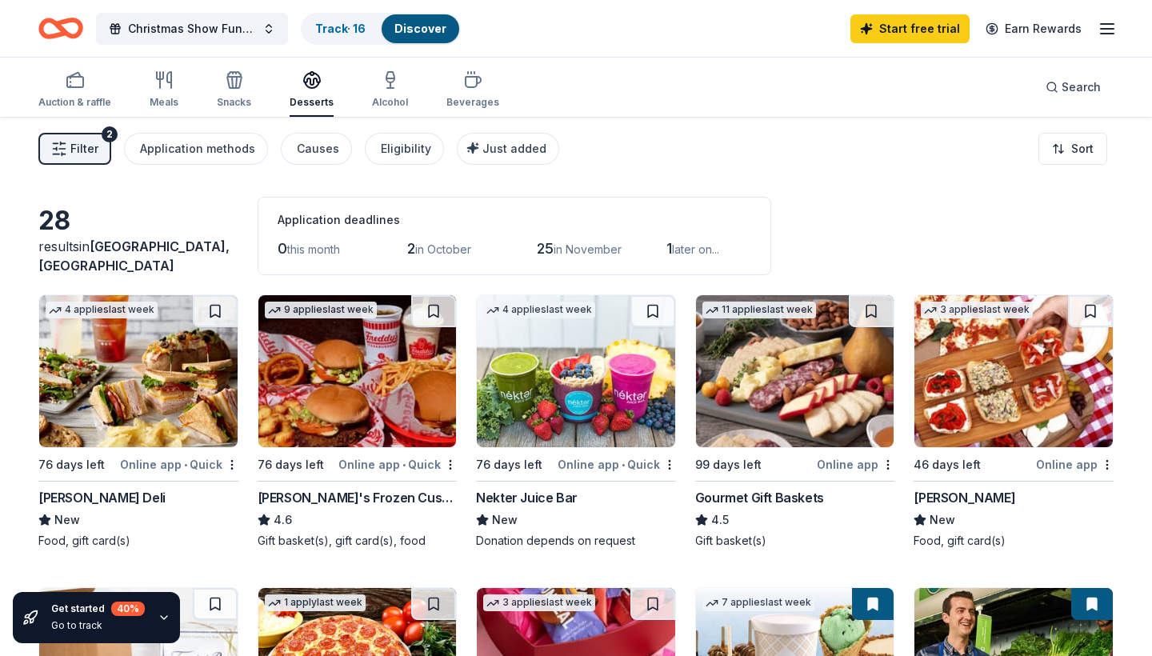
scroll to position [12, 0]
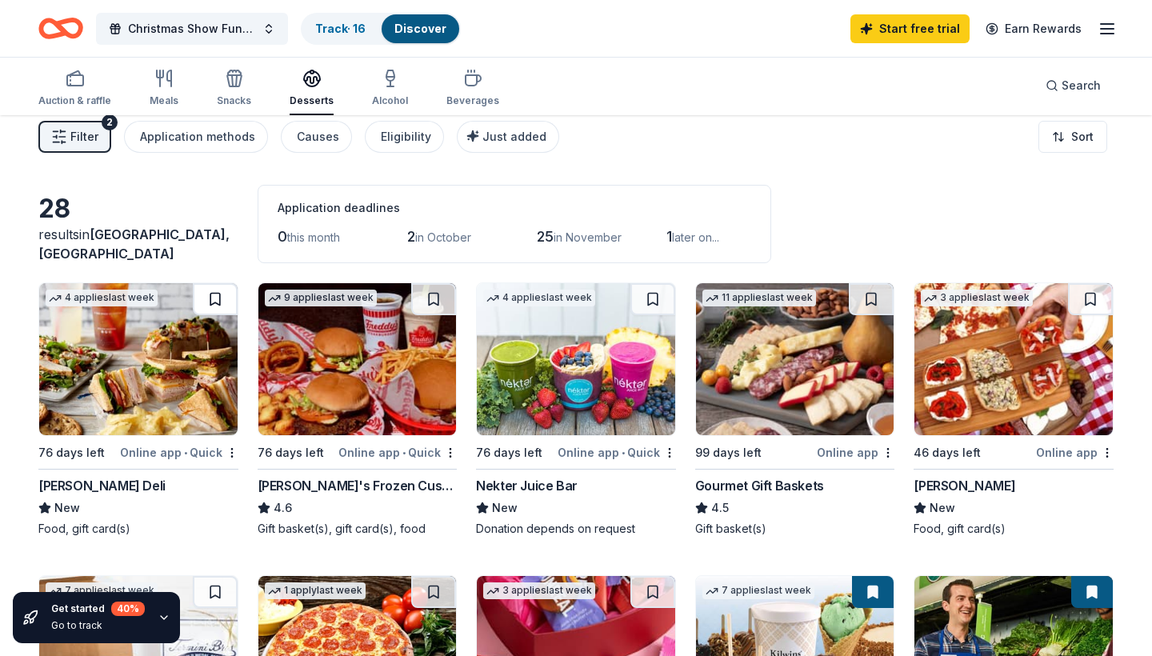
click at [208, 305] on button at bounding box center [215, 299] width 45 height 32
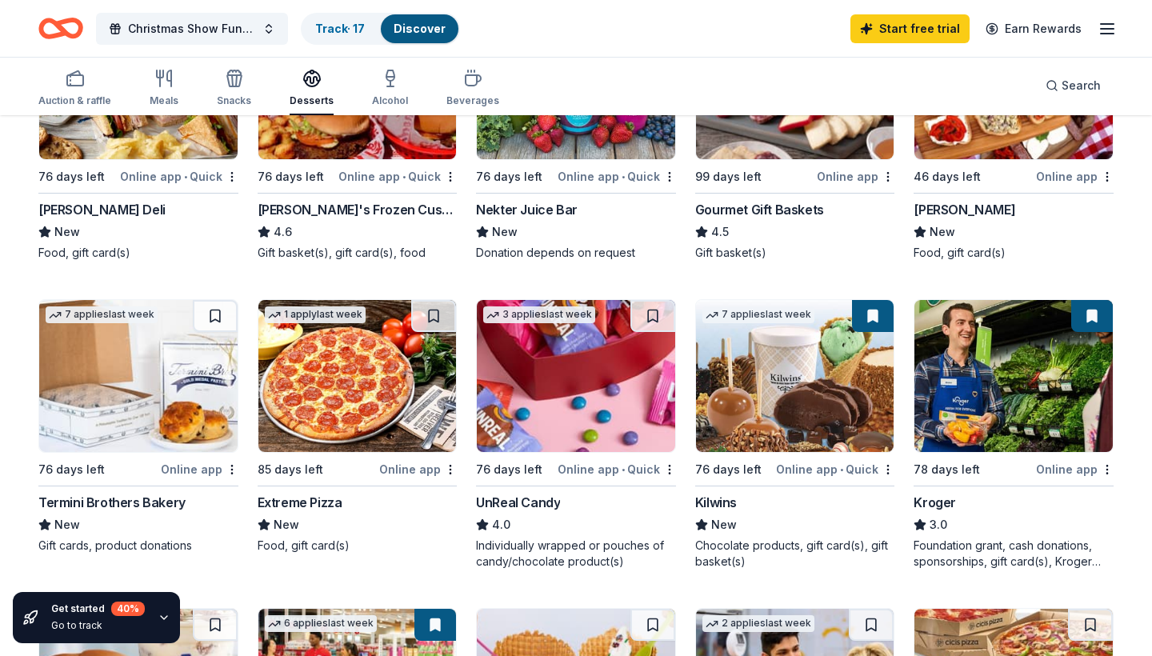
scroll to position [289, 0]
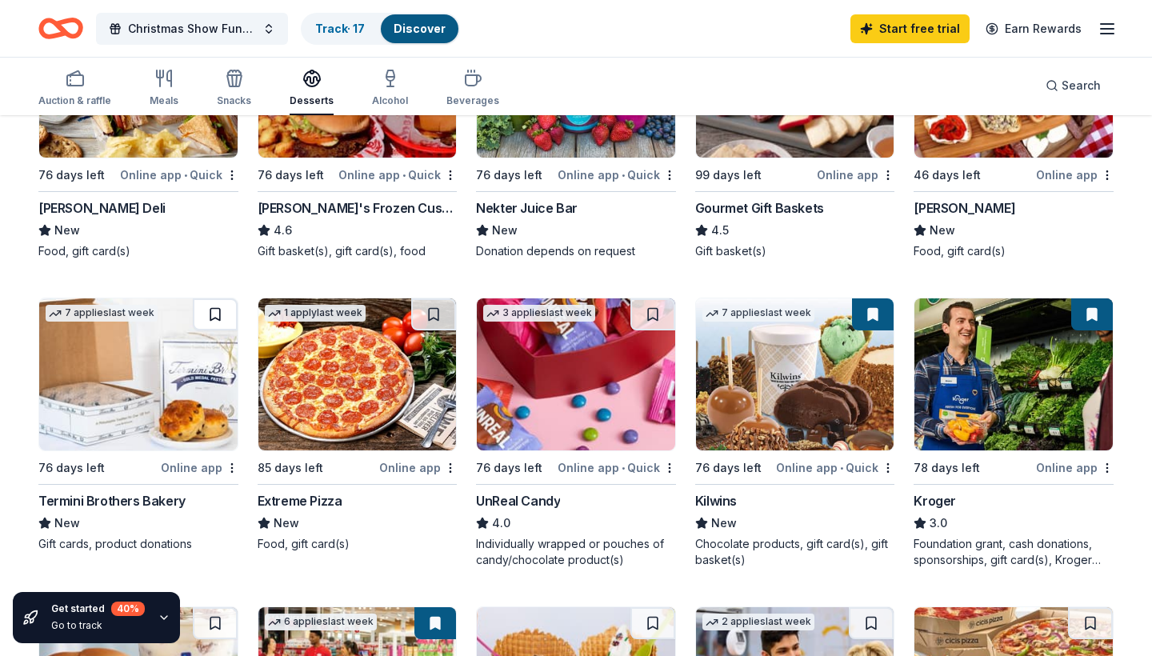
click at [220, 310] on button at bounding box center [215, 314] width 45 height 32
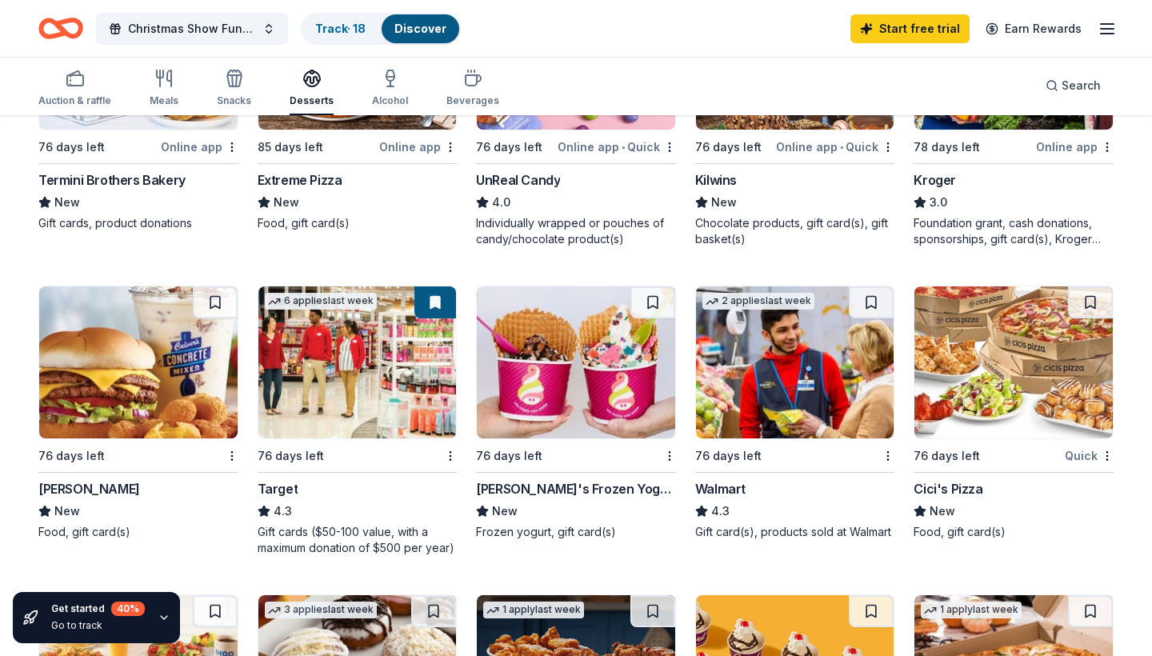
scroll to position [612, 0]
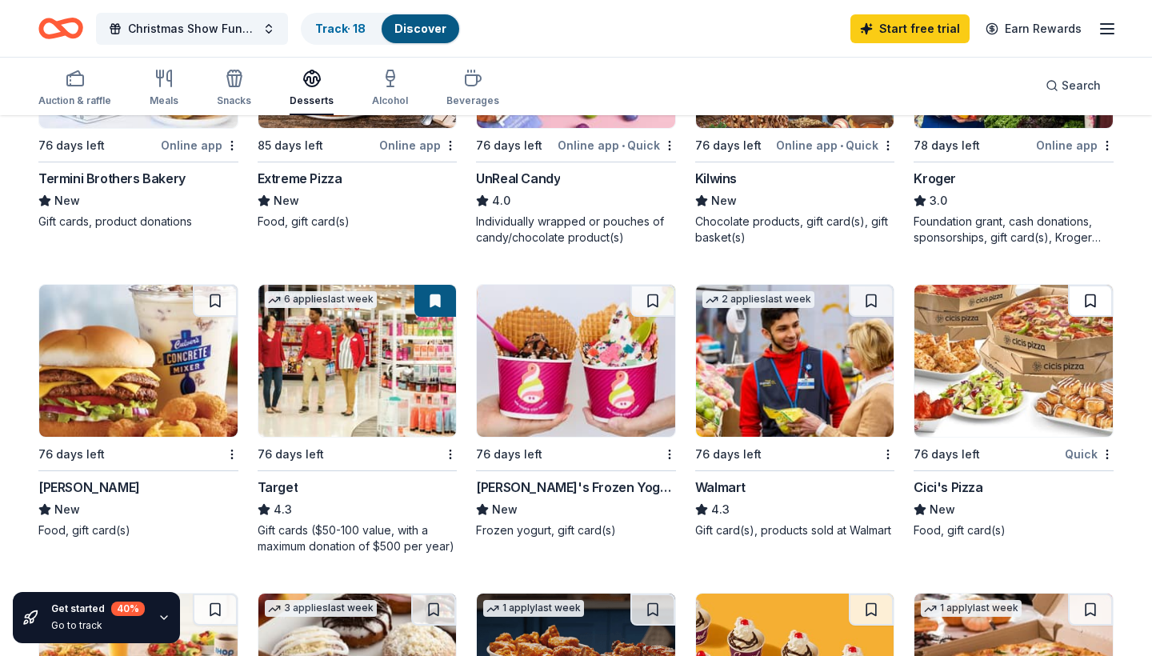
click at [1086, 299] on button at bounding box center [1090, 301] width 45 height 32
click at [657, 302] on button at bounding box center [652, 301] width 45 height 32
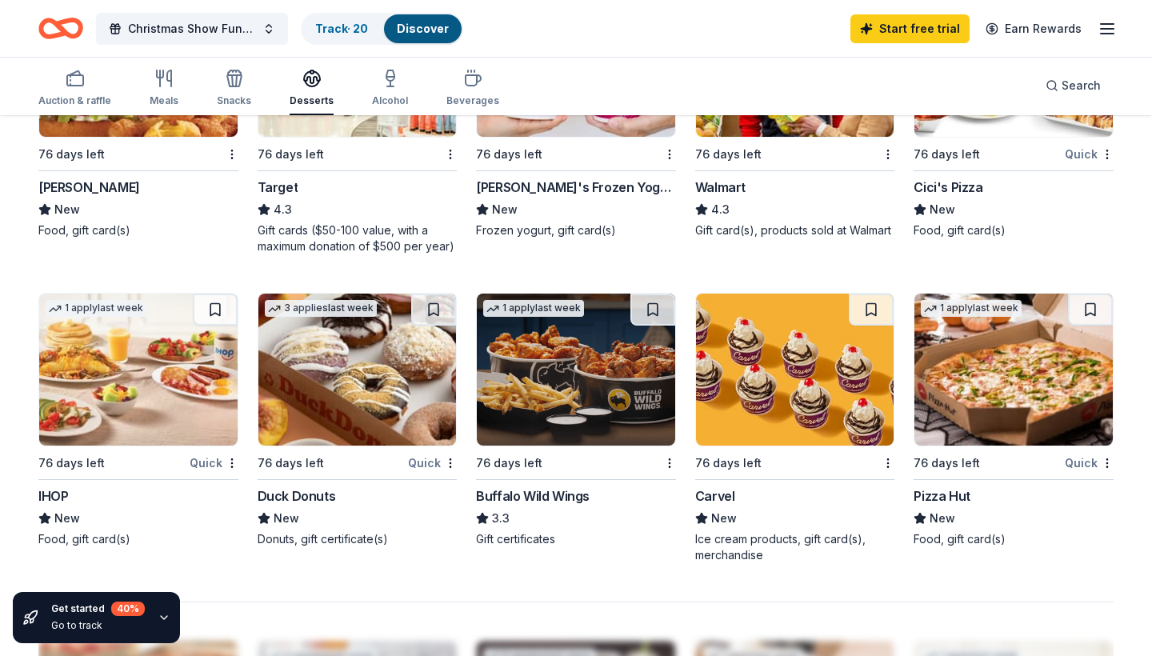
scroll to position [911, 0]
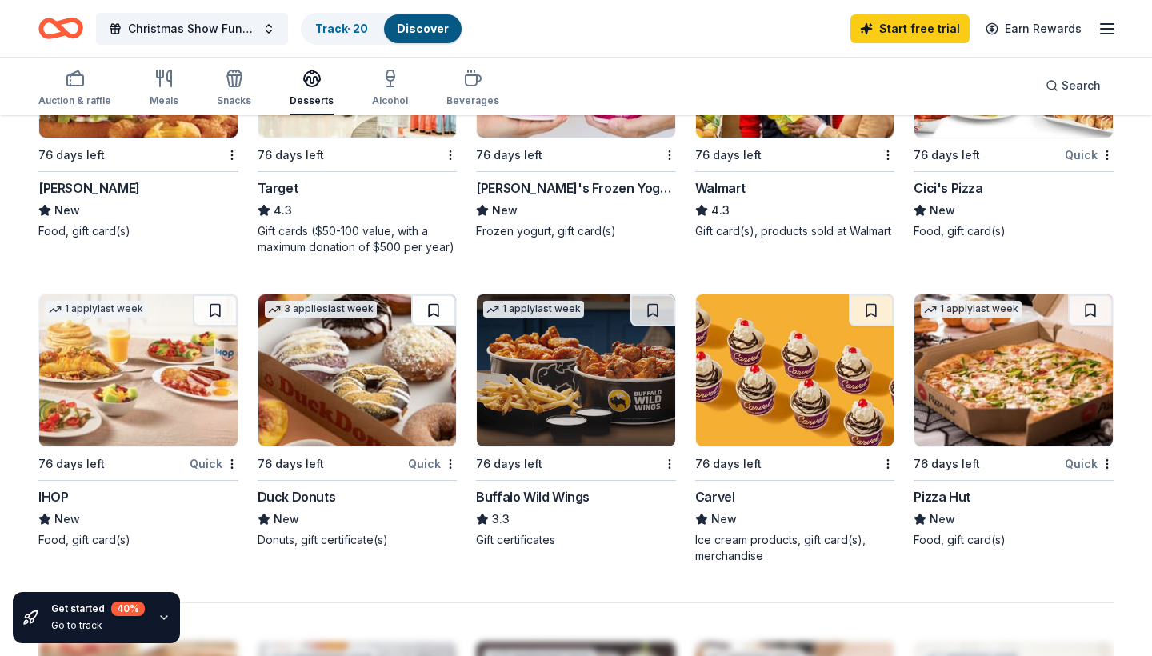
click at [433, 302] on button at bounding box center [433, 310] width 45 height 32
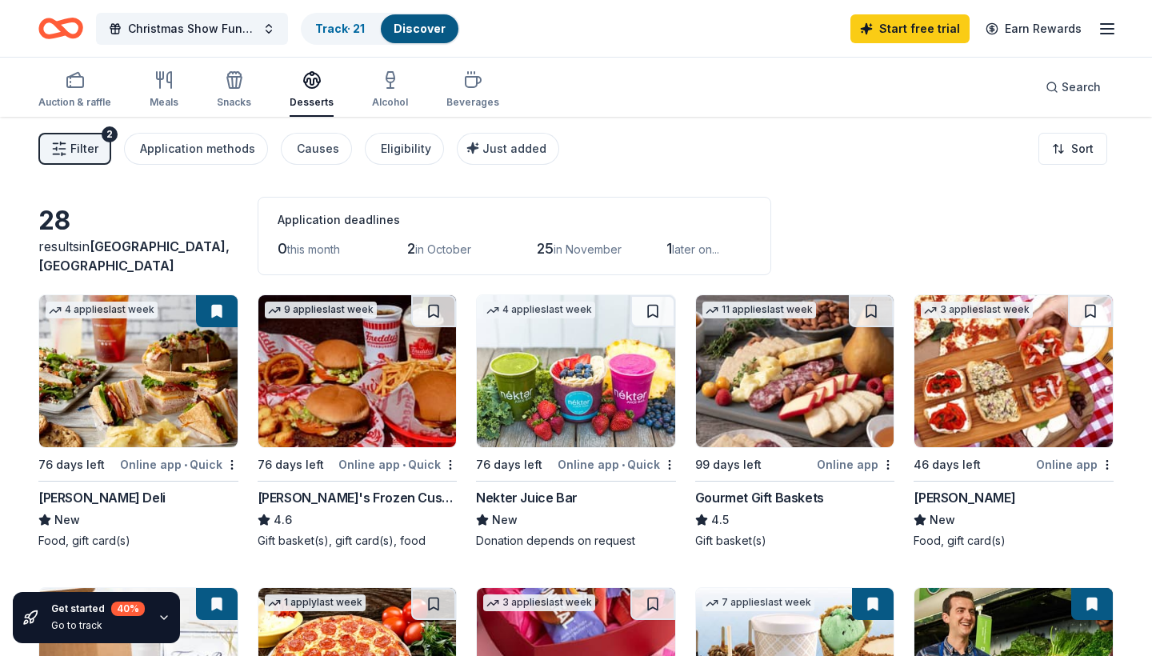
scroll to position [0, 0]
click at [386, 82] on icon "button" at bounding box center [390, 77] width 8 height 10
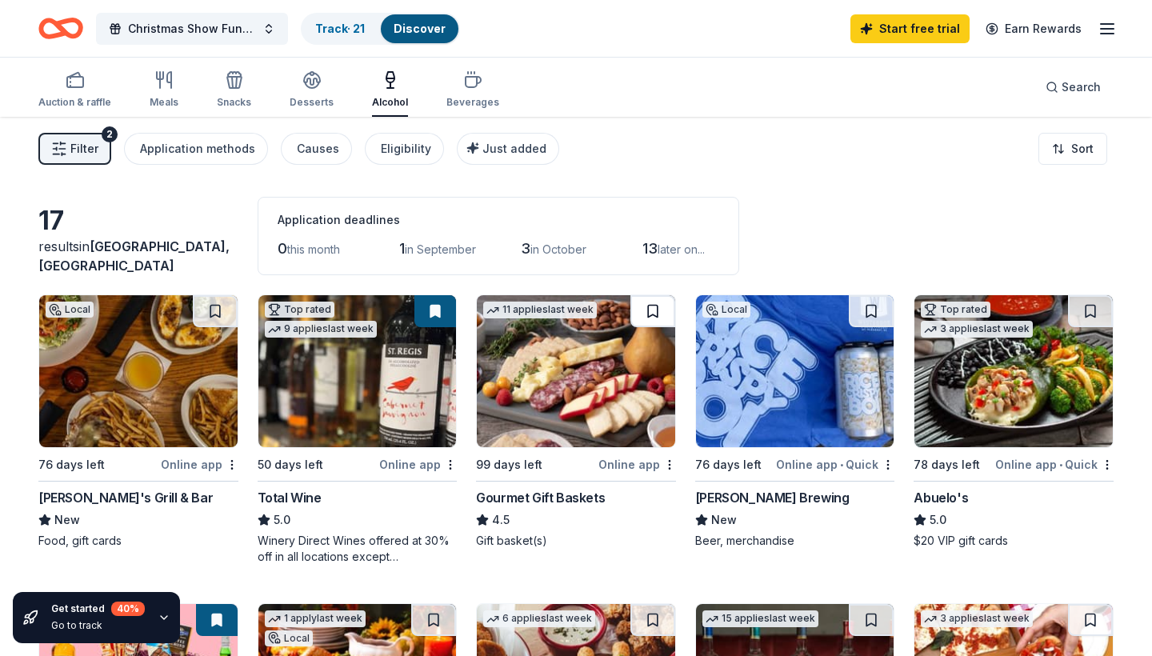
click at [647, 317] on button at bounding box center [652, 311] width 45 height 32
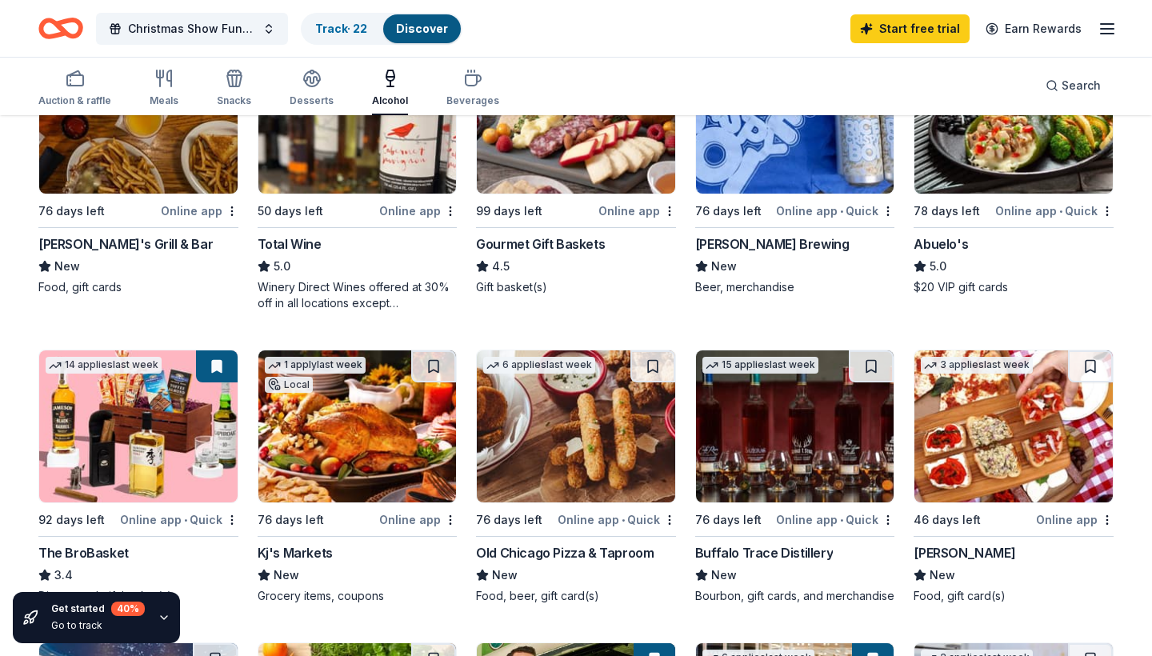
scroll to position [254, 0]
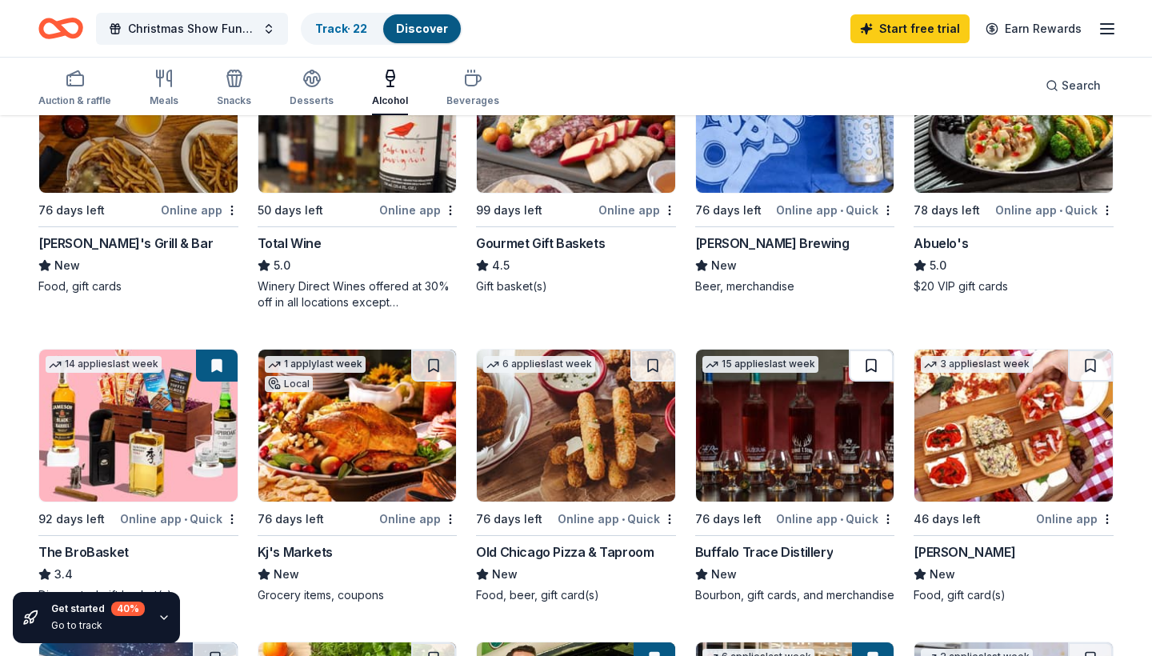
click at [876, 364] on button at bounding box center [870, 365] width 45 height 32
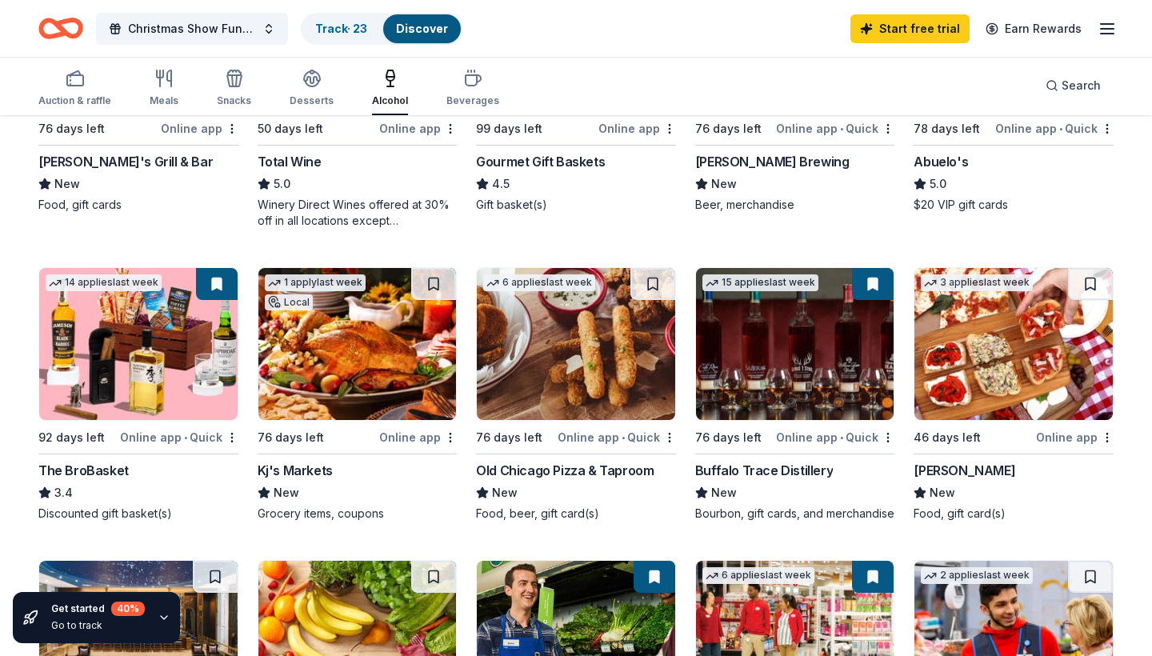
scroll to position [350, 0]
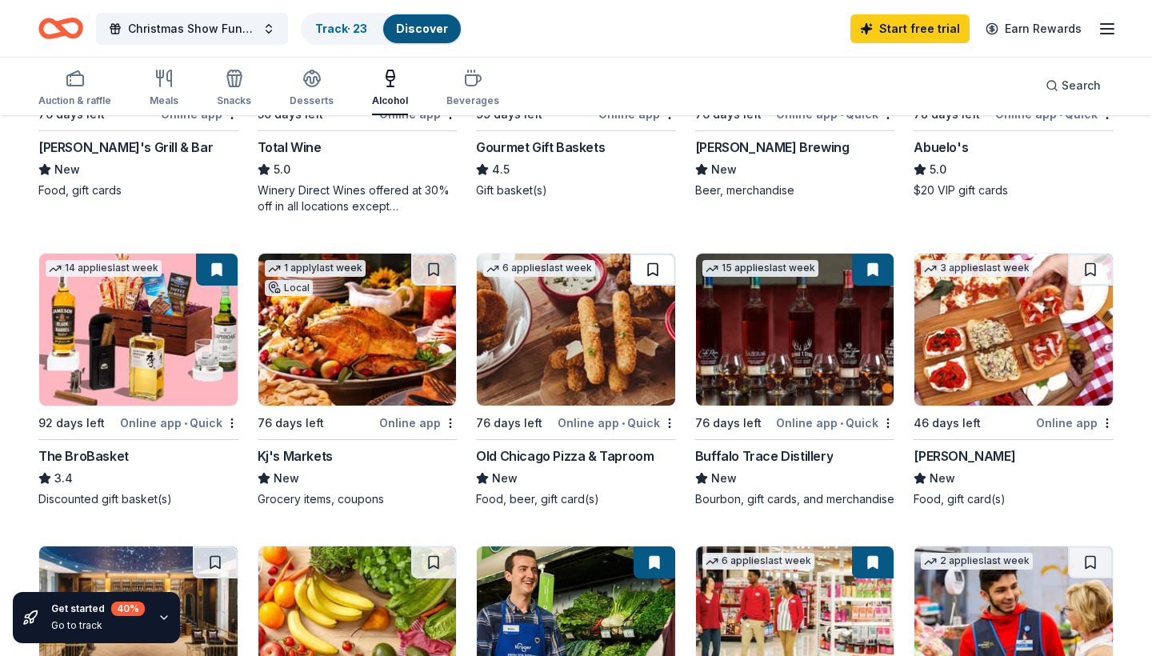
click at [655, 267] on button at bounding box center [652, 270] width 45 height 32
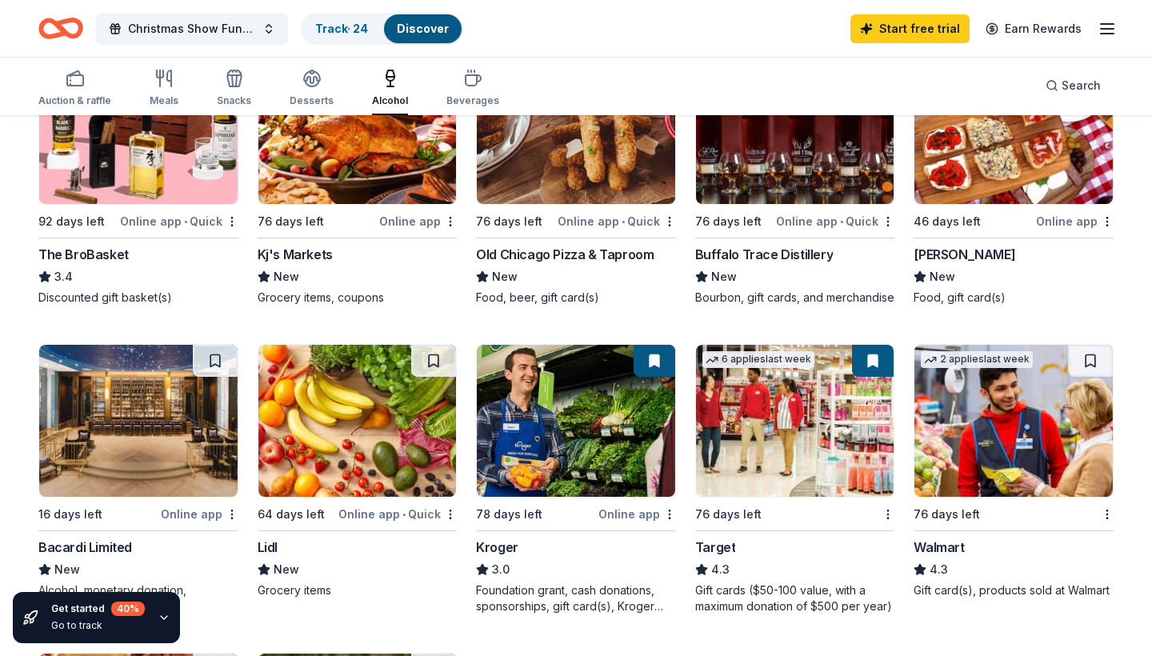
scroll to position [555, 0]
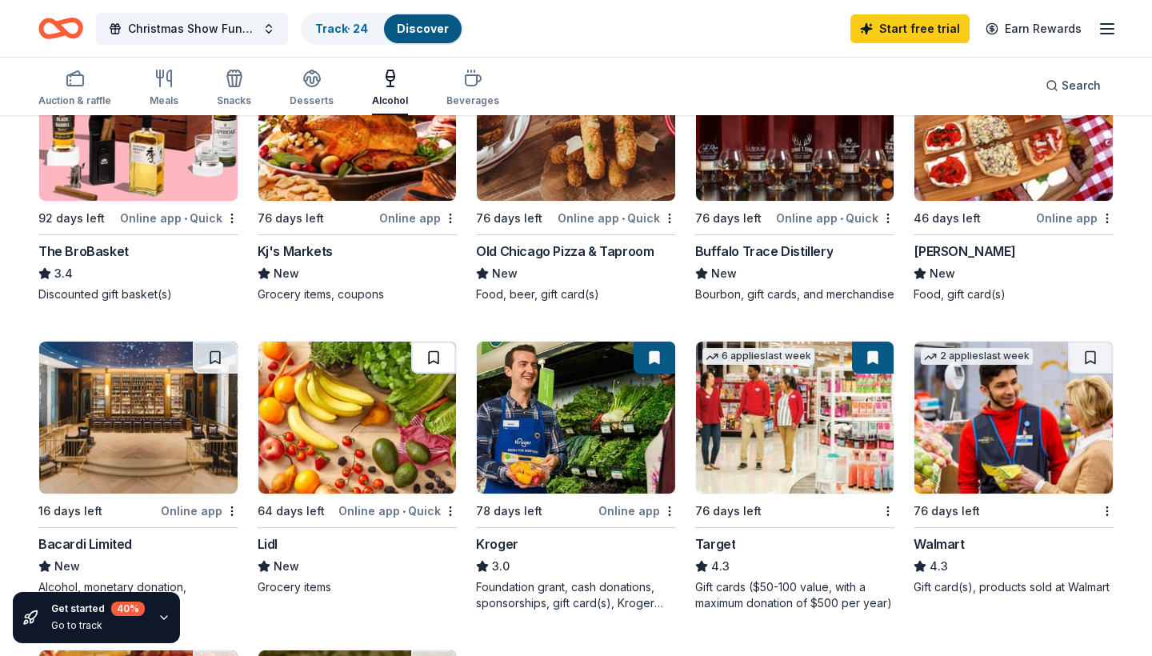
click at [435, 349] on button at bounding box center [433, 357] width 45 height 32
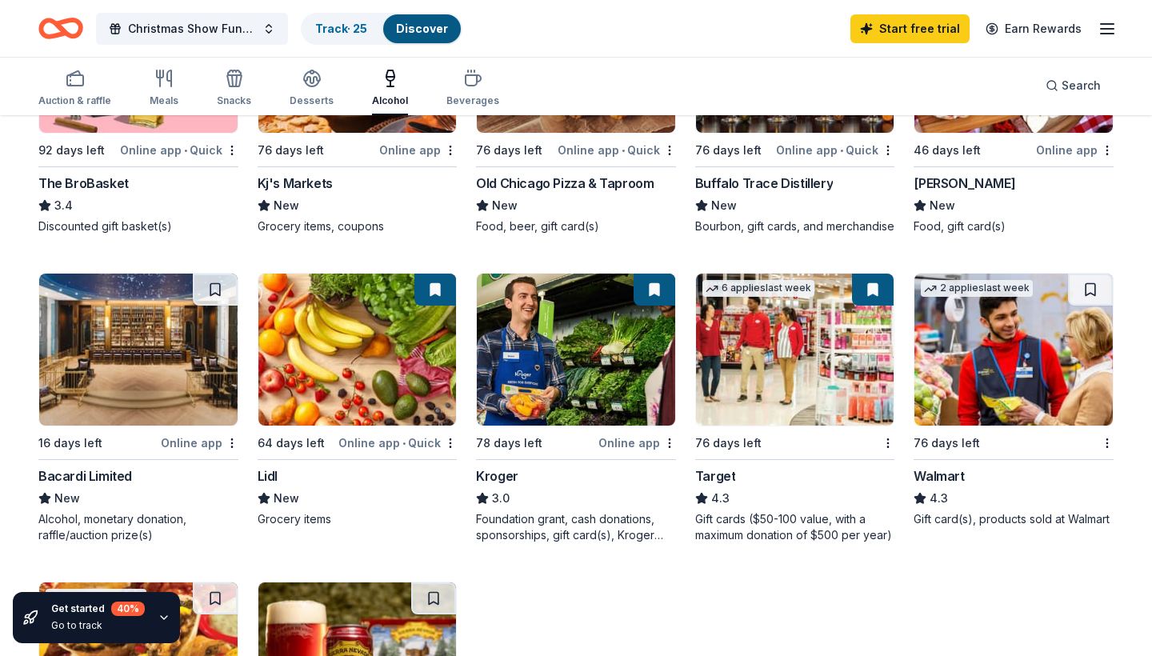
scroll to position [637, 0]
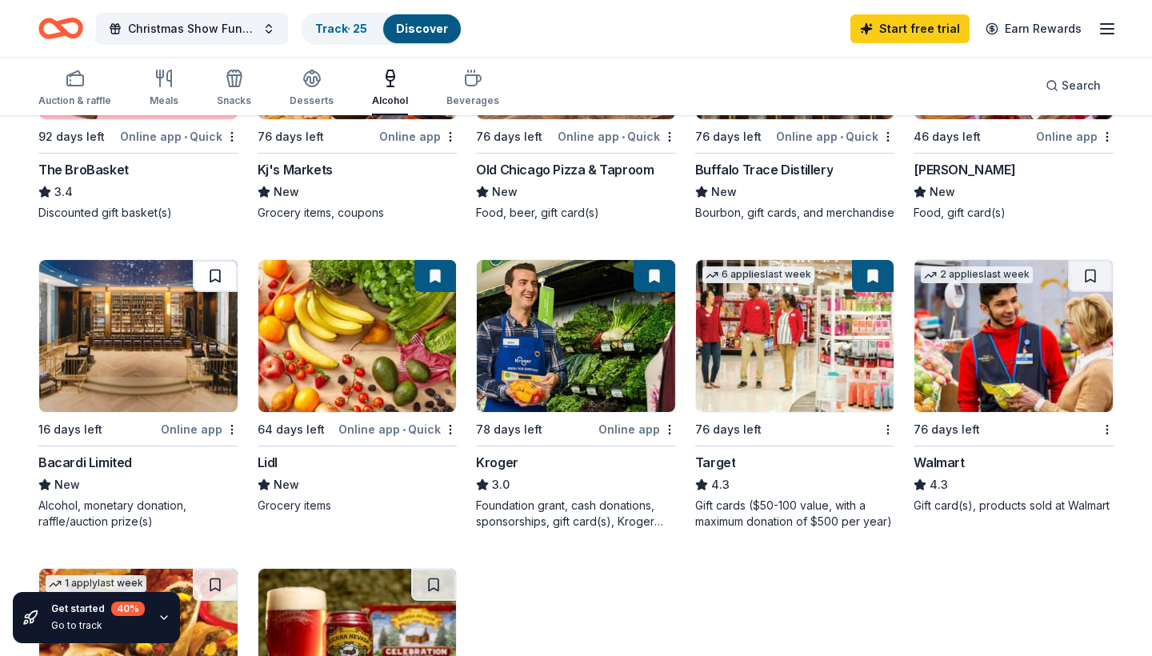
click at [228, 275] on button at bounding box center [215, 276] width 45 height 32
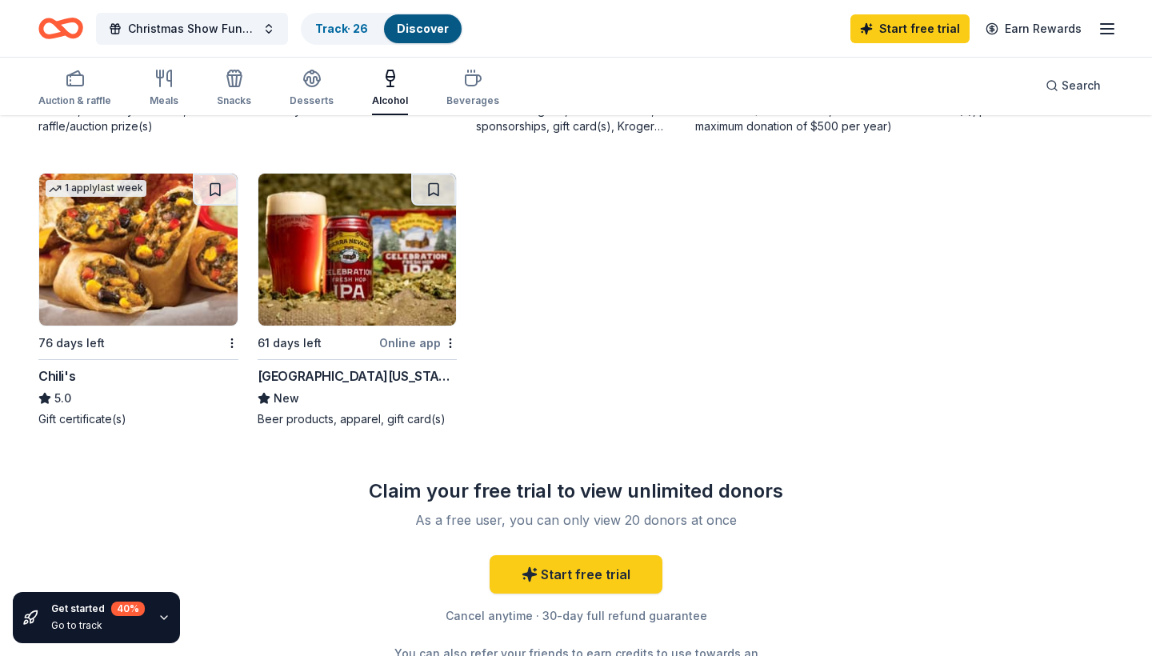
scroll to position [1038, 0]
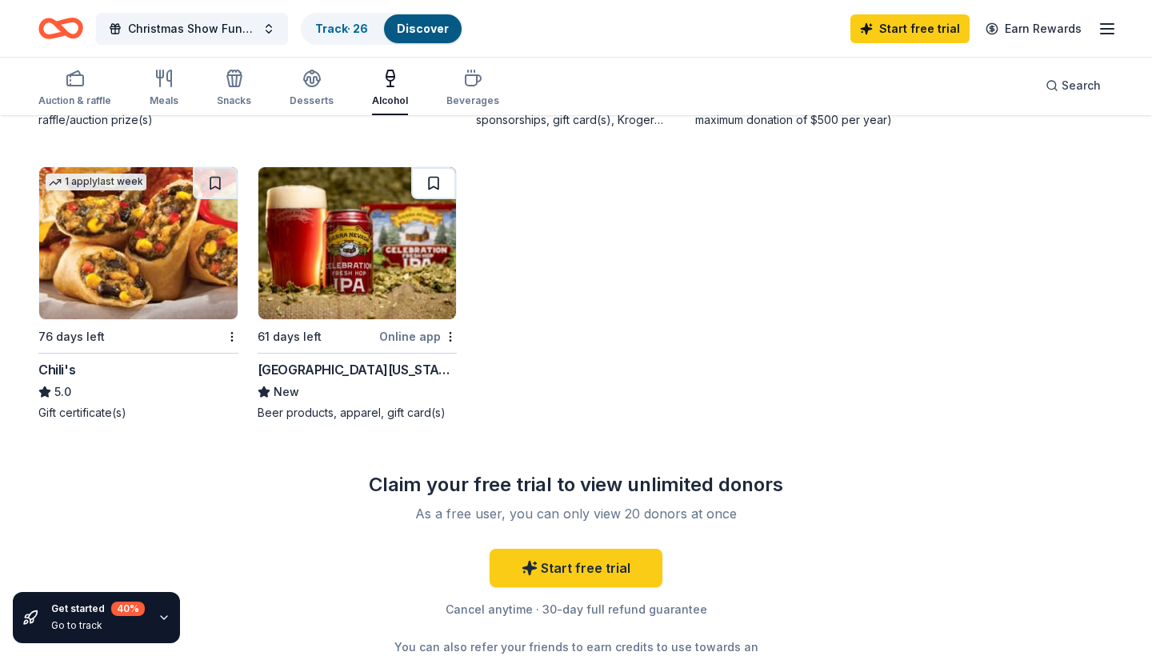
click at [435, 182] on button at bounding box center [433, 183] width 45 height 32
click at [348, 233] on img at bounding box center [357, 243] width 198 height 152
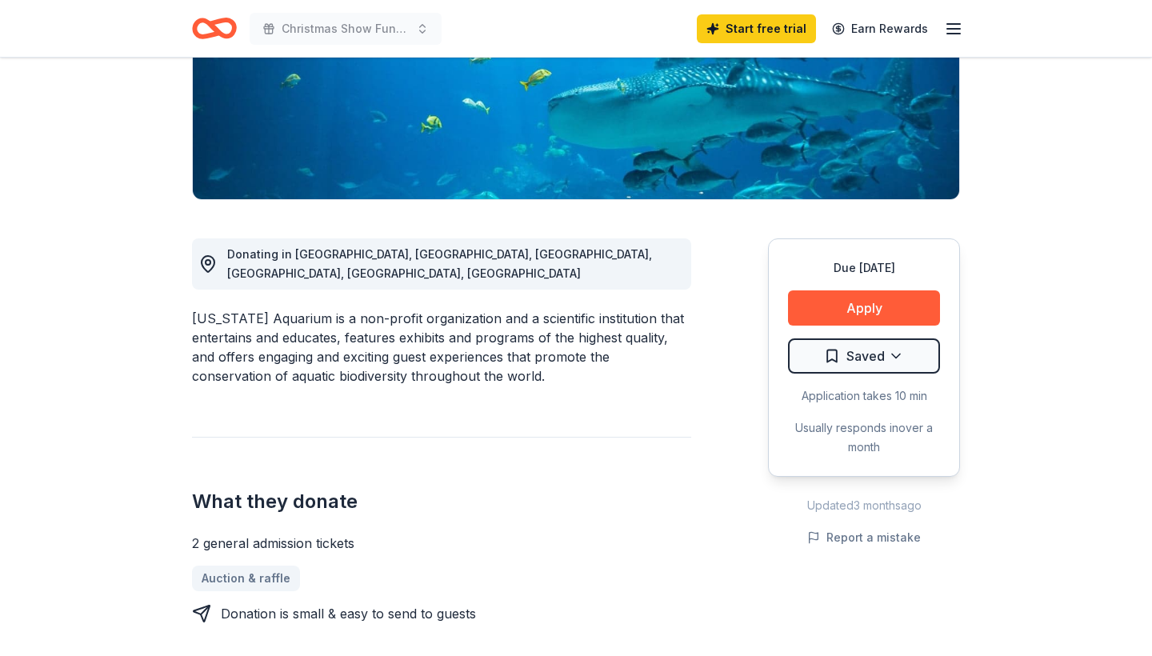
scroll to position [287, 0]
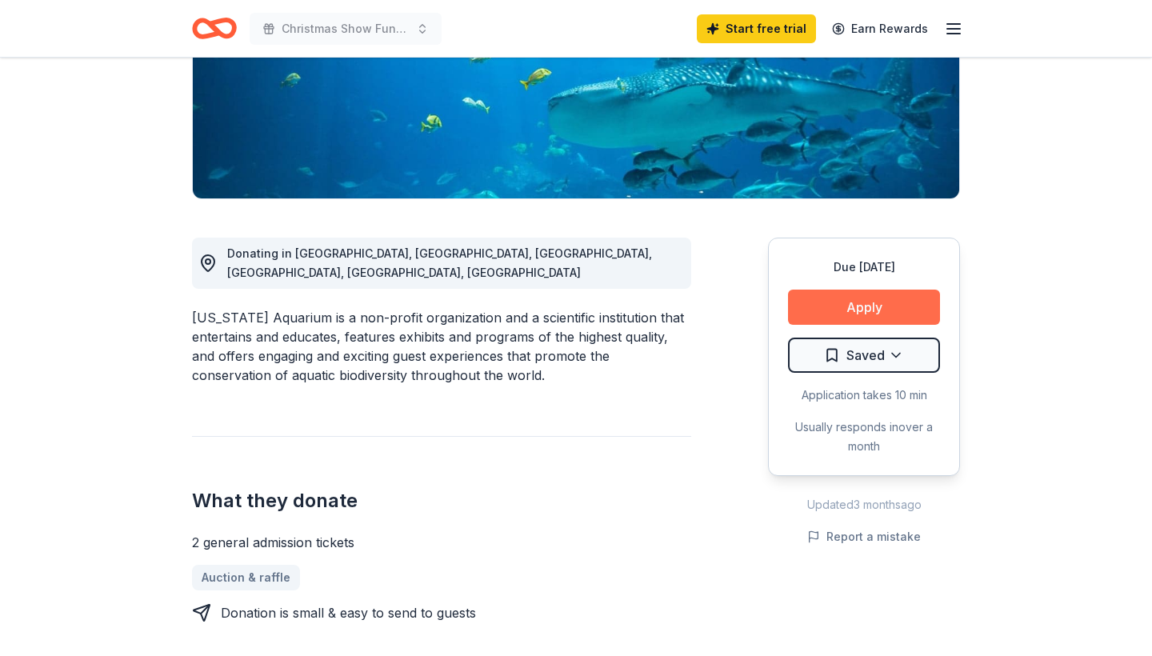
click at [871, 305] on button "Apply" at bounding box center [864, 306] width 152 height 35
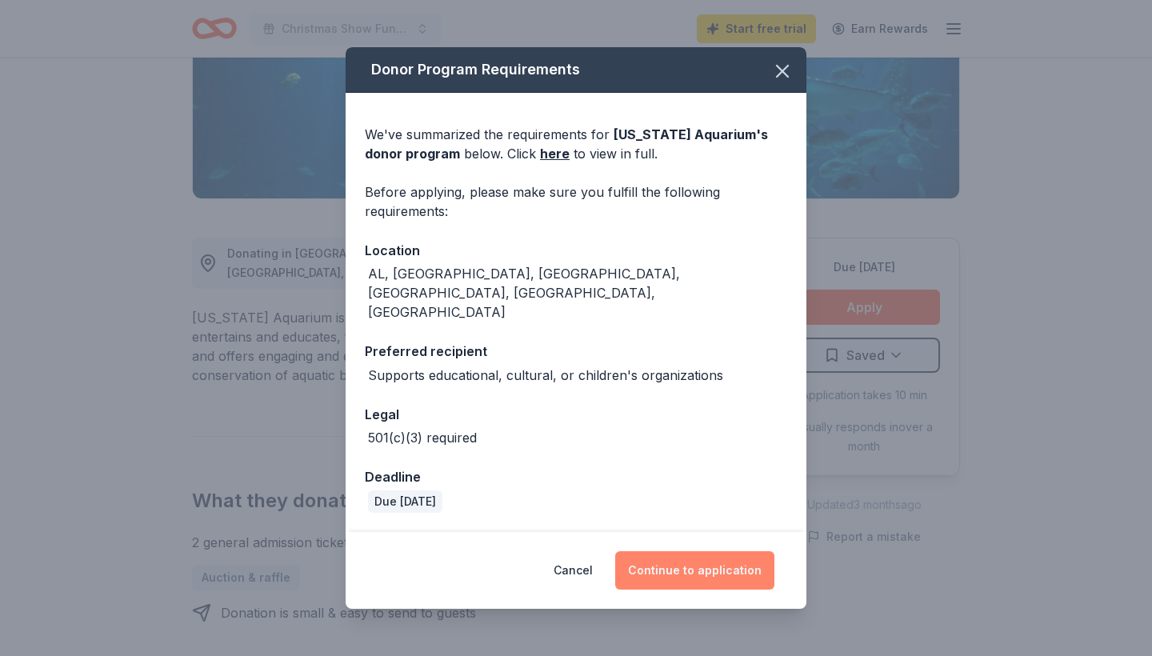
click at [709, 557] on button "Continue to application" at bounding box center [694, 570] width 159 height 38
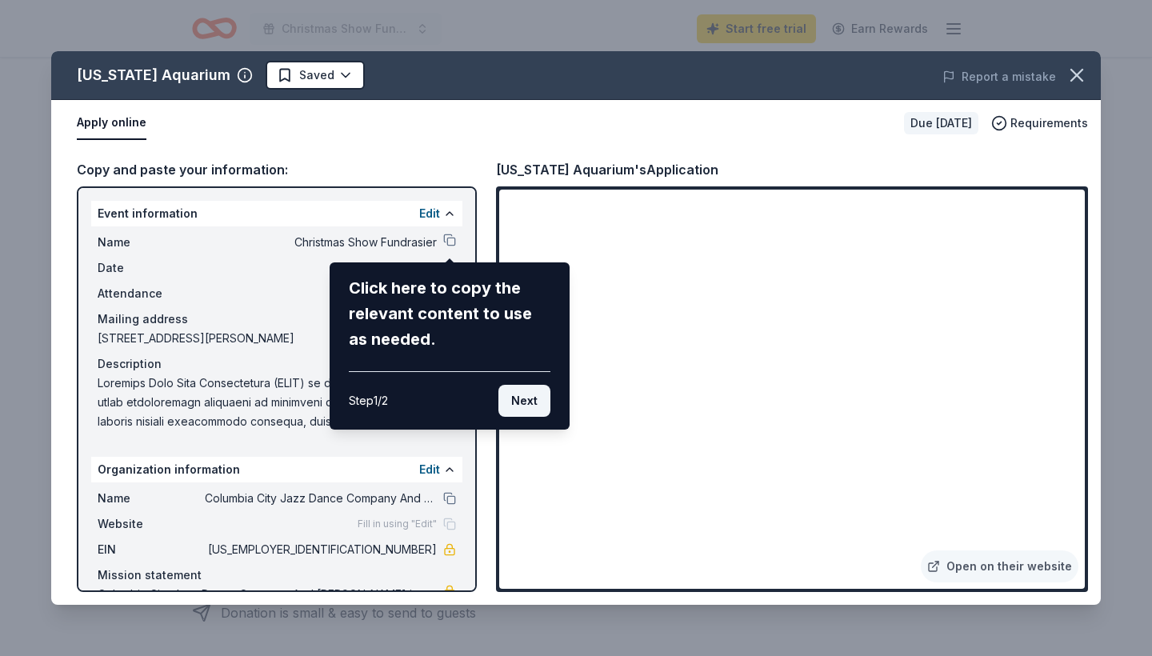
click at [523, 399] on button "Next" at bounding box center [524, 401] width 52 height 32
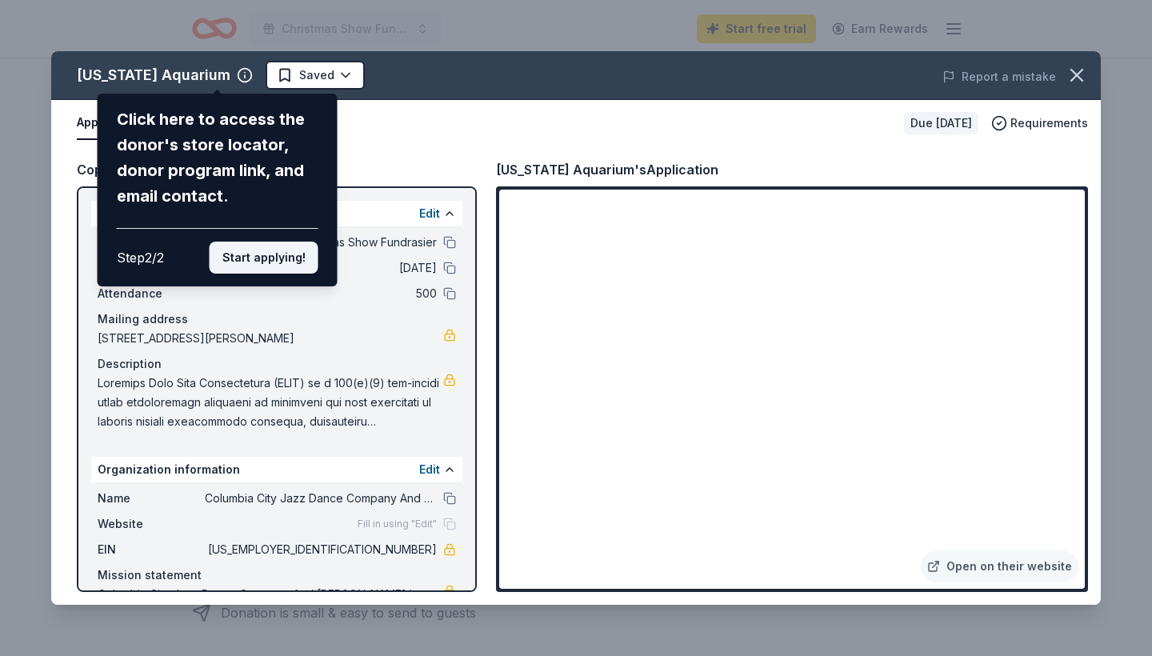
click at [283, 242] on button "Start applying!" at bounding box center [264, 258] width 109 height 32
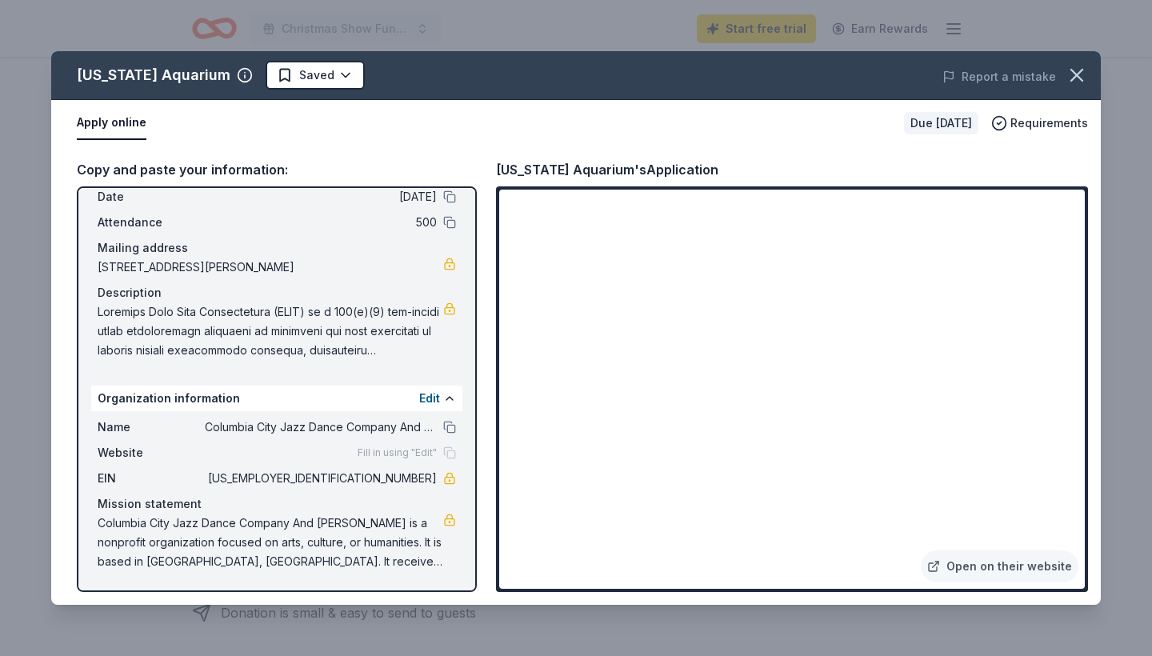
scroll to position [71, 0]
click at [423, 351] on span at bounding box center [270, 331] width 345 height 58
click at [443, 307] on link at bounding box center [449, 308] width 13 height 13
click at [453, 224] on button at bounding box center [449, 223] width 13 height 13
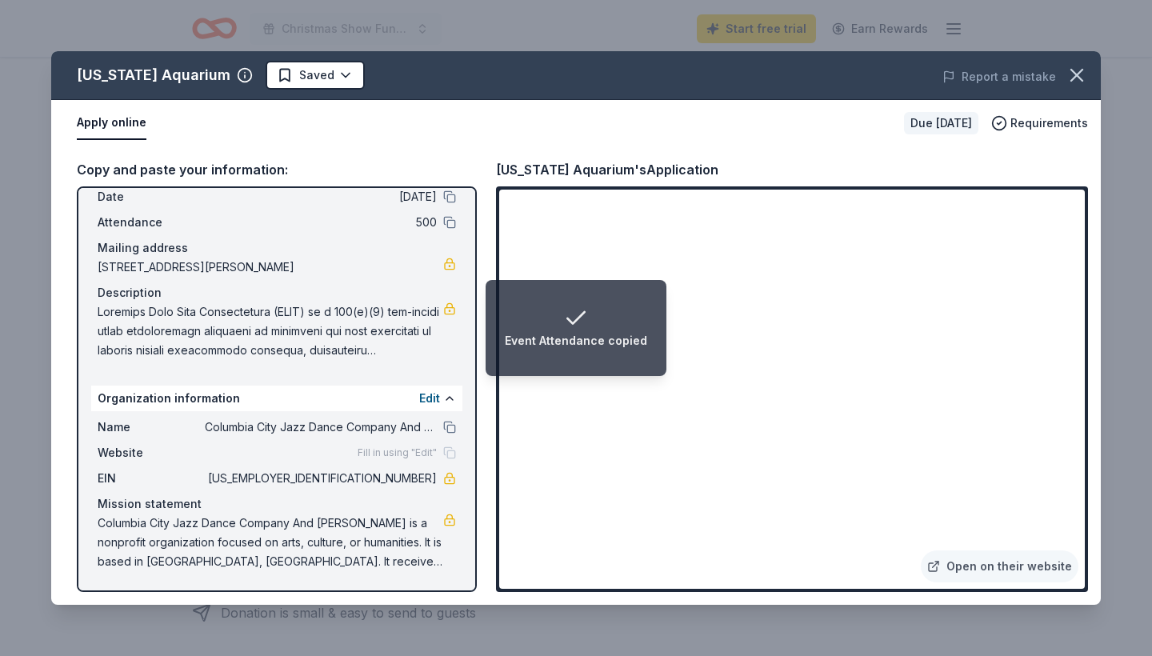
click at [393, 323] on span at bounding box center [270, 331] width 345 height 58
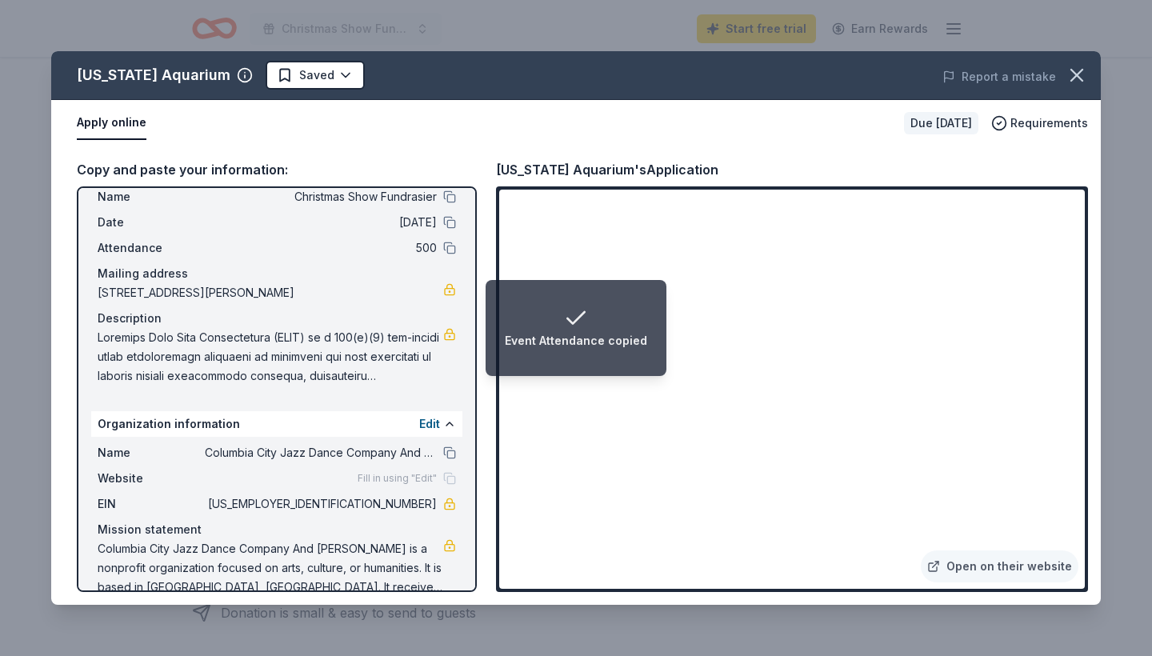
scroll to position [38, 0]
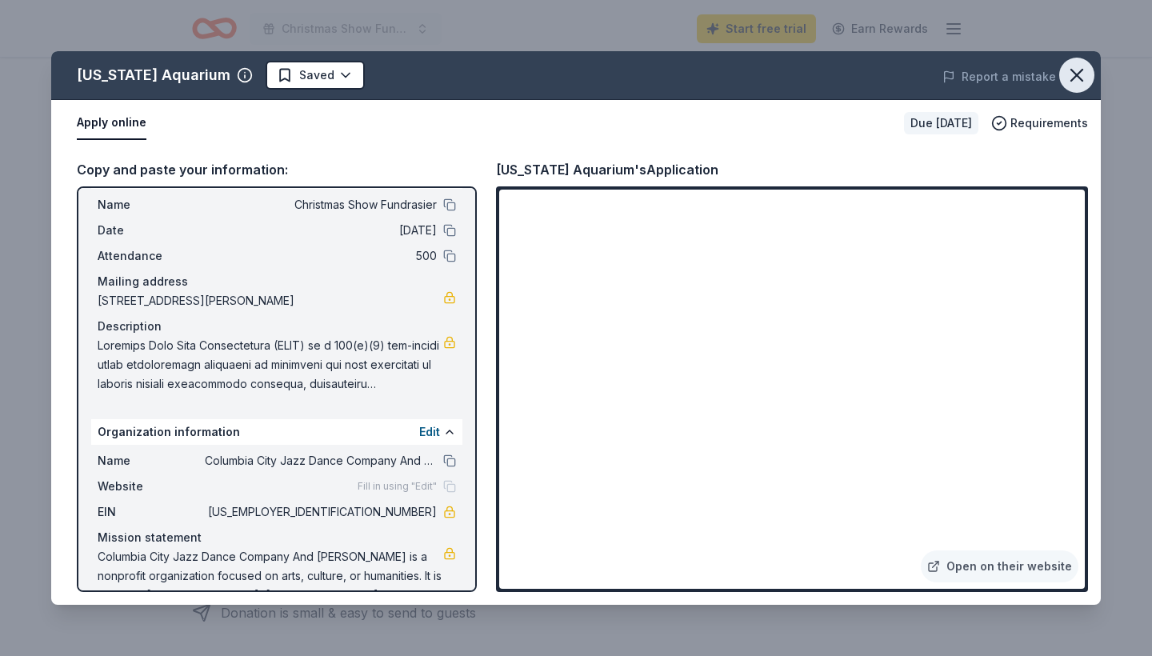
click at [1089, 79] on button "button" at bounding box center [1076, 75] width 35 height 35
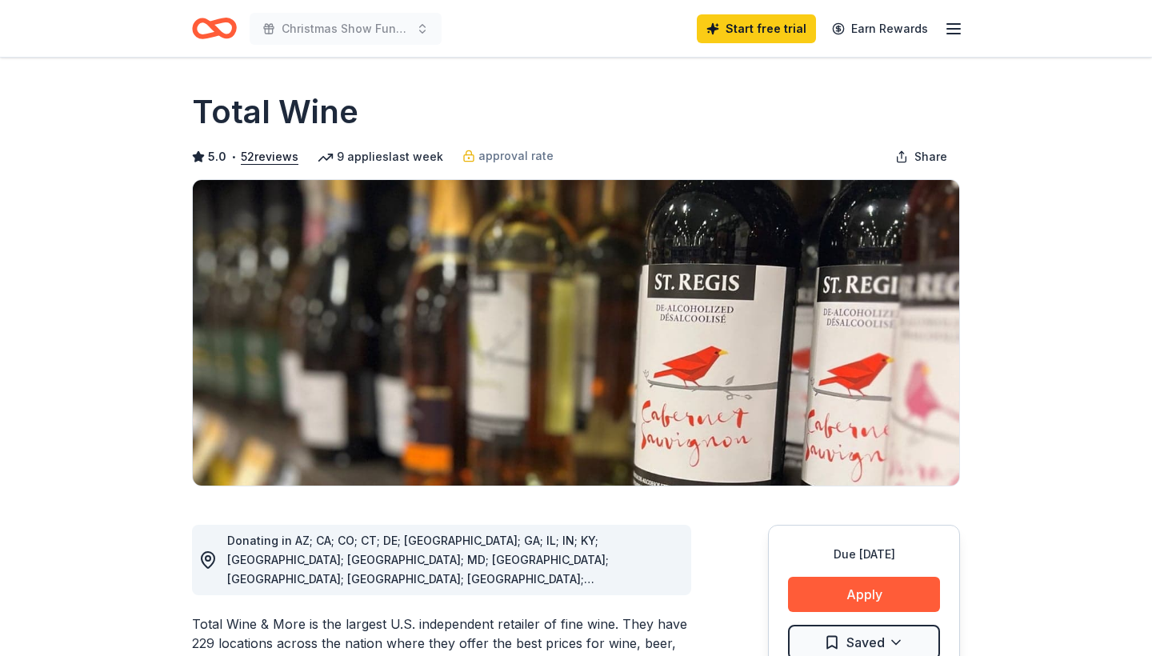
scroll to position [52, 0]
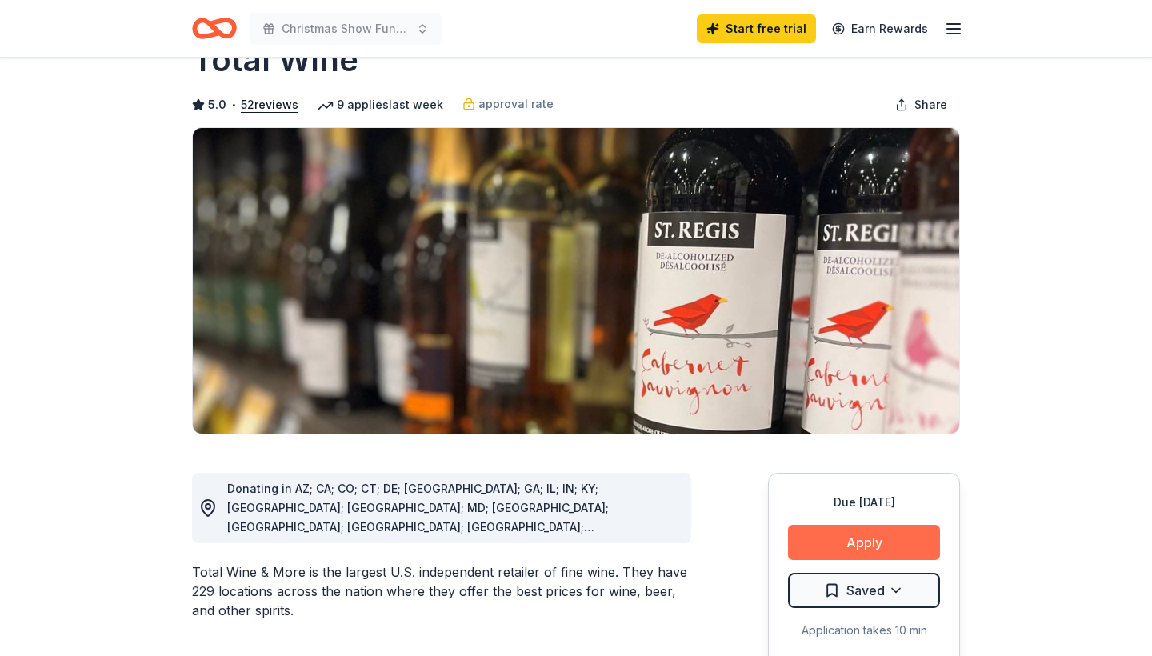
click at [844, 539] on button "Apply" at bounding box center [864, 542] width 152 height 35
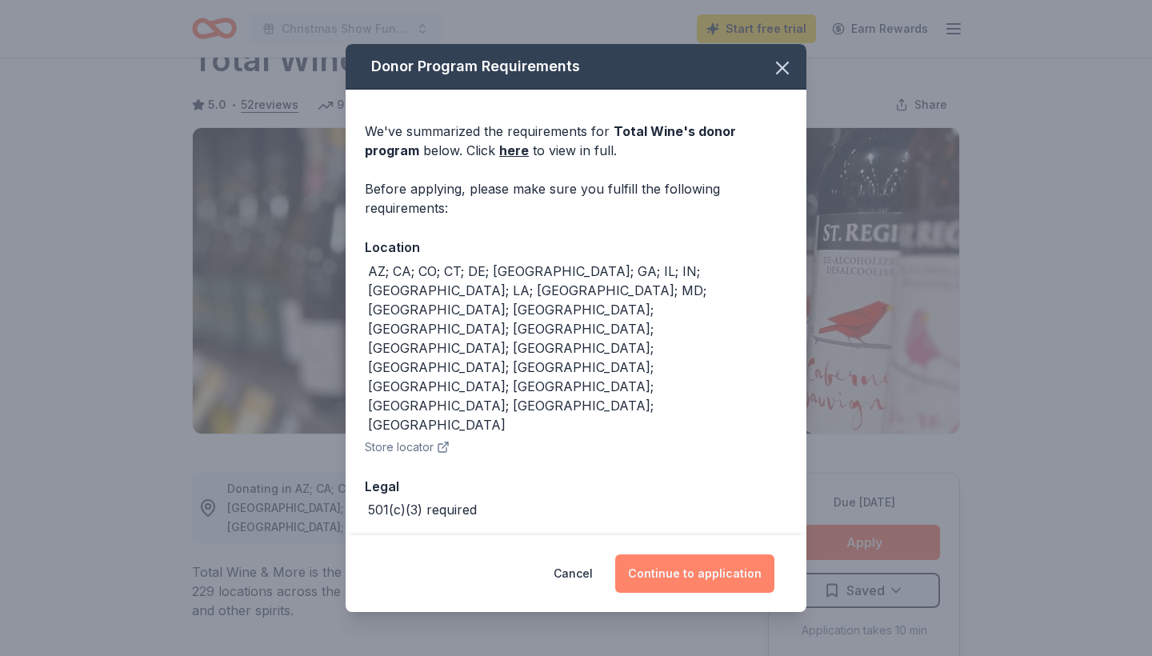
click at [689, 554] on button "Continue to application" at bounding box center [694, 573] width 159 height 38
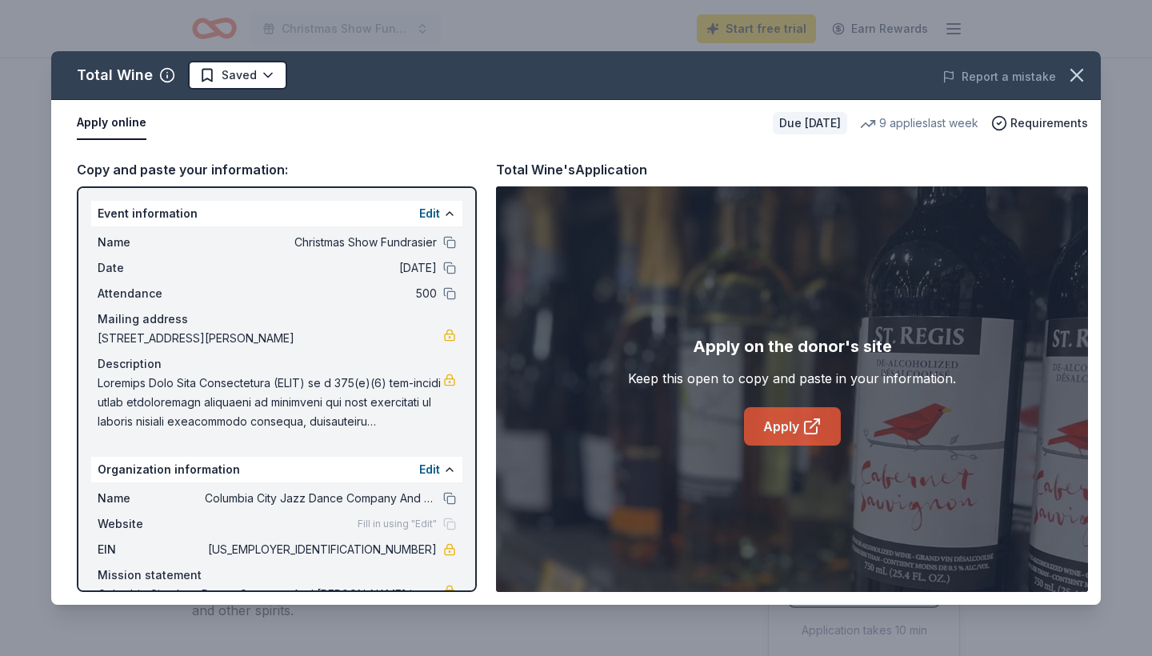
click at [770, 438] on link "Apply" at bounding box center [792, 426] width 97 height 38
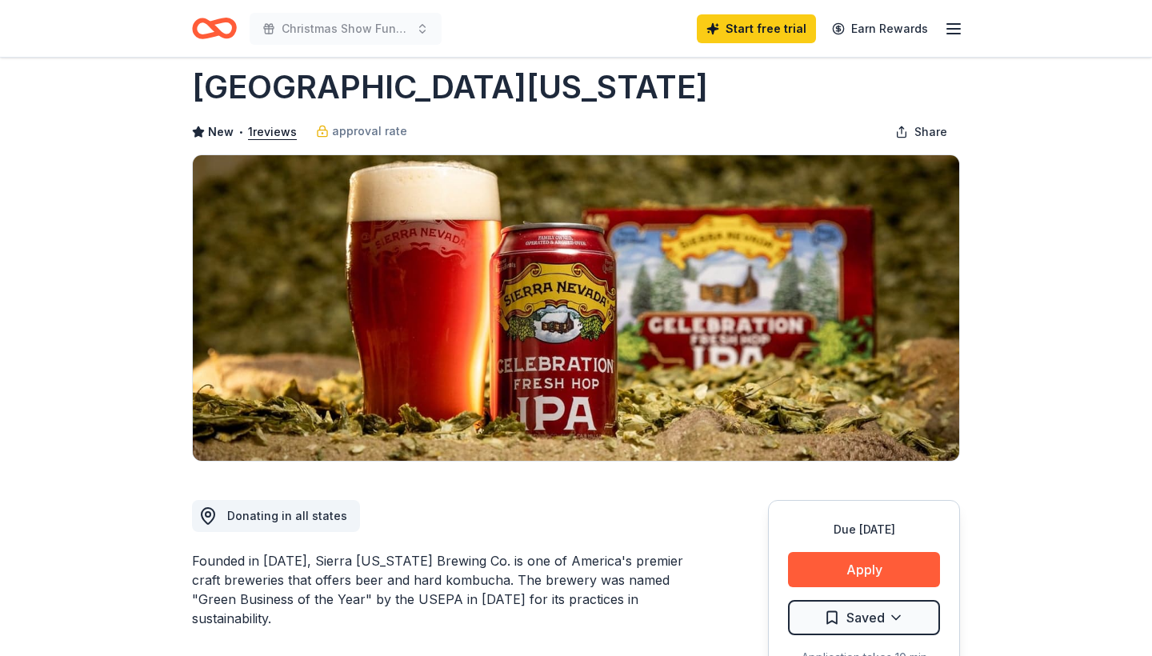
scroll to position [60, 0]
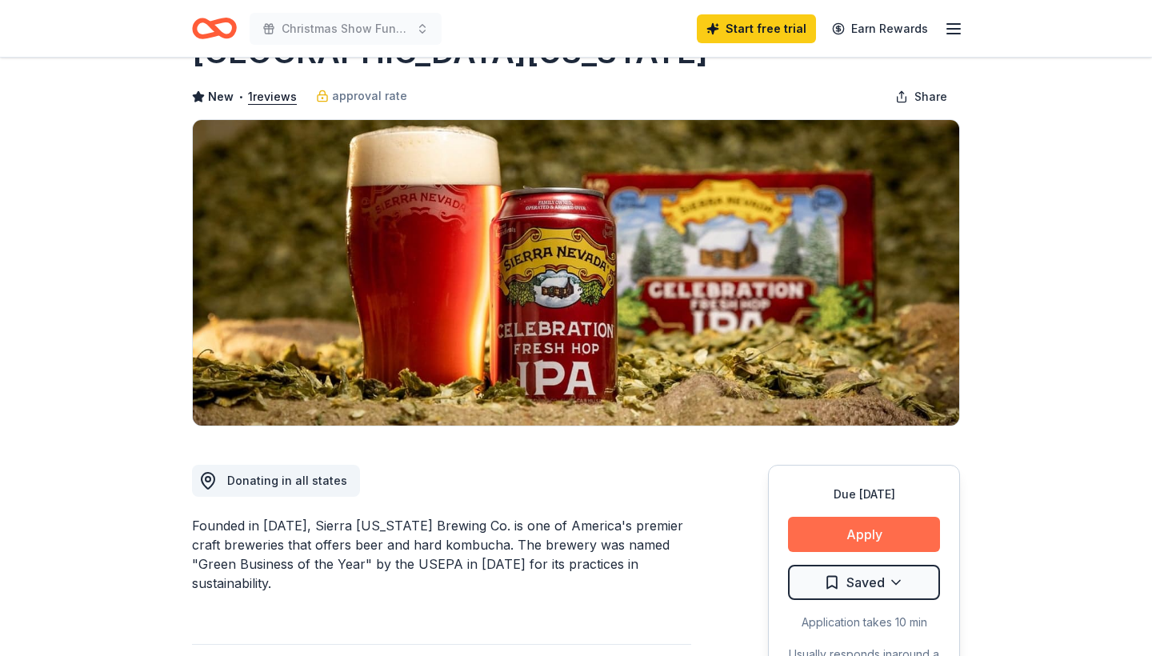
click at [851, 525] on button "Apply" at bounding box center [864, 534] width 152 height 35
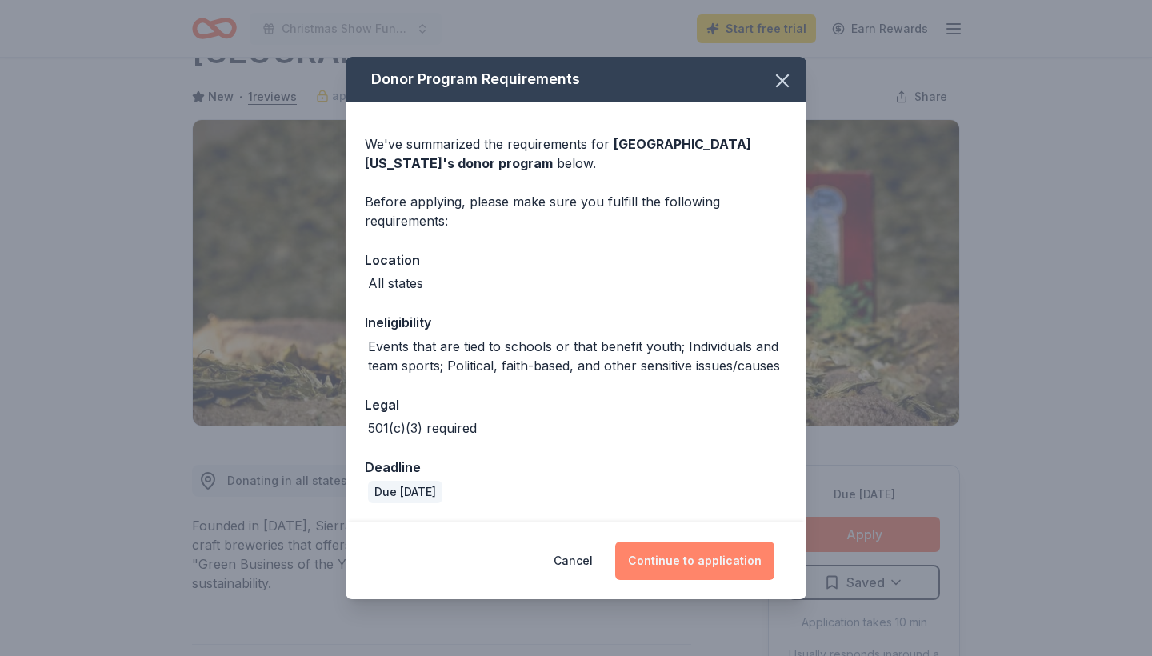
click at [727, 564] on button "Continue to application" at bounding box center [694, 560] width 159 height 38
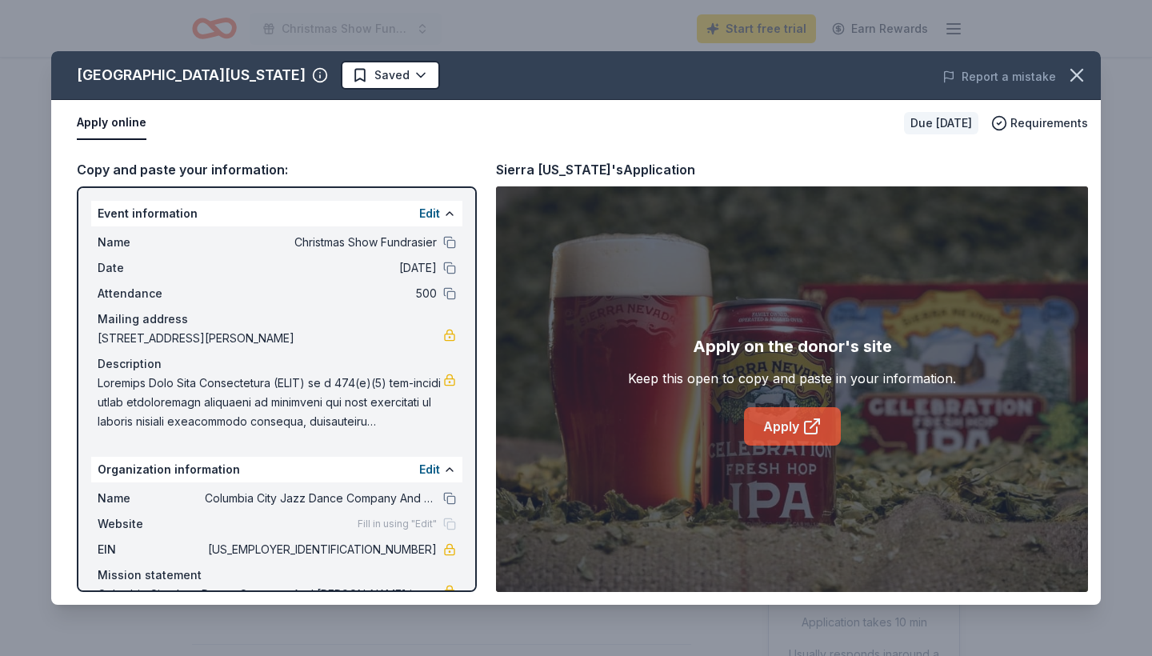
click at [781, 438] on link "Apply" at bounding box center [792, 426] width 97 height 38
click at [1082, 79] on icon "button" at bounding box center [1076, 75] width 22 height 22
